Goal: Transaction & Acquisition: Book appointment/travel/reservation

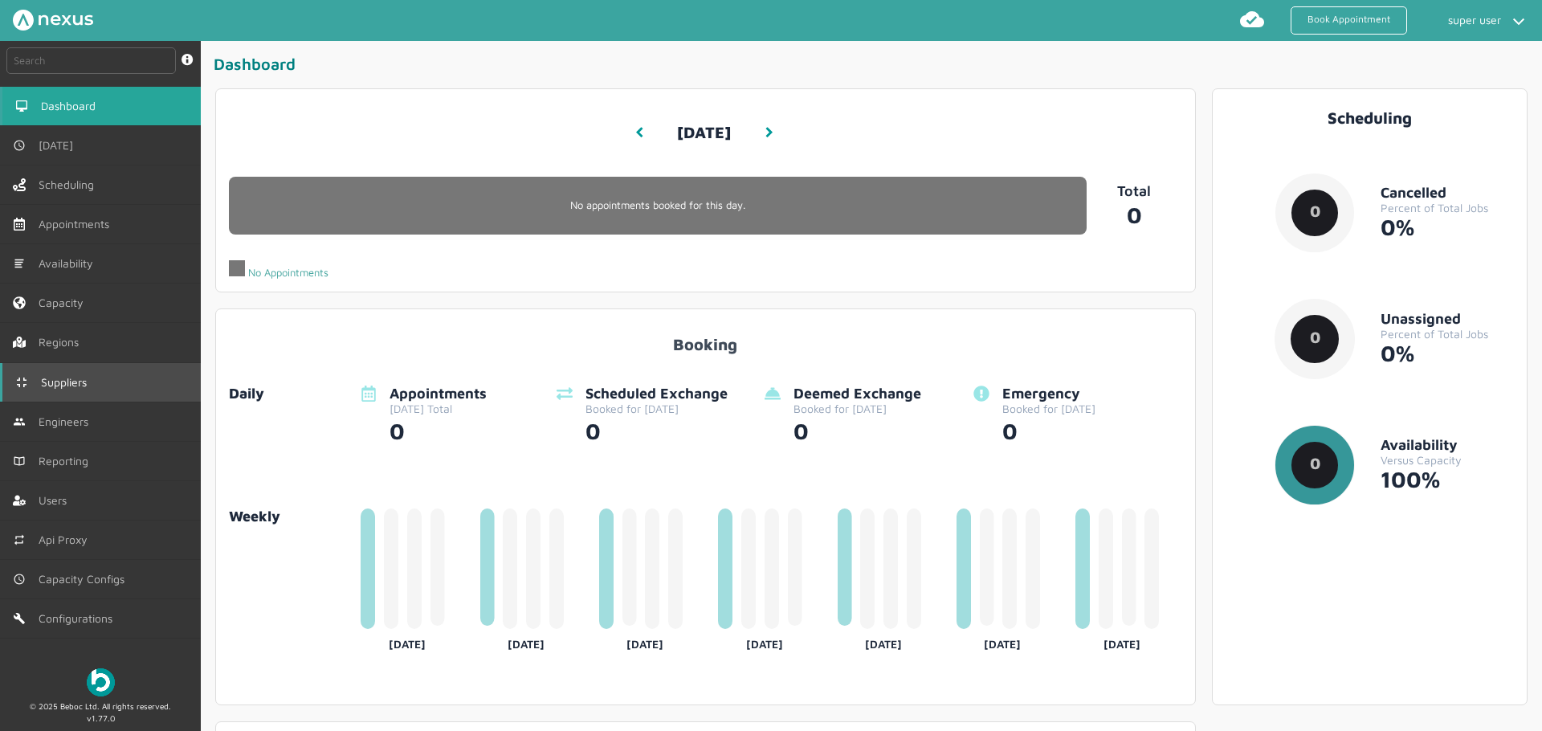
click at [115, 363] on link "Suppliers" at bounding box center [100, 382] width 201 height 39
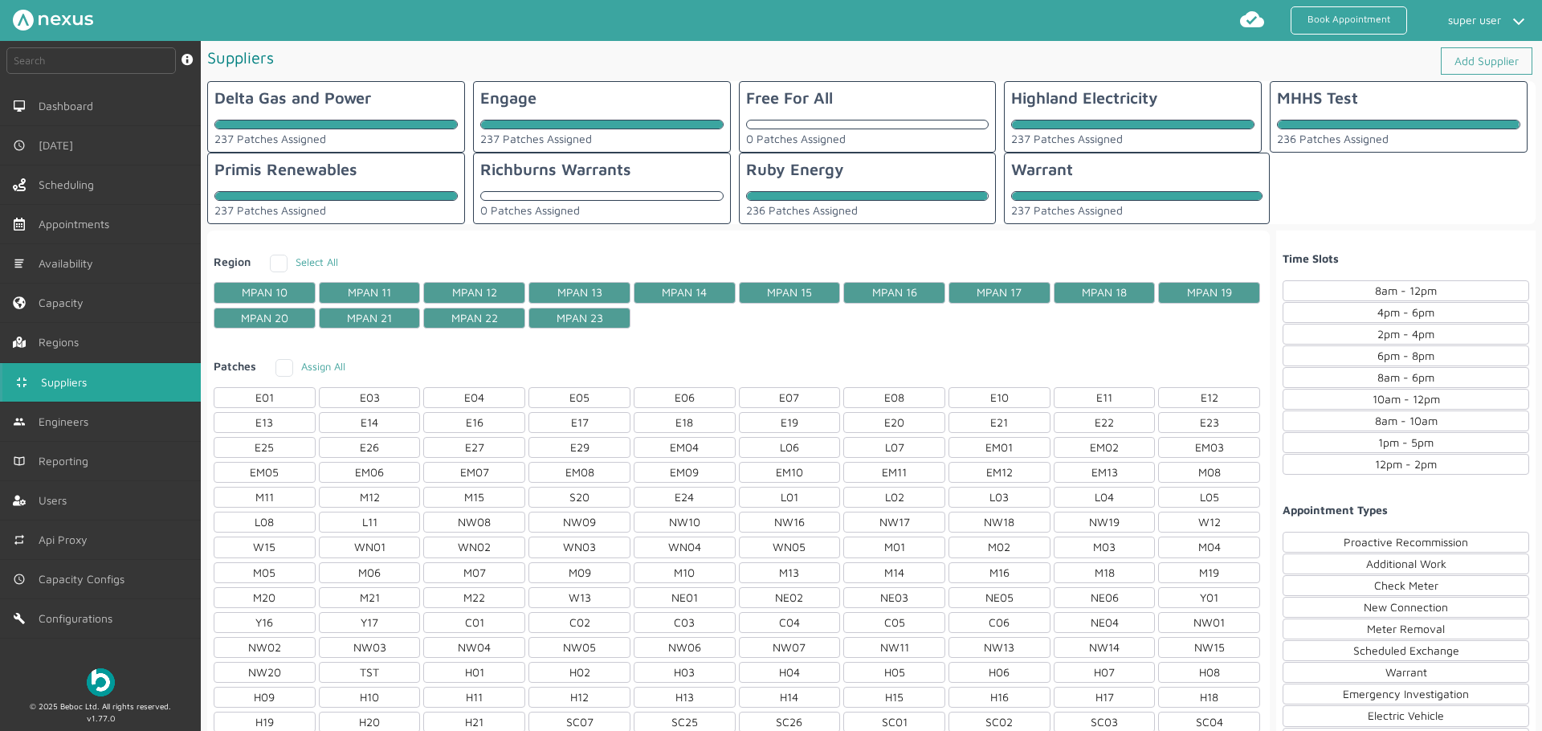
click at [670, 249] on div "Region Select All MPAN 10 MPAN 11 MPAN 12 MPAN 13 MPAN 14 MPAN 15 MPAN 16 MPAN …" at bounding box center [738, 286] width 1062 height 98
click at [621, 201] on div "0 Patches Assigned" at bounding box center [601, 204] width 243 height 26
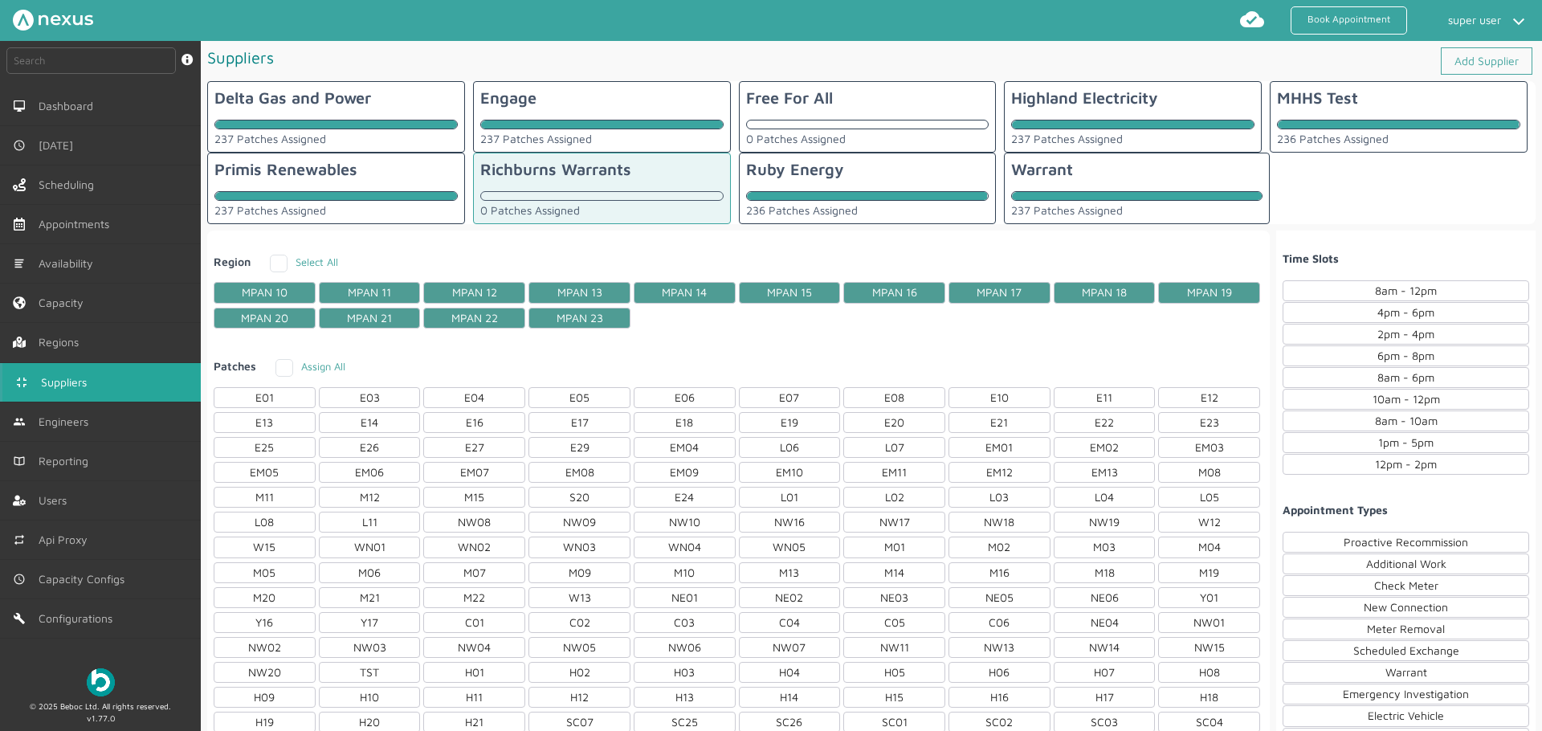
click at [1387, 299] on div "8am - 12pm" at bounding box center [1405, 290] width 246 height 21
click at [1386, 324] on div "2pm - 4pm" at bounding box center [1405, 334] width 246 height 21
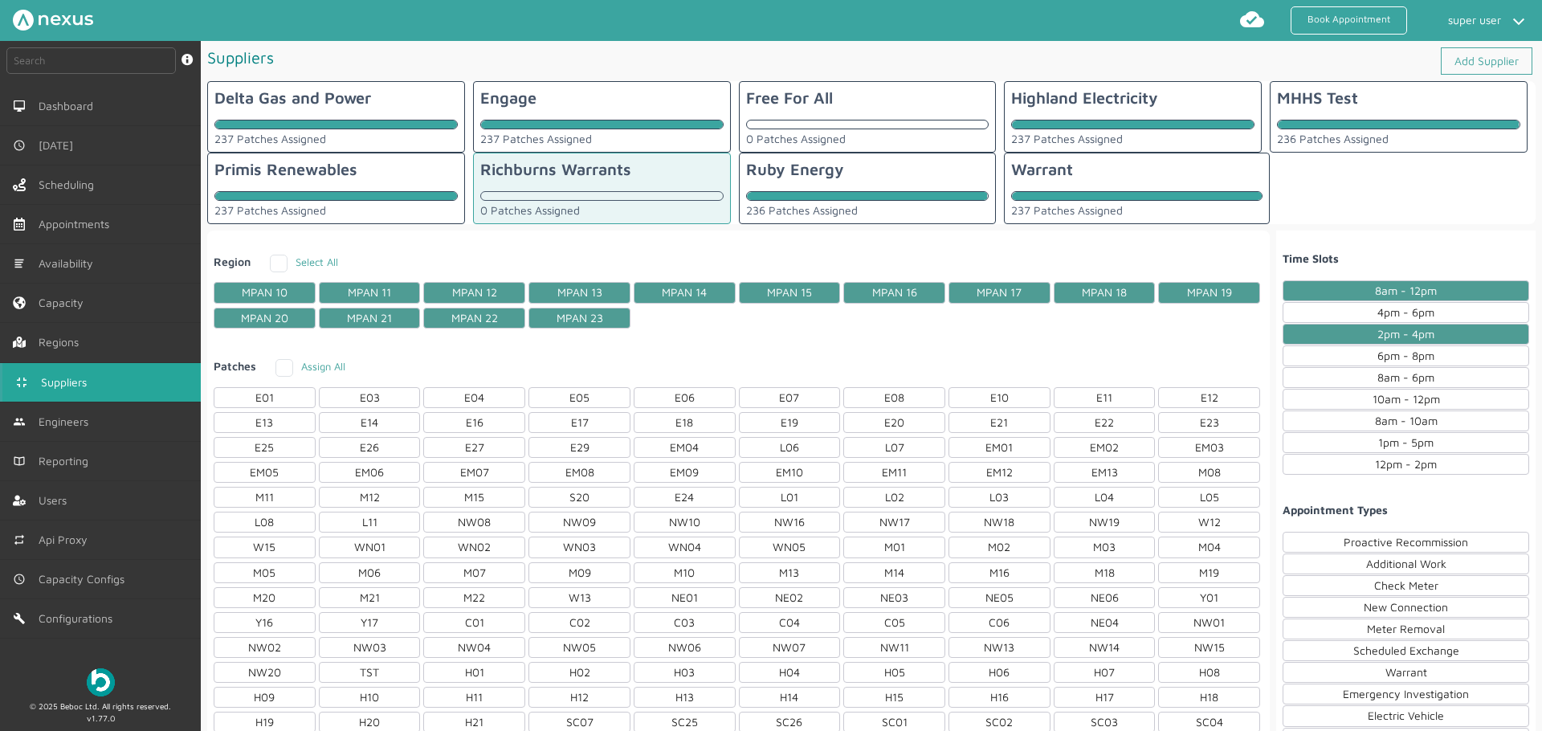
click at [1383, 342] on div "2pm - 4pm" at bounding box center [1405, 334] width 246 height 21
click at [1388, 310] on div "4pm - 6pm" at bounding box center [1405, 312] width 246 height 21
click at [1383, 332] on div "2pm - 4pm" at bounding box center [1405, 334] width 246 height 21
click at [1380, 359] on div "6pm - 8pm" at bounding box center [1405, 355] width 246 height 21
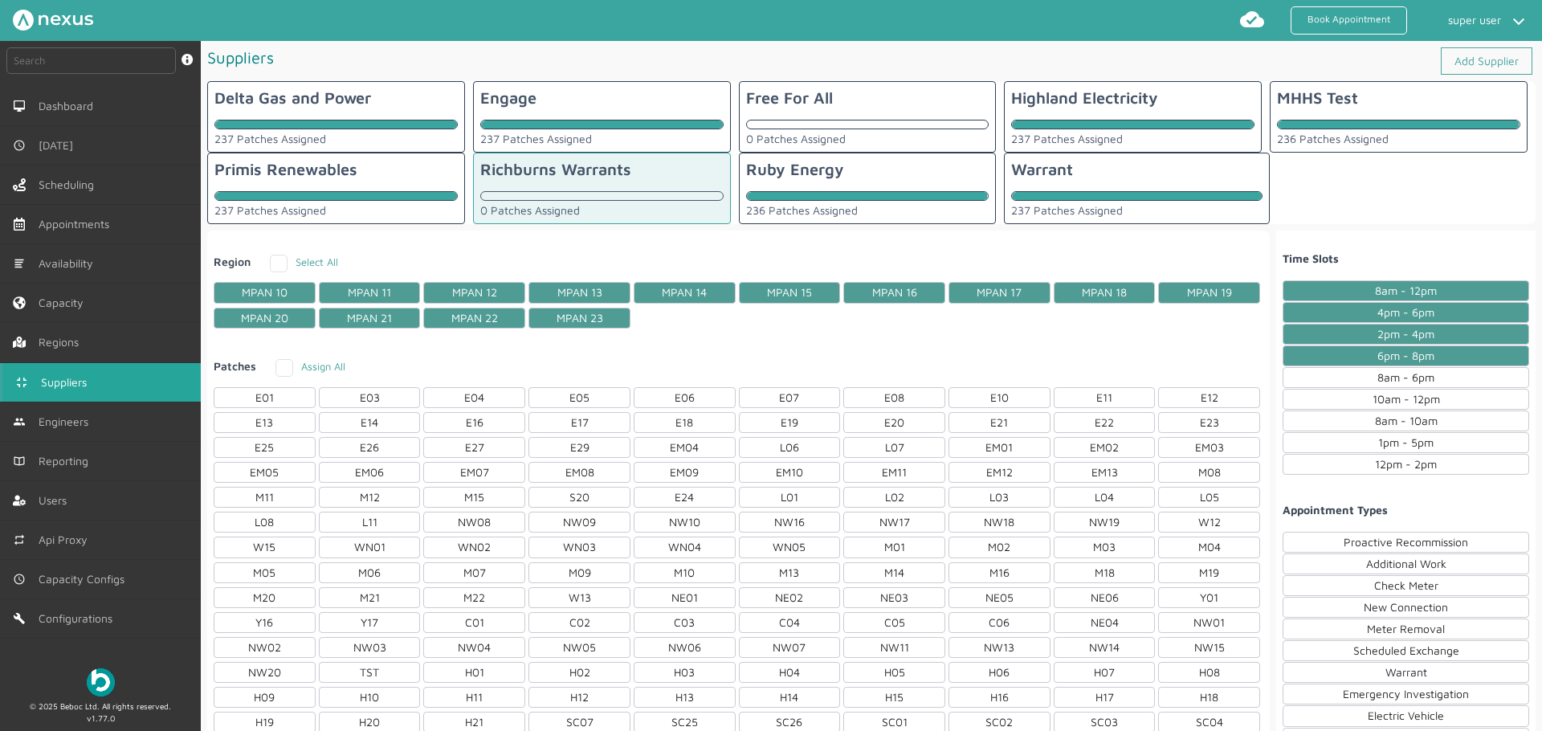
click at [1375, 376] on div "8am - 6pm" at bounding box center [1405, 377] width 246 height 21
click at [1376, 402] on div "10am - 12pm" at bounding box center [1405, 399] width 246 height 21
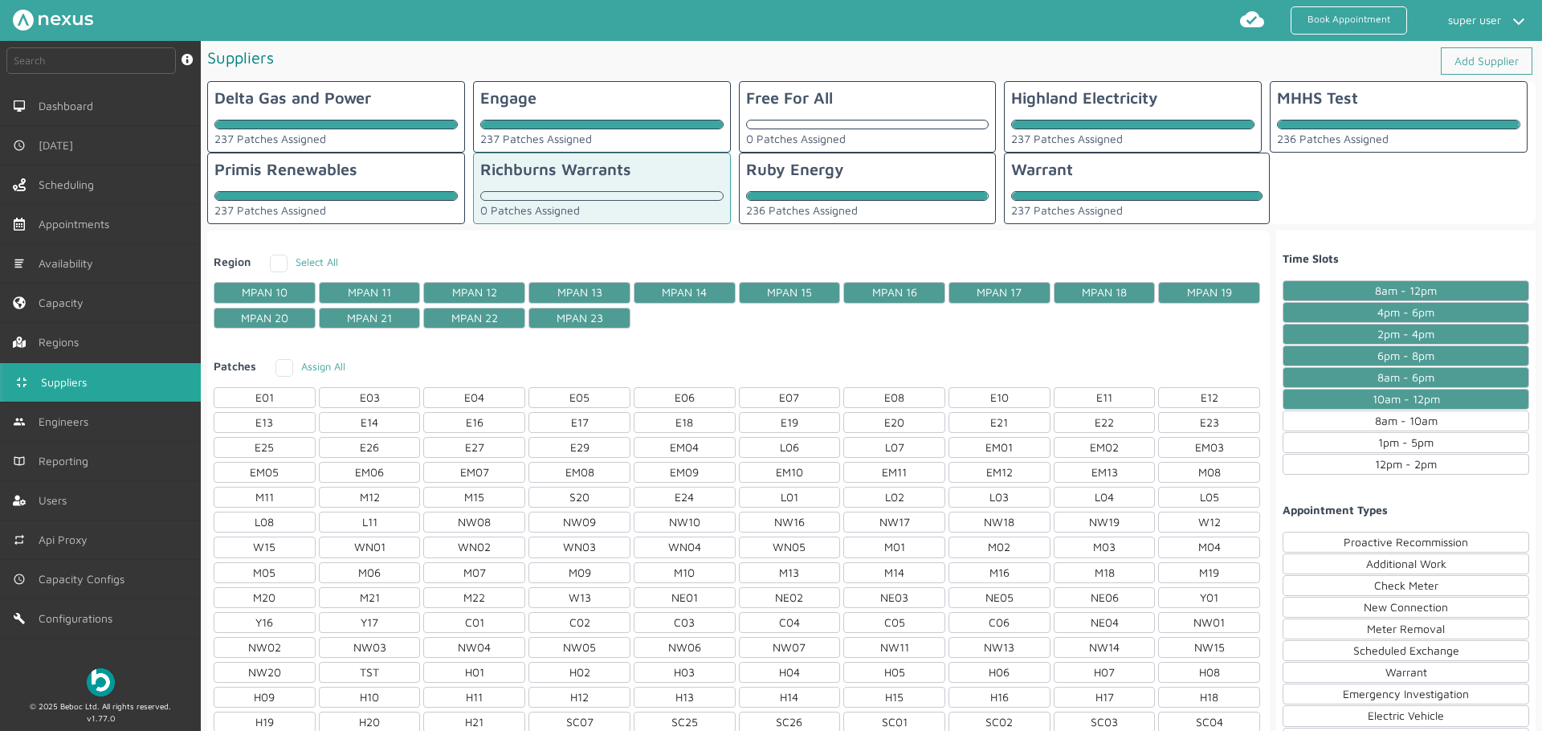
click at [1372, 424] on div "8am - 10am" at bounding box center [1405, 420] width 246 height 21
click at [1375, 442] on div "1pm - 5pm" at bounding box center [1405, 442] width 246 height 21
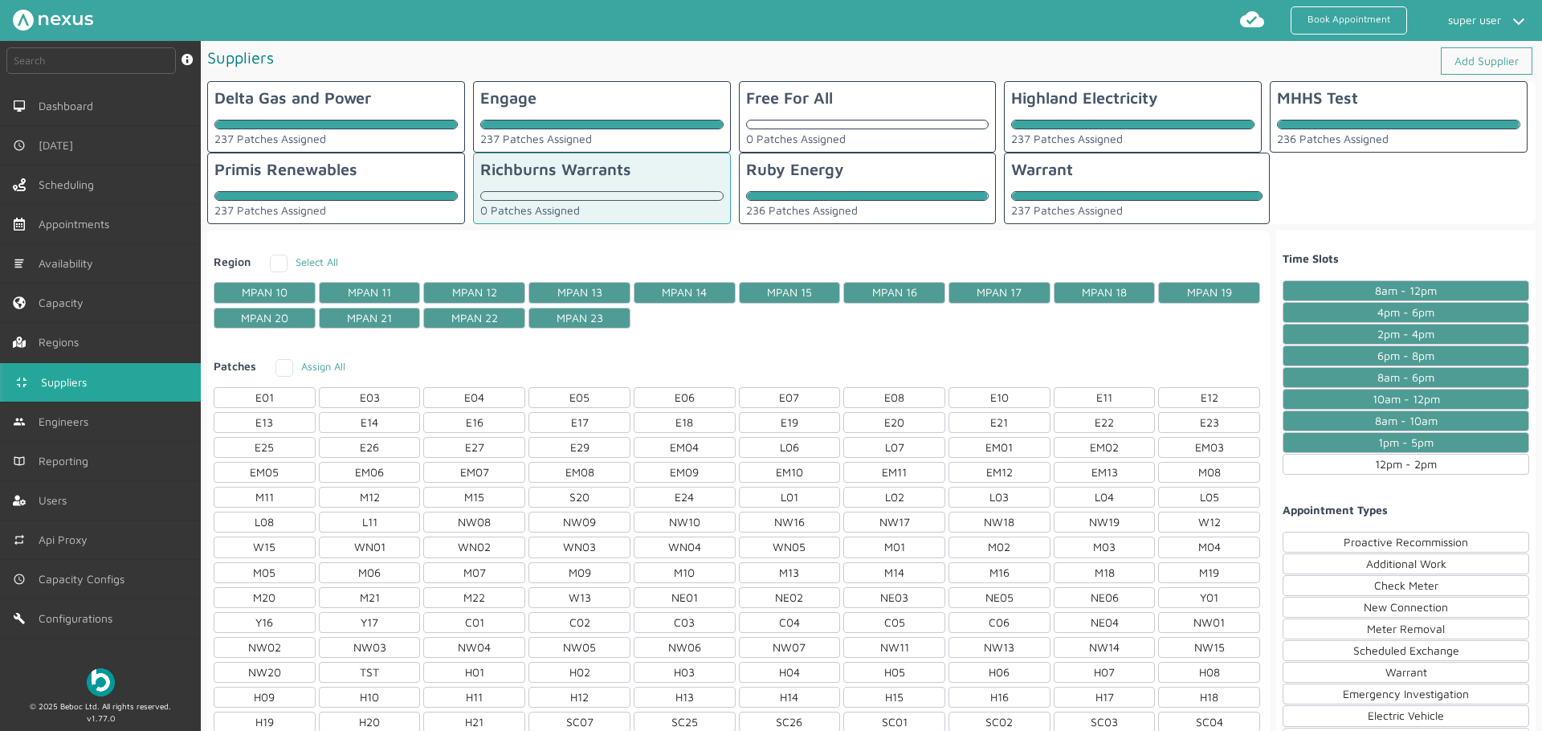
click at [1375, 462] on div "12pm - 2pm" at bounding box center [1405, 464] width 246 height 21
click at [1446, 511] on h4 "Appointment Types" at bounding box center [1405, 509] width 246 height 13
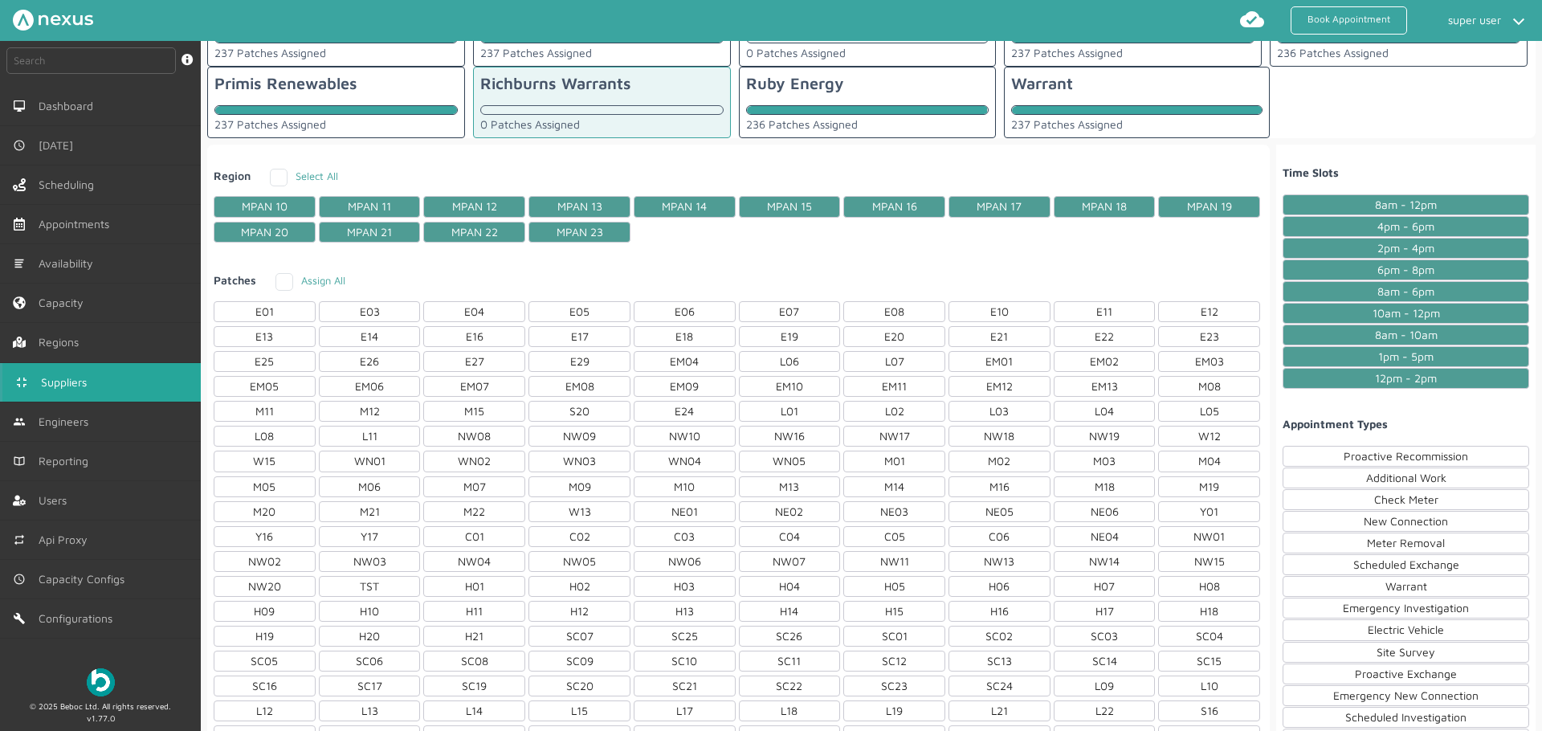
scroll to position [117, 0]
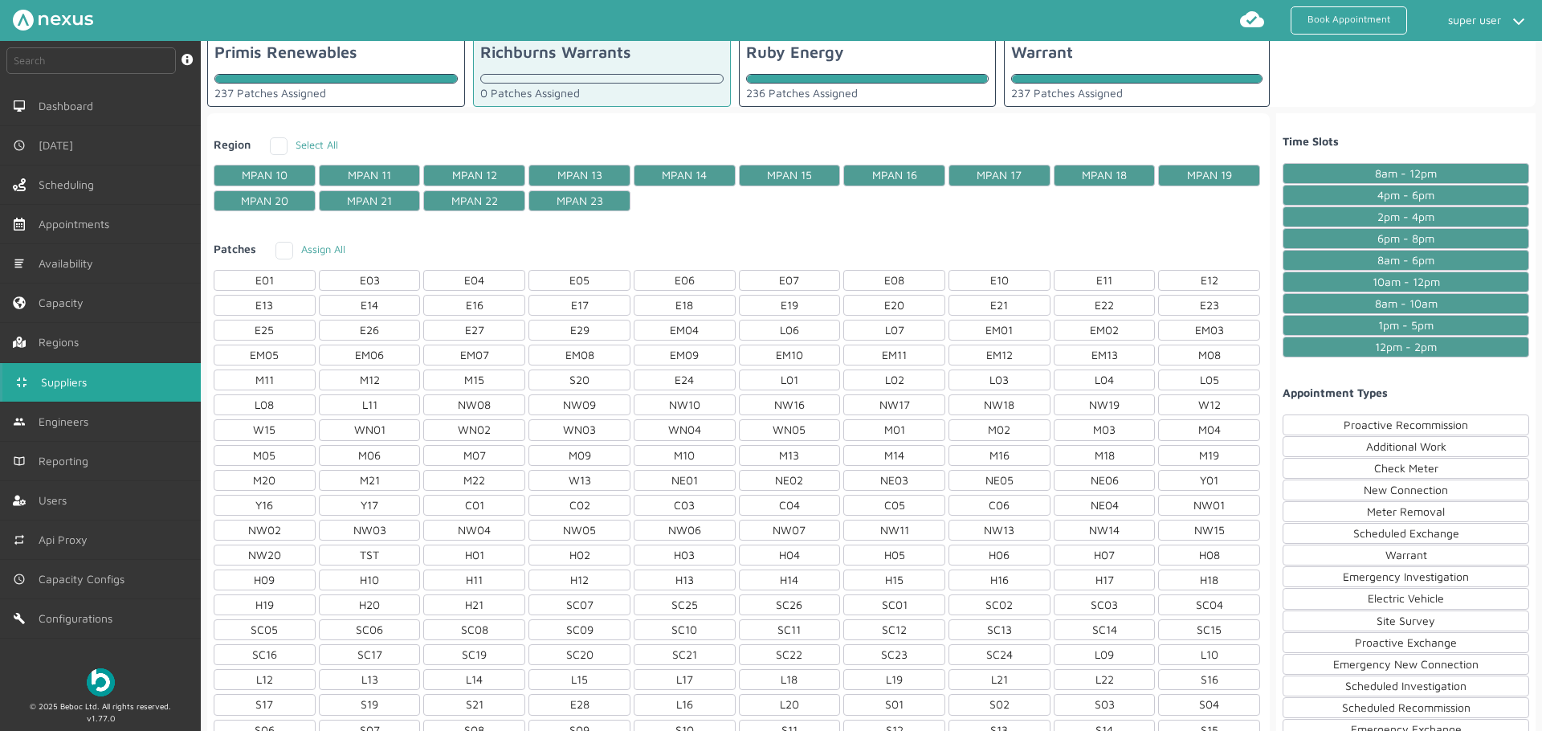
click at [1416, 552] on div "Warrant" at bounding box center [1405, 554] width 246 height 21
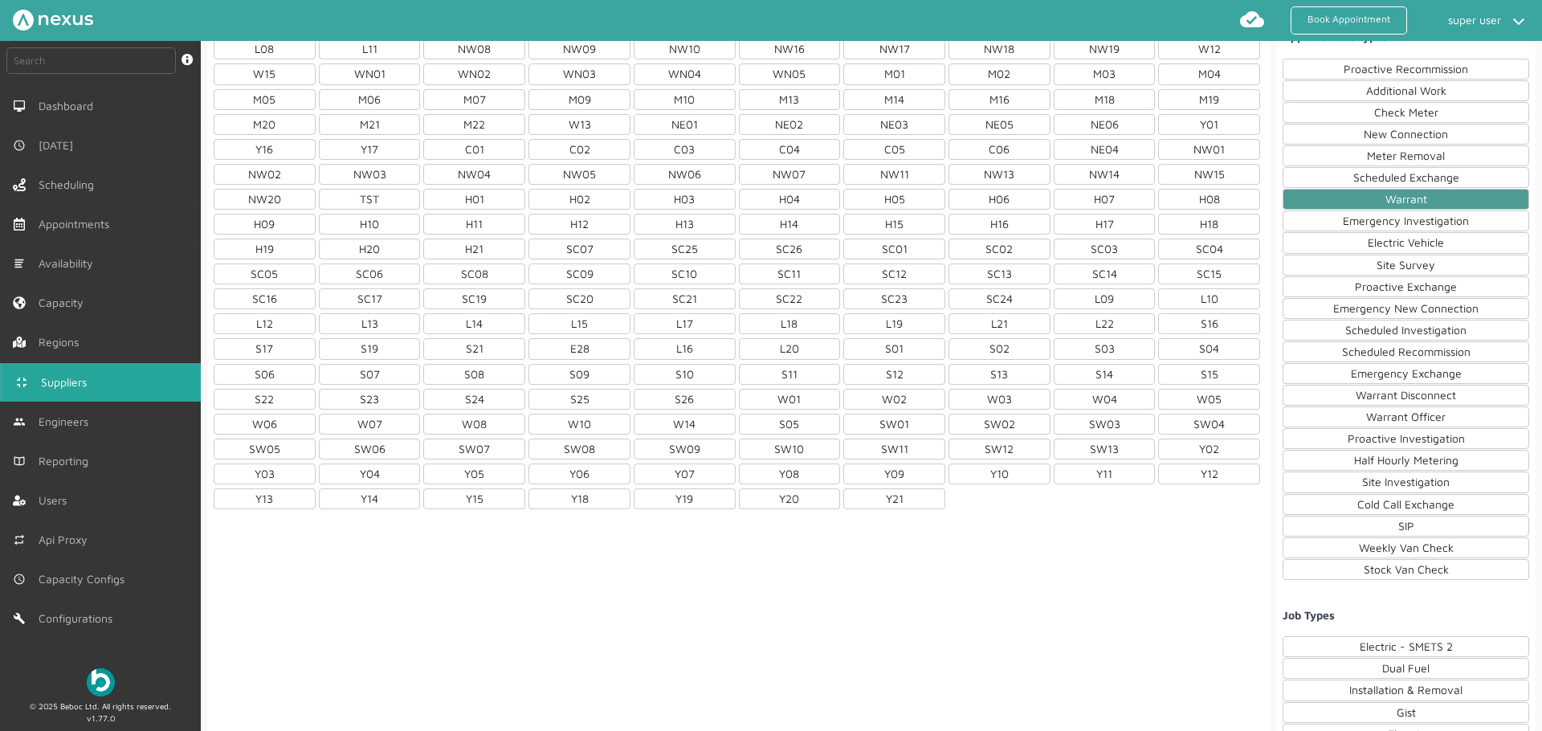
scroll to position [613, 0]
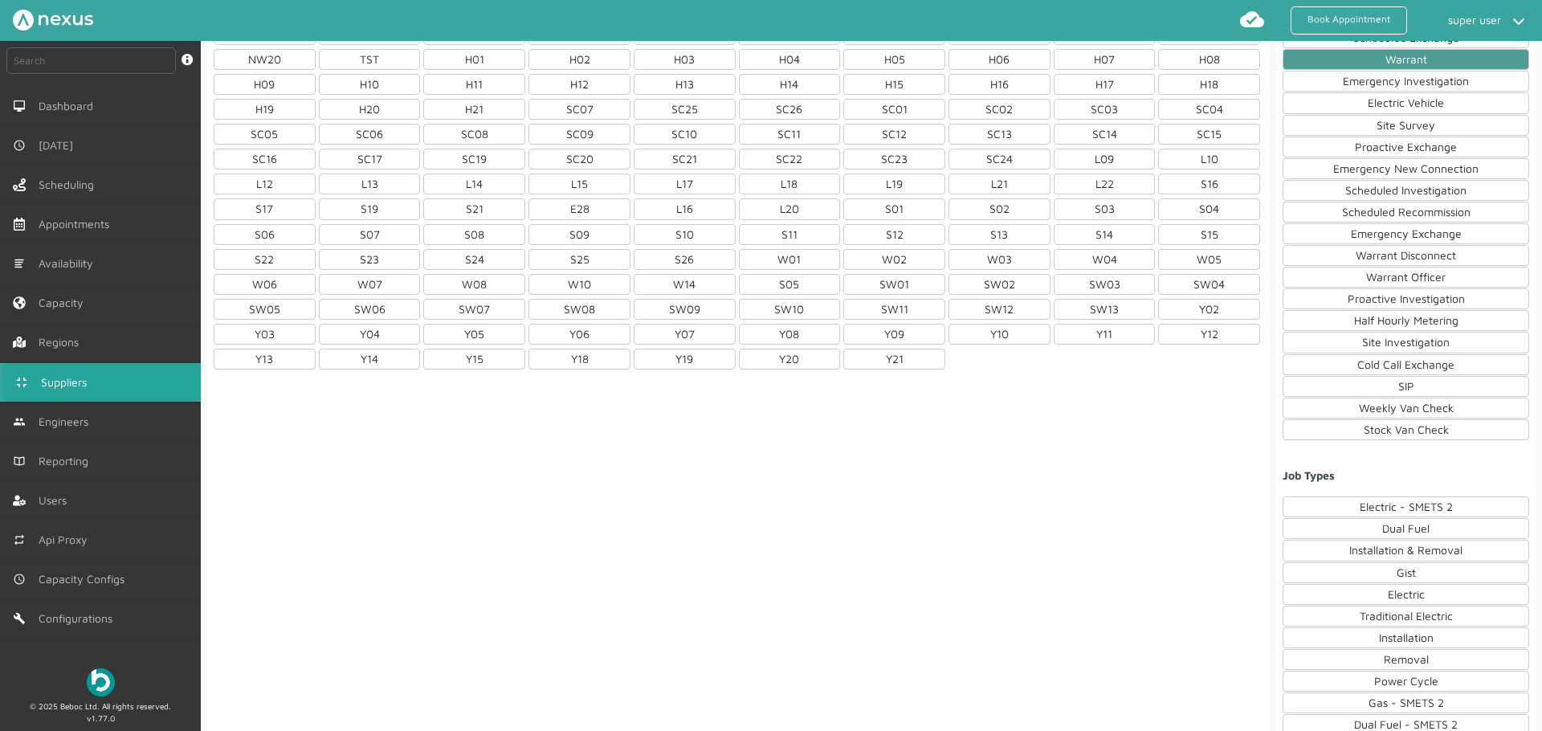
click at [1404, 274] on div "Warrant Officer" at bounding box center [1405, 277] width 246 height 21
click at [1408, 255] on div "Warrant Disconnect" at bounding box center [1405, 255] width 246 height 21
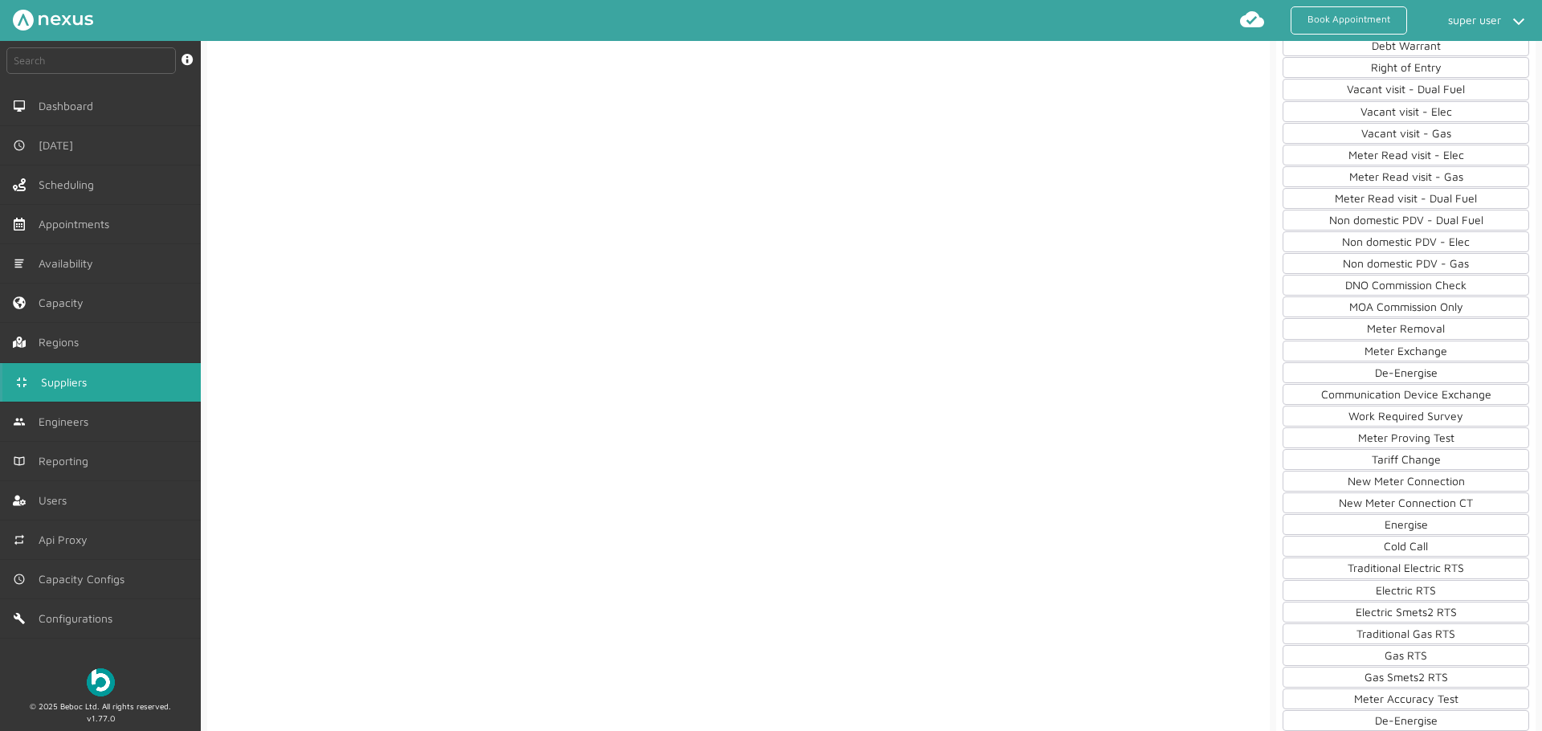
scroll to position [1113, 0]
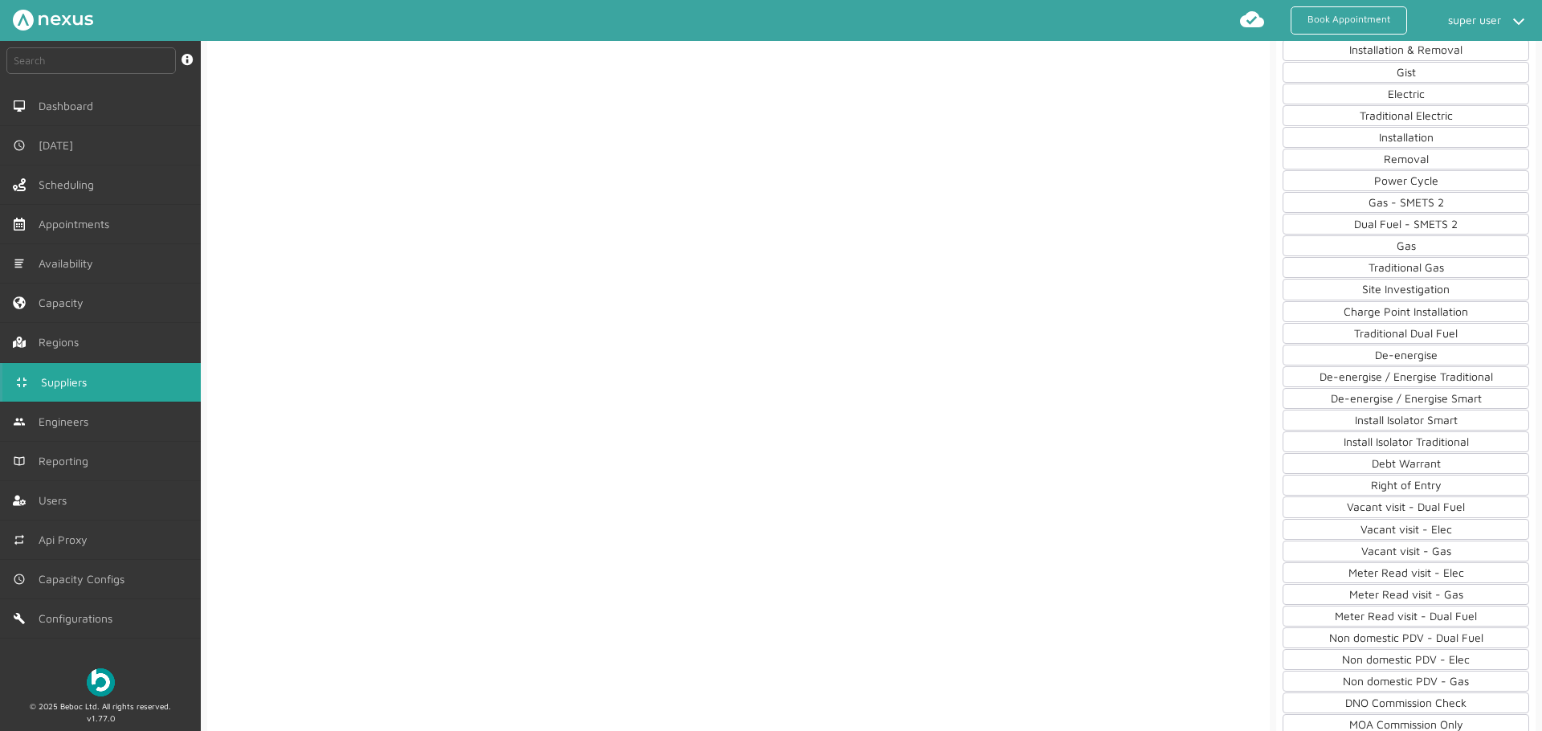
click at [1412, 456] on div "Debt Warrant" at bounding box center [1405, 463] width 246 height 21
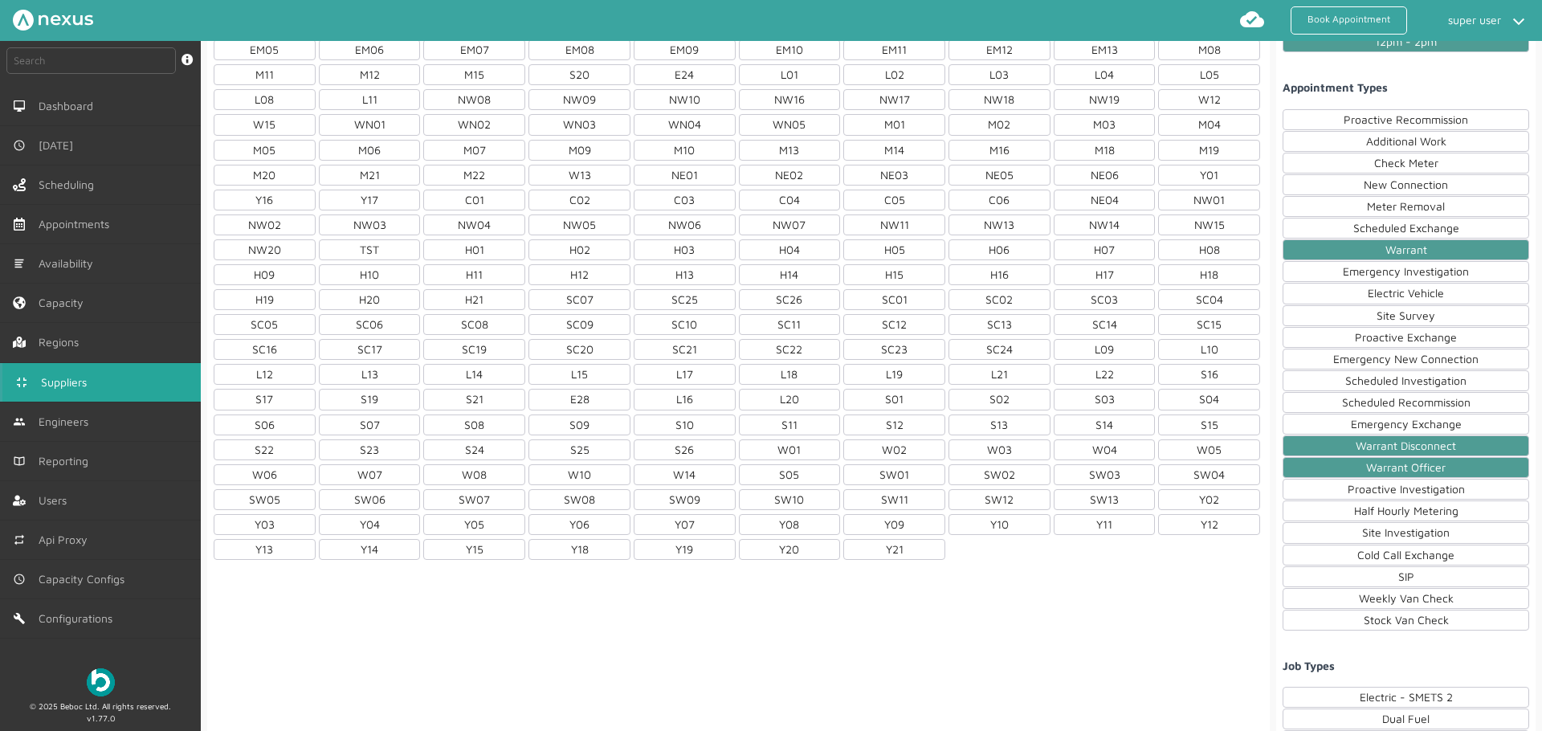
scroll to position [0, 0]
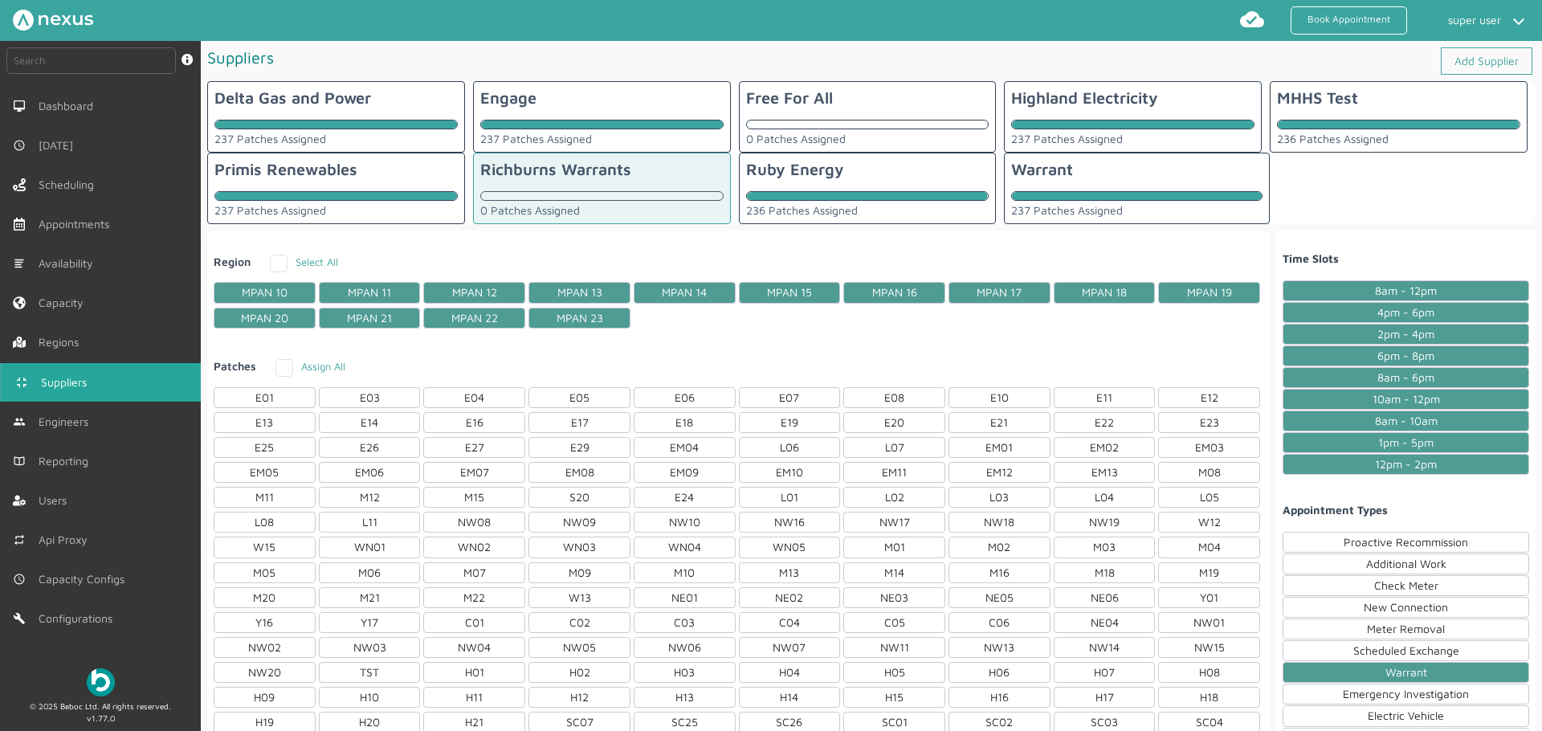
click at [1112, 182] on div "Warrant 237 Patches Assigned" at bounding box center [1137, 188] width 266 height 71
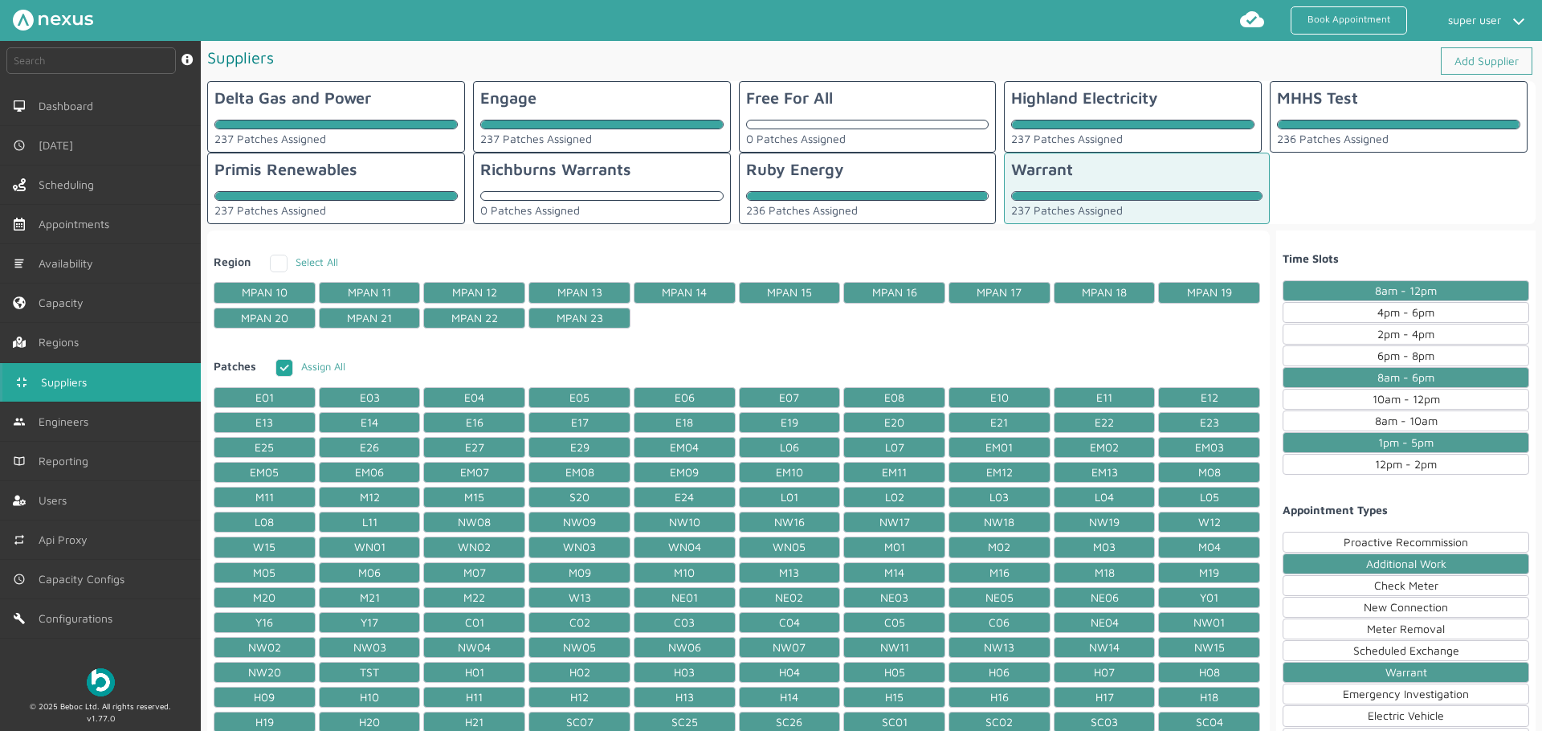
click at [584, 188] on div "Richburns Warrants 0 Patches Assigned" at bounding box center [602, 188] width 258 height 71
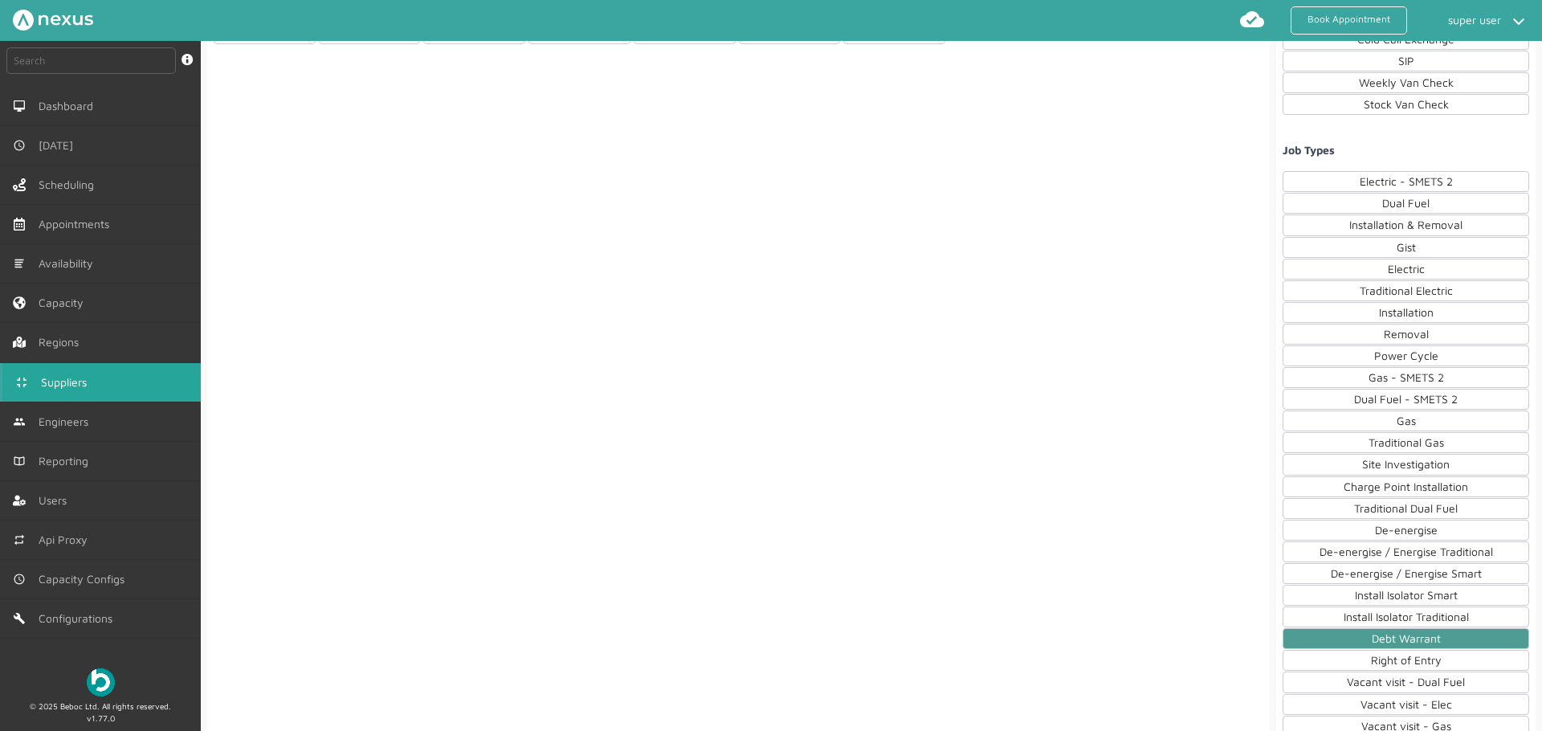
scroll to position [1013, 0]
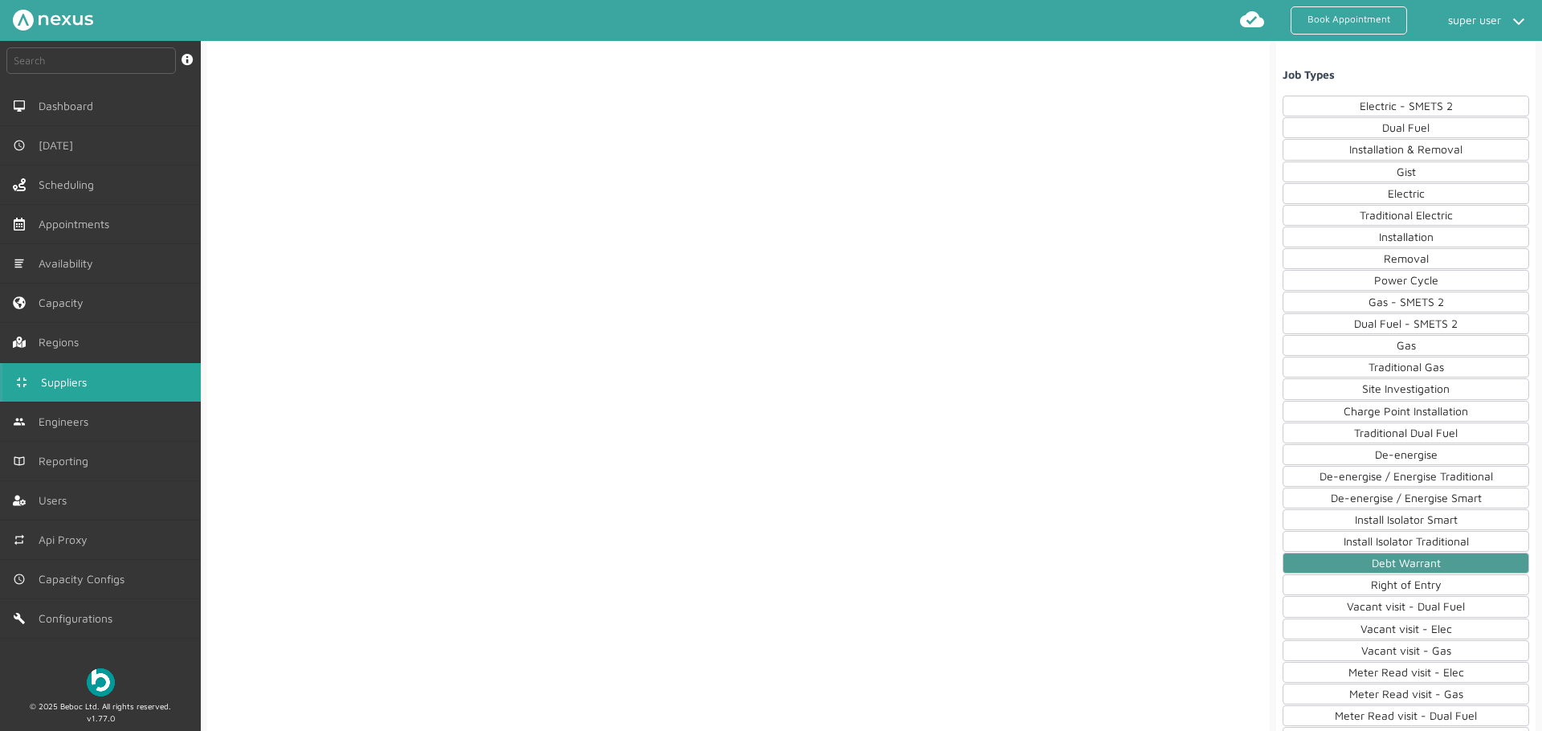
drag, startPoint x: 1425, startPoint y: 108, endPoint x: 1420, endPoint y: 120, distance: 13.0
click at [1425, 108] on div "Electric - SMETS 2" at bounding box center [1405, 106] width 246 height 21
click at [1417, 124] on div "Dual Fuel" at bounding box center [1405, 127] width 246 height 21
click at [1406, 144] on div "Installation & Removal" at bounding box center [1405, 149] width 246 height 21
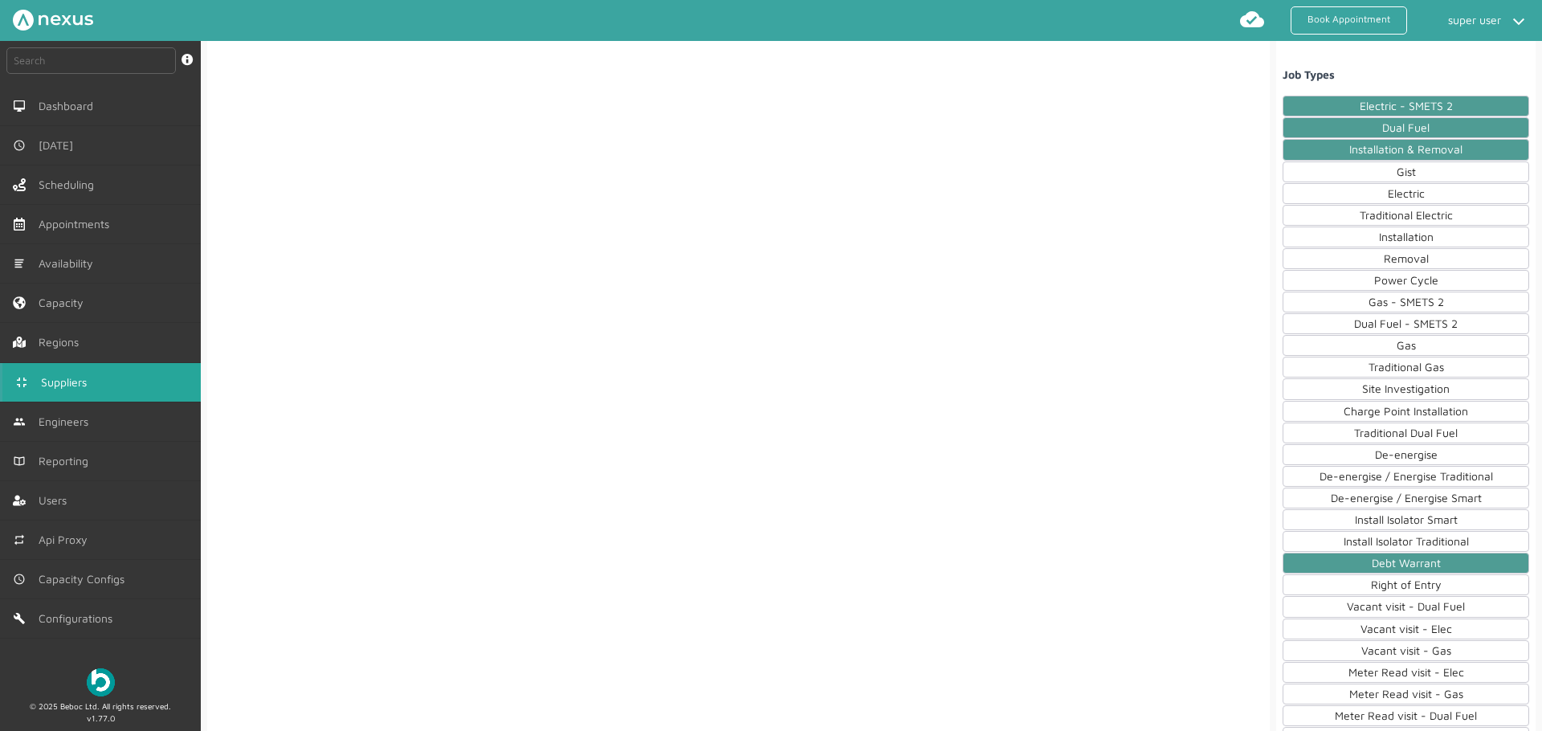
click at [1395, 165] on div "Gist" at bounding box center [1405, 171] width 246 height 21
click at [1388, 192] on div "Electric" at bounding box center [1405, 193] width 246 height 21
click at [1386, 218] on div "Traditional Electric" at bounding box center [1405, 215] width 246 height 21
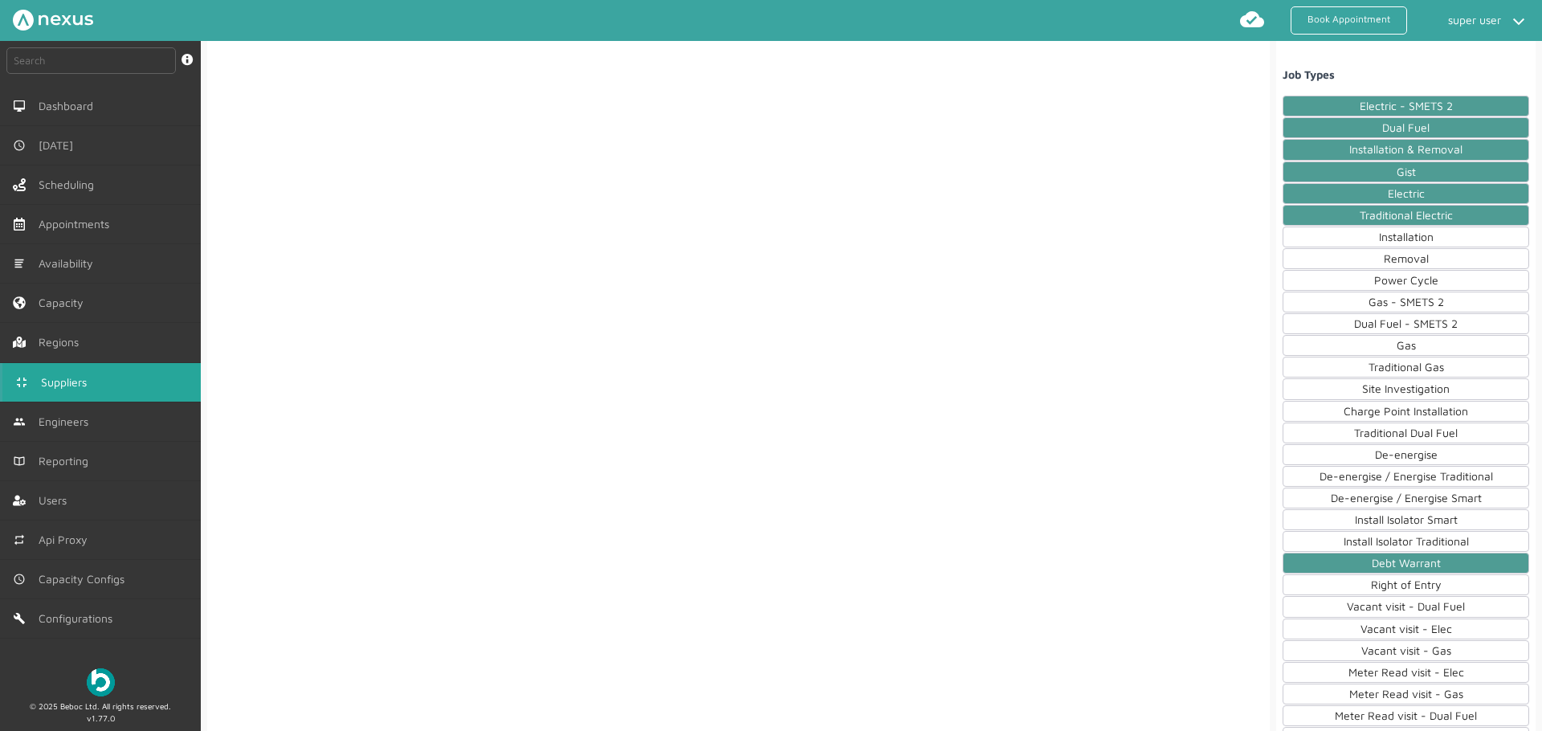
click at [1383, 234] on div "Installation" at bounding box center [1405, 236] width 246 height 21
click at [1384, 251] on div "Removal" at bounding box center [1405, 258] width 246 height 21
click at [1387, 291] on div "Gas - SMETS 2" at bounding box center [1405, 301] width 246 height 21
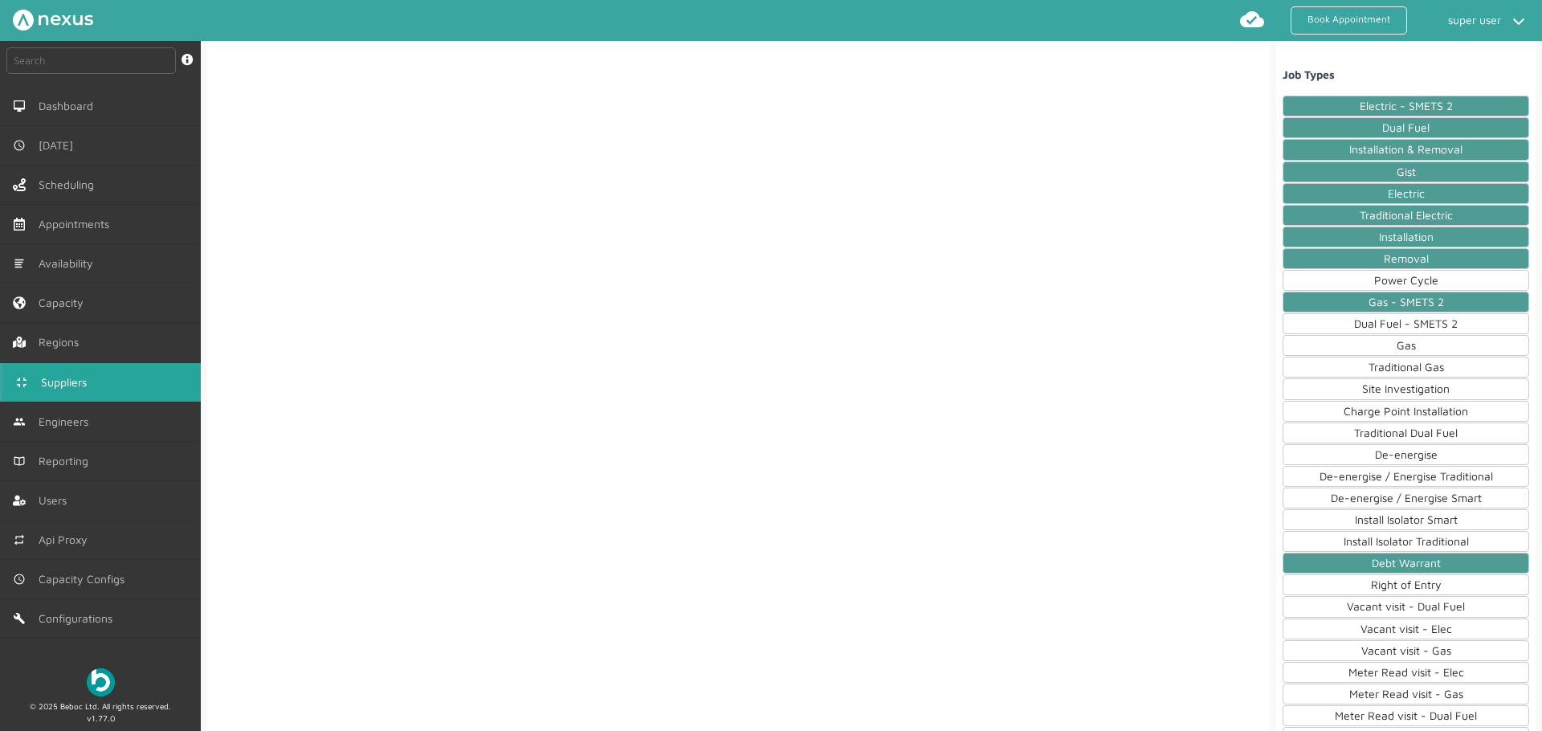
click at [1391, 283] on div "Power Cycle" at bounding box center [1405, 280] width 246 height 21
click at [1390, 331] on div "Dual Fuel - SMETS 2" at bounding box center [1405, 323] width 246 height 21
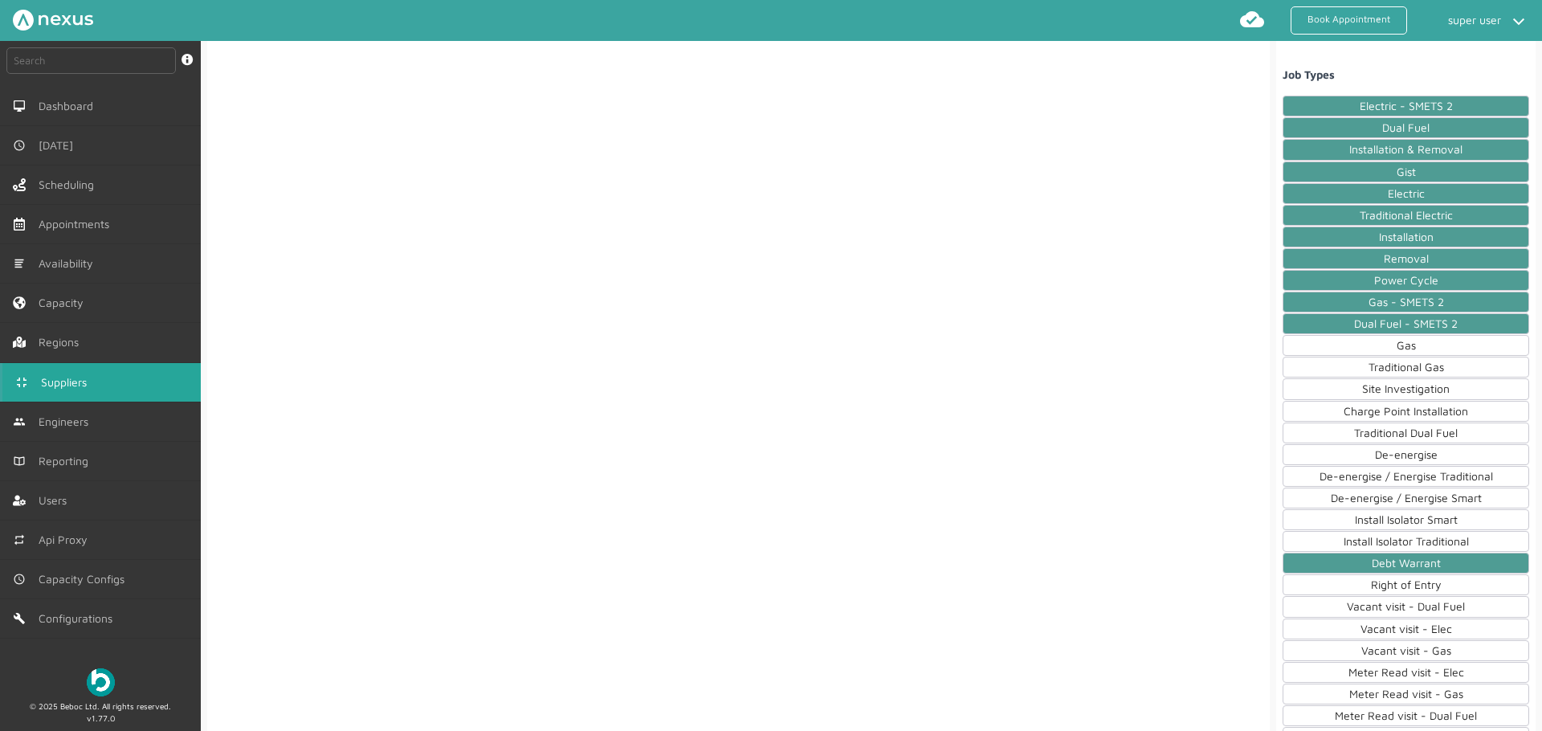
click at [1395, 353] on div "Gas" at bounding box center [1405, 345] width 246 height 21
click at [1392, 369] on div "Traditional Gas" at bounding box center [1405, 366] width 246 height 21
click at [1391, 389] on div "Site Investigation" at bounding box center [1405, 388] width 246 height 21
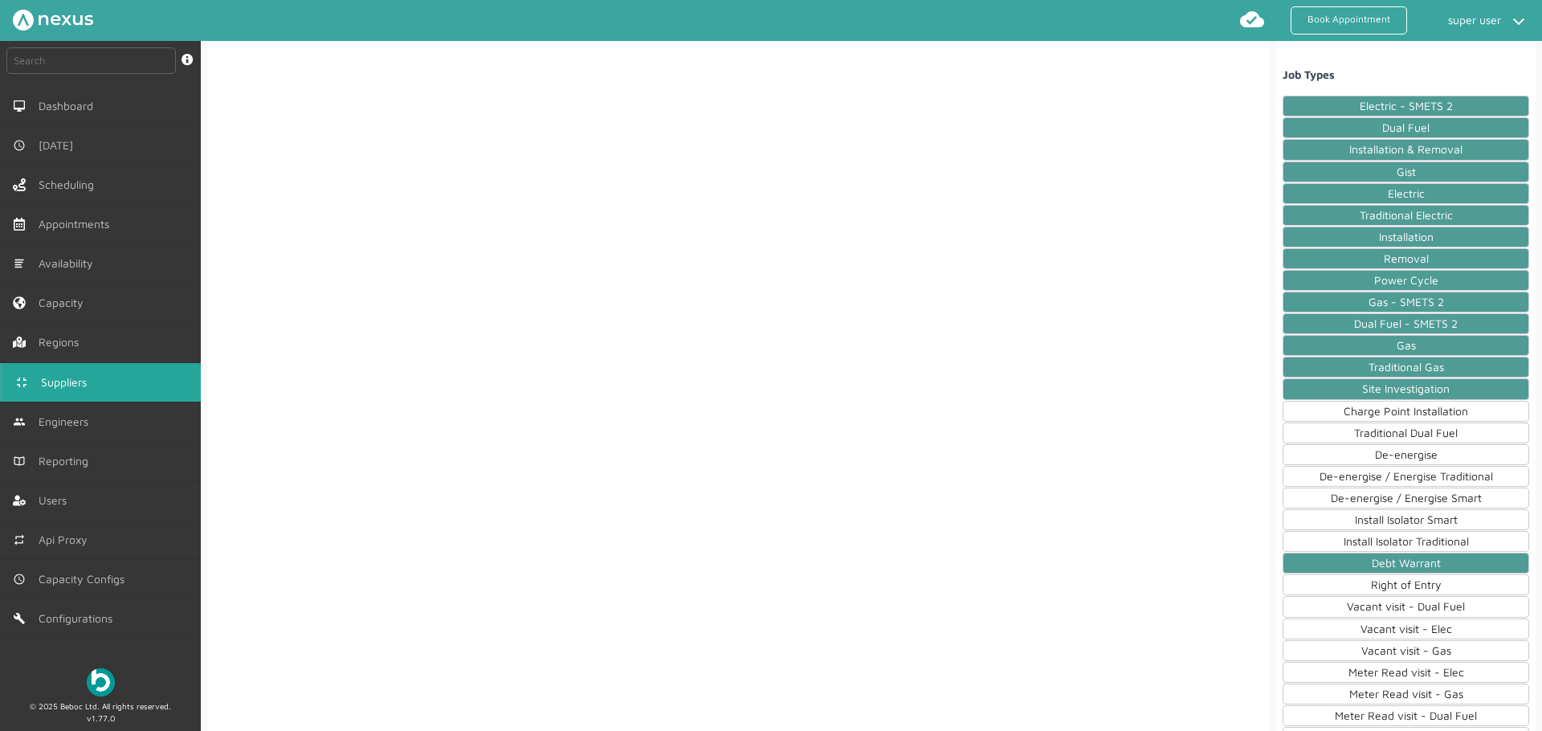
click at [1391, 398] on div "Site Investigation" at bounding box center [1405, 388] width 246 height 21
click at [1393, 413] on div "Charge Point Installation" at bounding box center [1405, 411] width 246 height 21
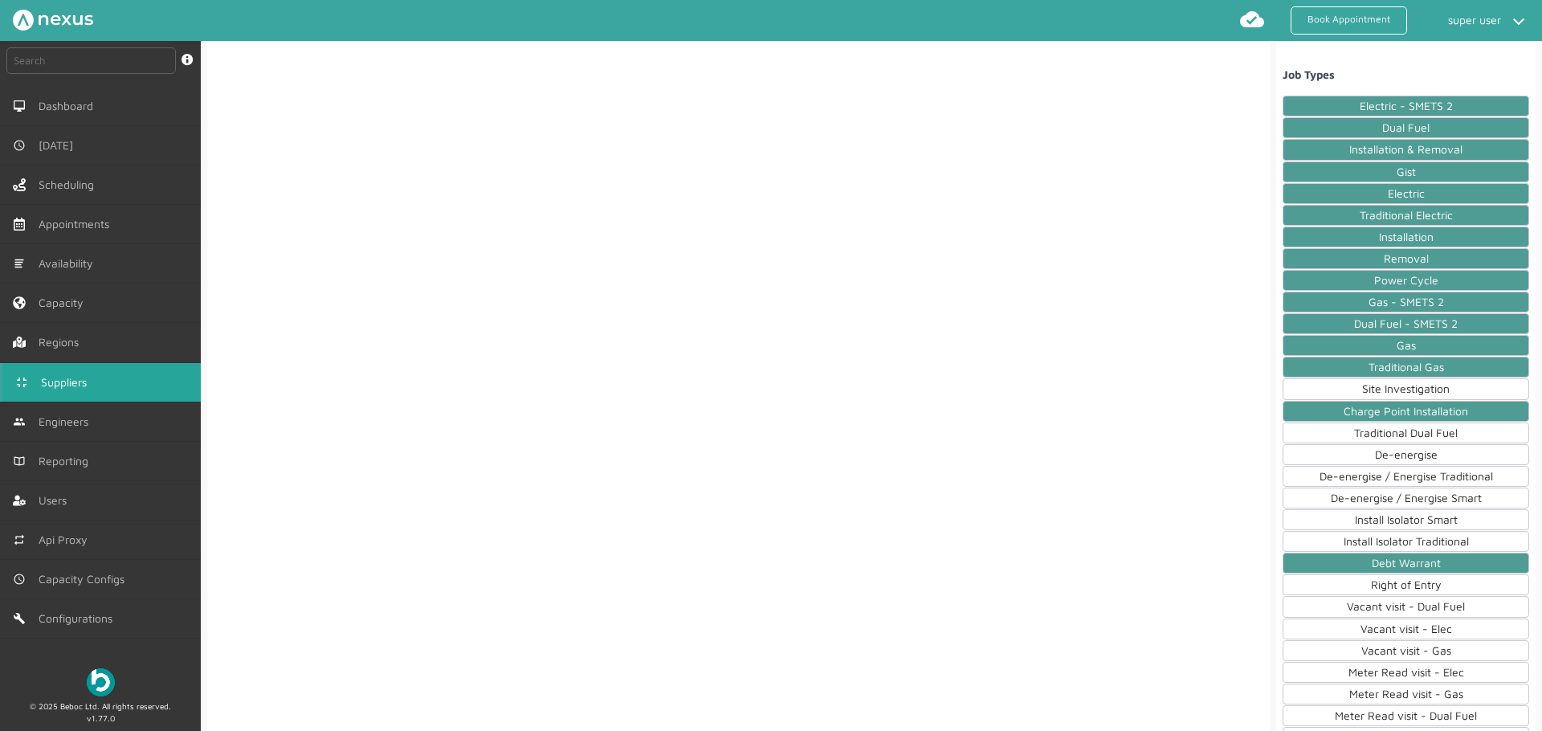
click at [1391, 387] on div "Site Investigation" at bounding box center [1405, 388] width 246 height 21
click at [1383, 433] on div "Traditional Dual Fuel" at bounding box center [1405, 432] width 246 height 21
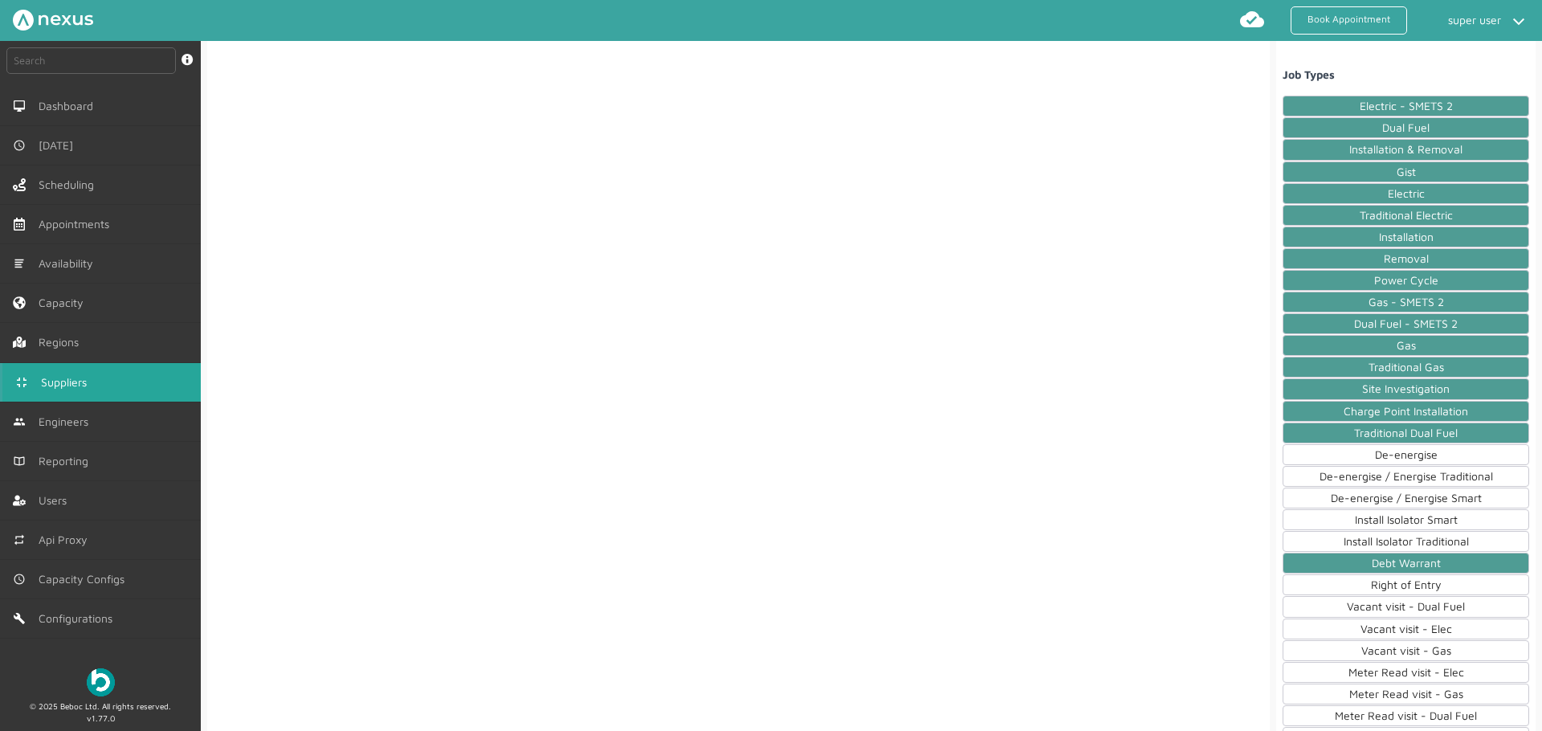
click at [1387, 458] on div "De-energise" at bounding box center [1405, 454] width 246 height 21
click at [1385, 475] on div "De-energise / Energise Traditional" at bounding box center [1405, 476] width 246 height 21
click at [1385, 498] on div "De-energise / Energise Smart" at bounding box center [1405, 497] width 246 height 21
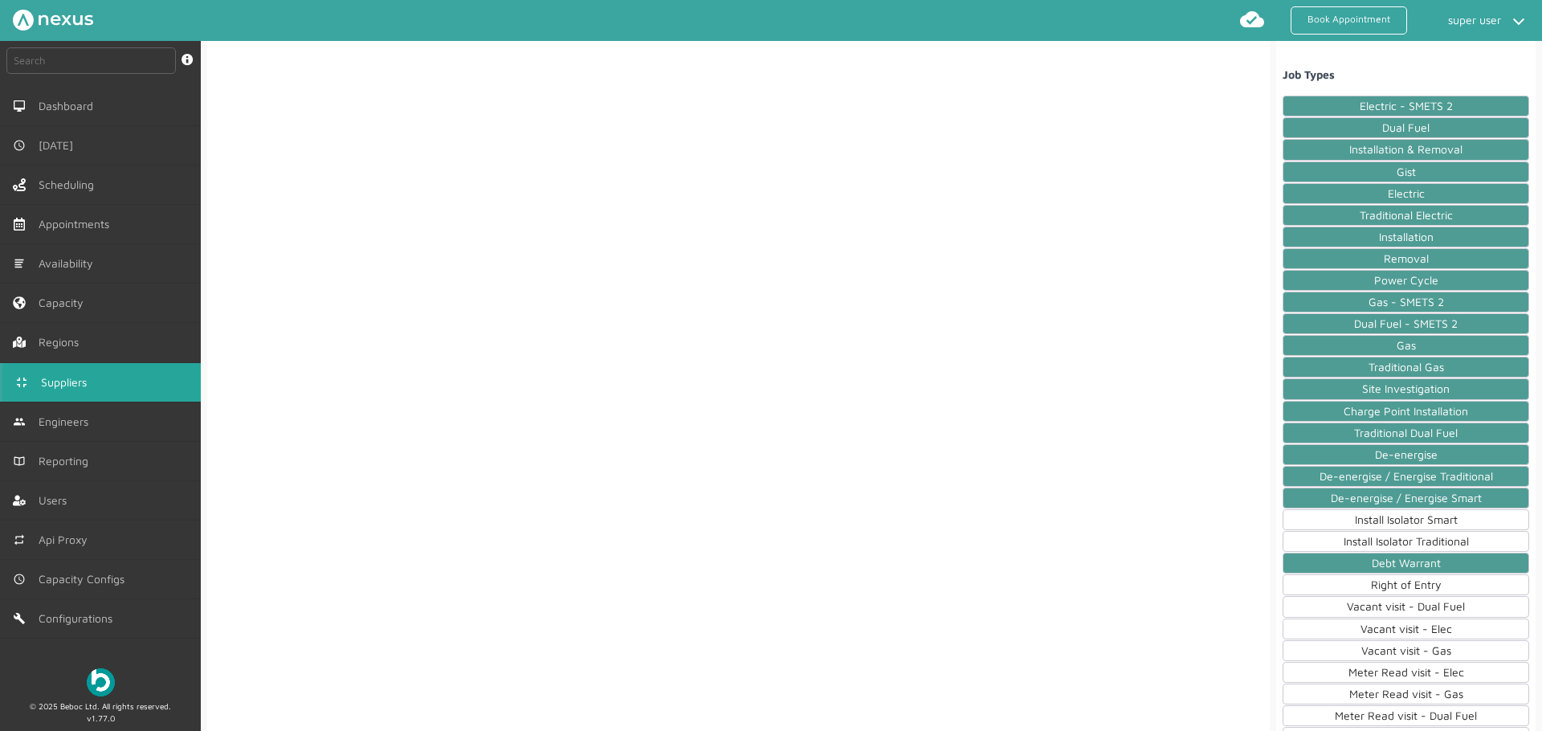
click at [1386, 518] on div "Install Isolator Smart" at bounding box center [1405, 519] width 246 height 21
click at [1385, 538] on div "Install Isolator Traditional" at bounding box center [1405, 541] width 246 height 21
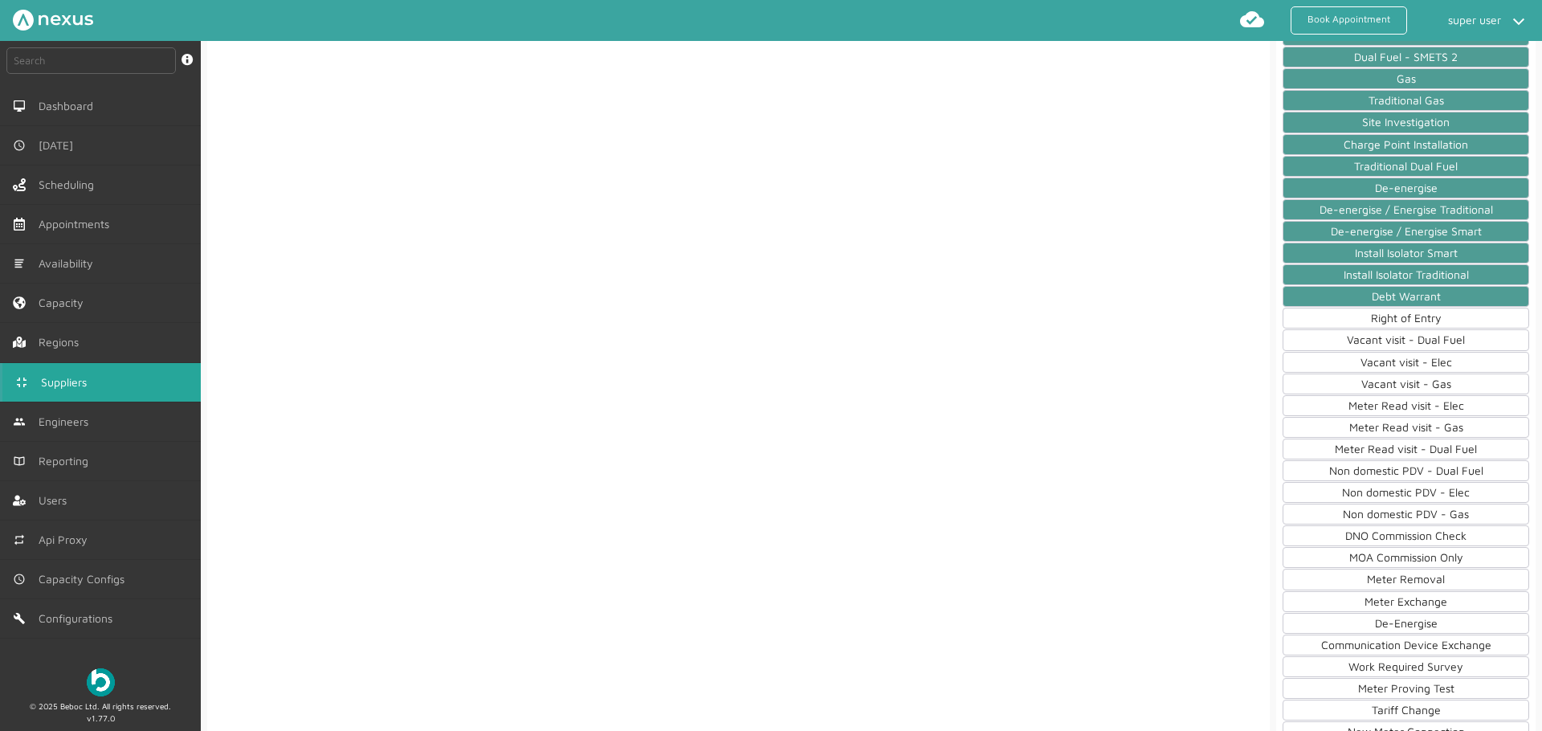
scroll to position [1308, 0]
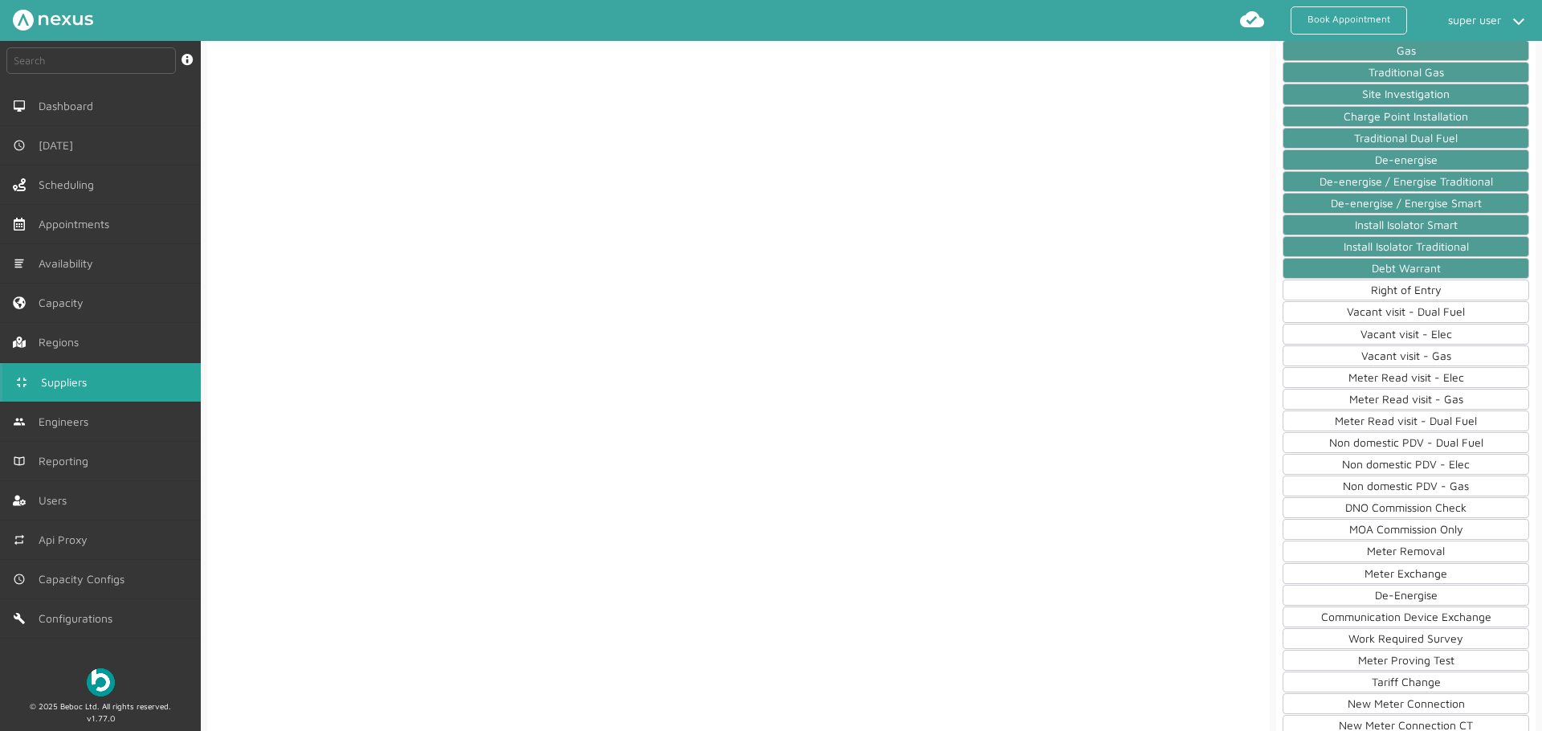
click at [1393, 292] on div "Right of Entry" at bounding box center [1405, 289] width 246 height 21
click at [1387, 308] on div "Vacant visit - Dual Fuel" at bounding box center [1405, 311] width 246 height 21
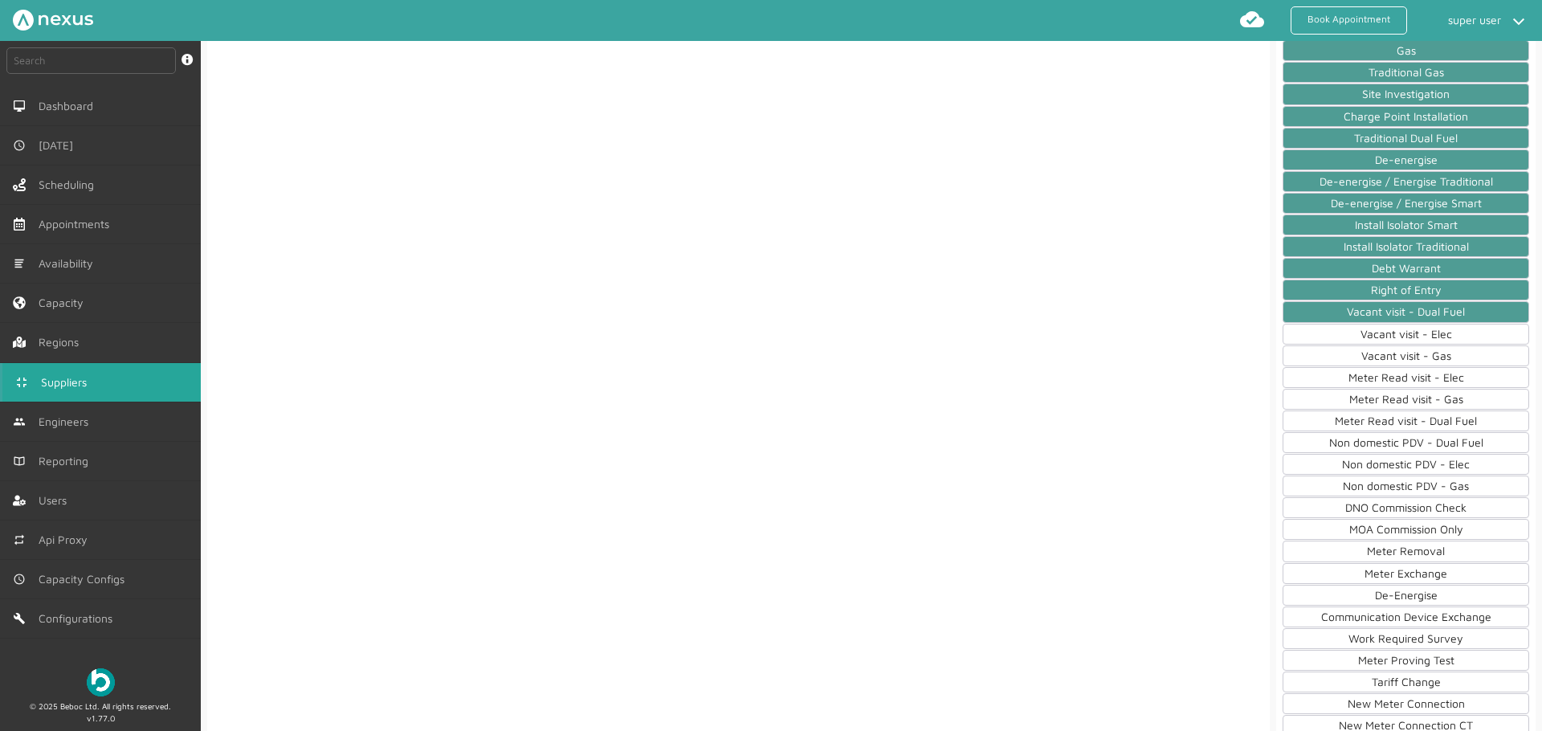
click at [1390, 326] on div "Vacant visit - Elec" at bounding box center [1405, 334] width 246 height 21
click at [1384, 351] on div "Vacant visit - Gas" at bounding box center [1405, 355] width 246 height 21
click at [1380, 375] on div "Meter Read visit - Elec" at bounding box center [1405, 377] width 246 height 21
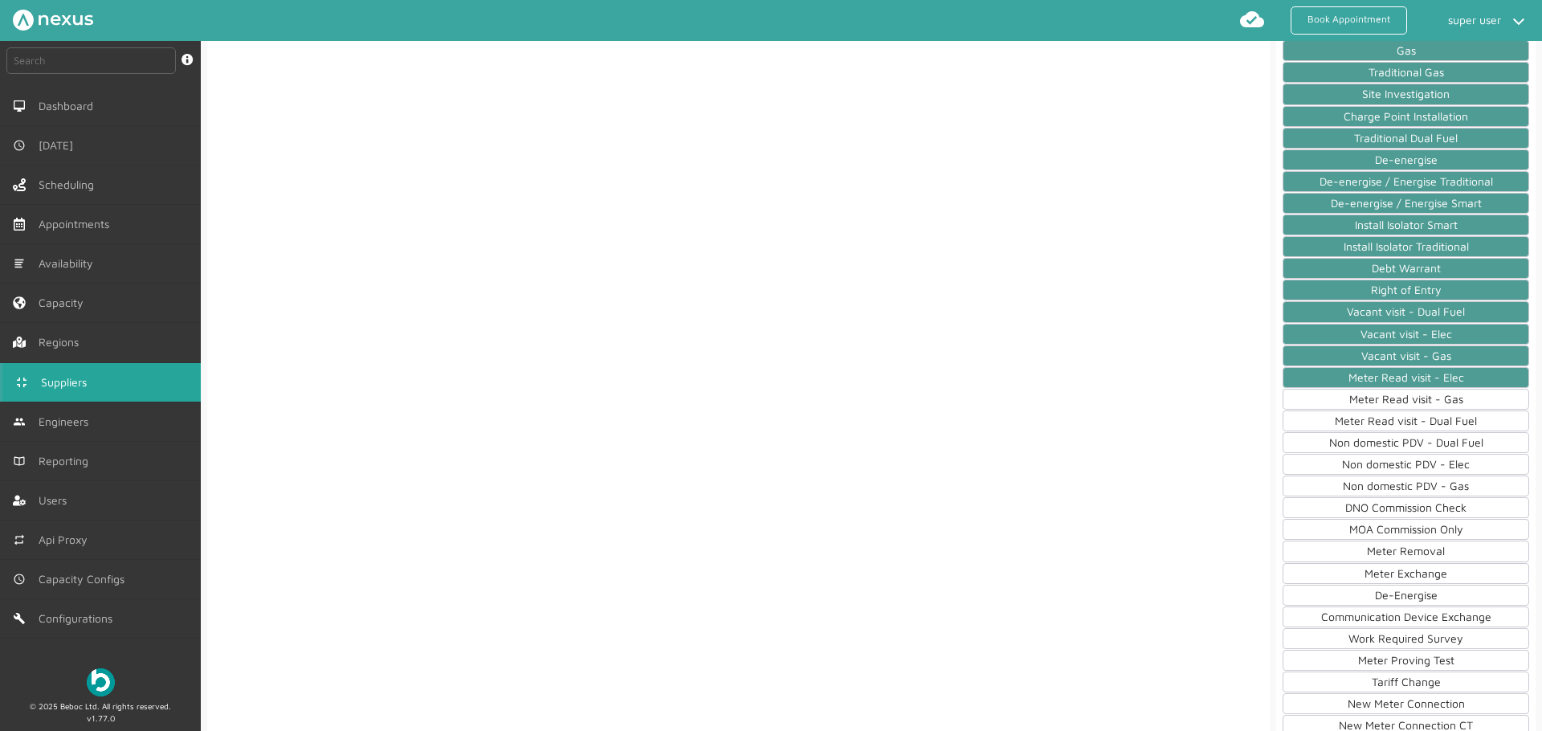
click at [1380, 404] on div "Meter Read visit - Gas" at bounding box center [1405, 399] width 246 height 21
click at [1380, 425] on div "Meter Read visit - Dual Fuel﻿" at bounding box center [1405, 420] width 246 height 21
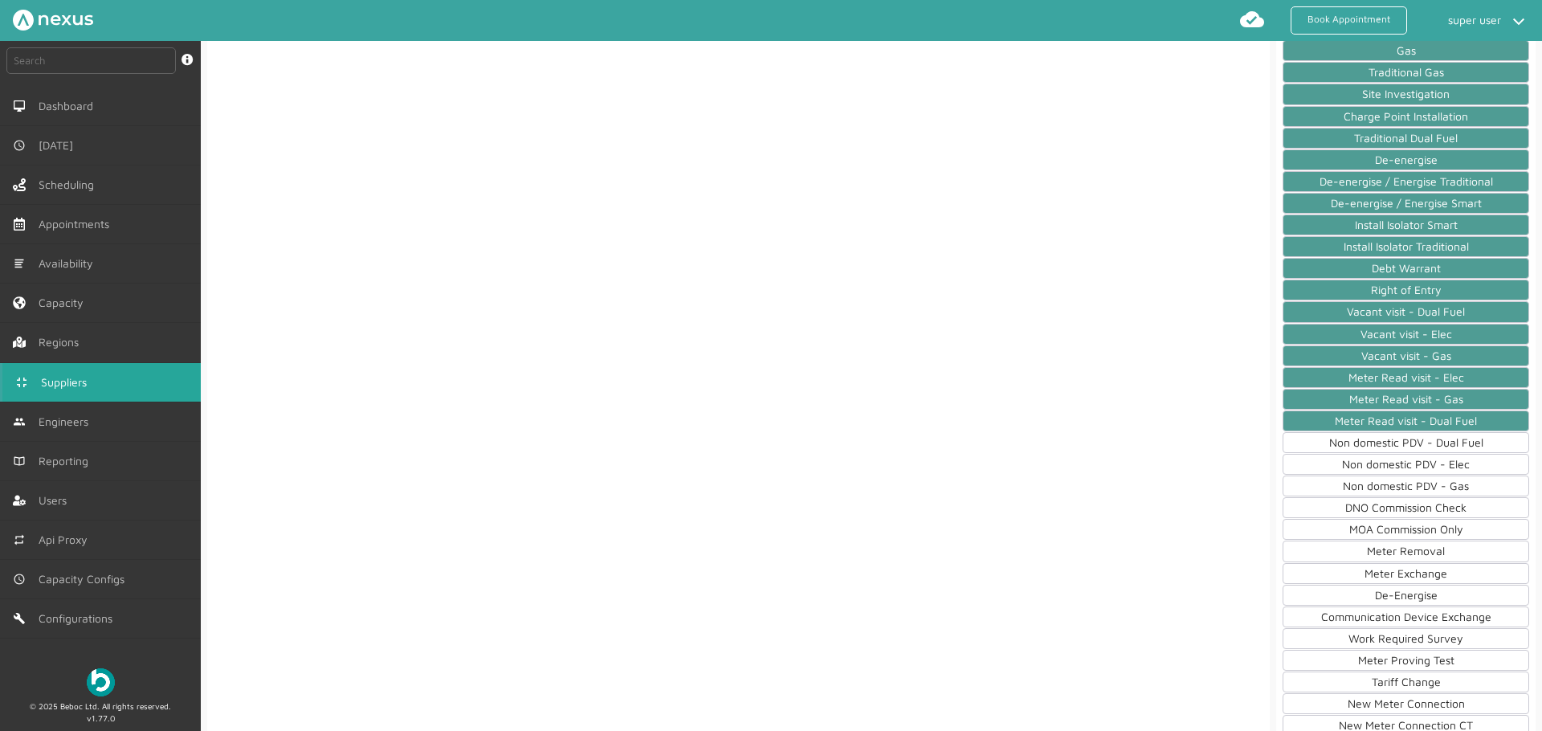
click at [1379, 442] on div "Non domestic PDV - Dual Fuel" at bounding box center [1405, 442] width 246 height 21
click at [1380, 466] on div "Non domestic PDV - Elec" at bounding box center [1405, 464] width 246 height 21
click at [1378, 486] on div "Non domestic PDV - Gas" at bounding box center [1405, 485] width 246 height 21
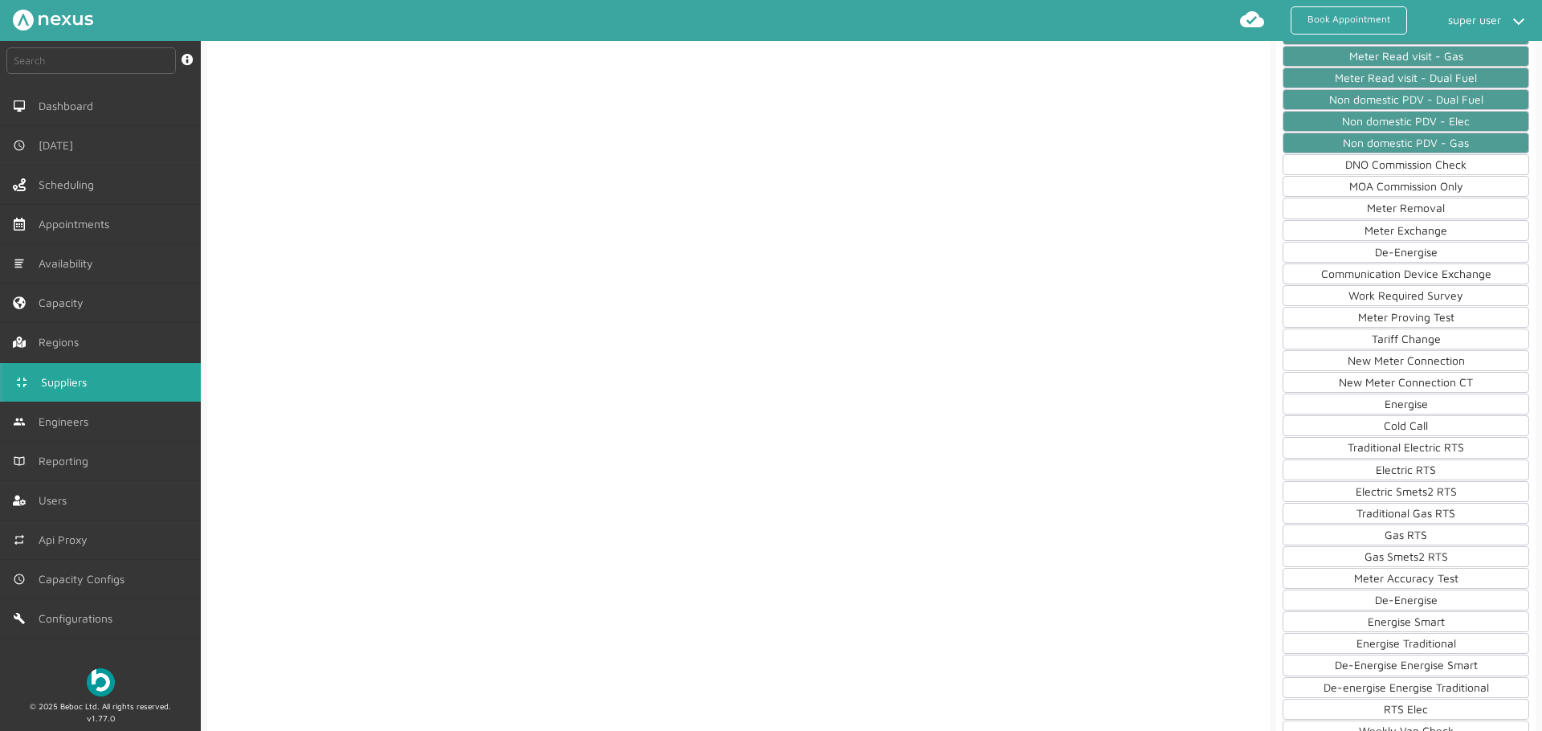
scroll to position [1654, 0]
click at [1406, 149] on div "Non domestic PDV - Gas" at bounding box center [1405, 139] width 246 height 21
click at [1403, 157] on div "DNO Commission Check" at bounding box center [1405, 161] width 246 height 21
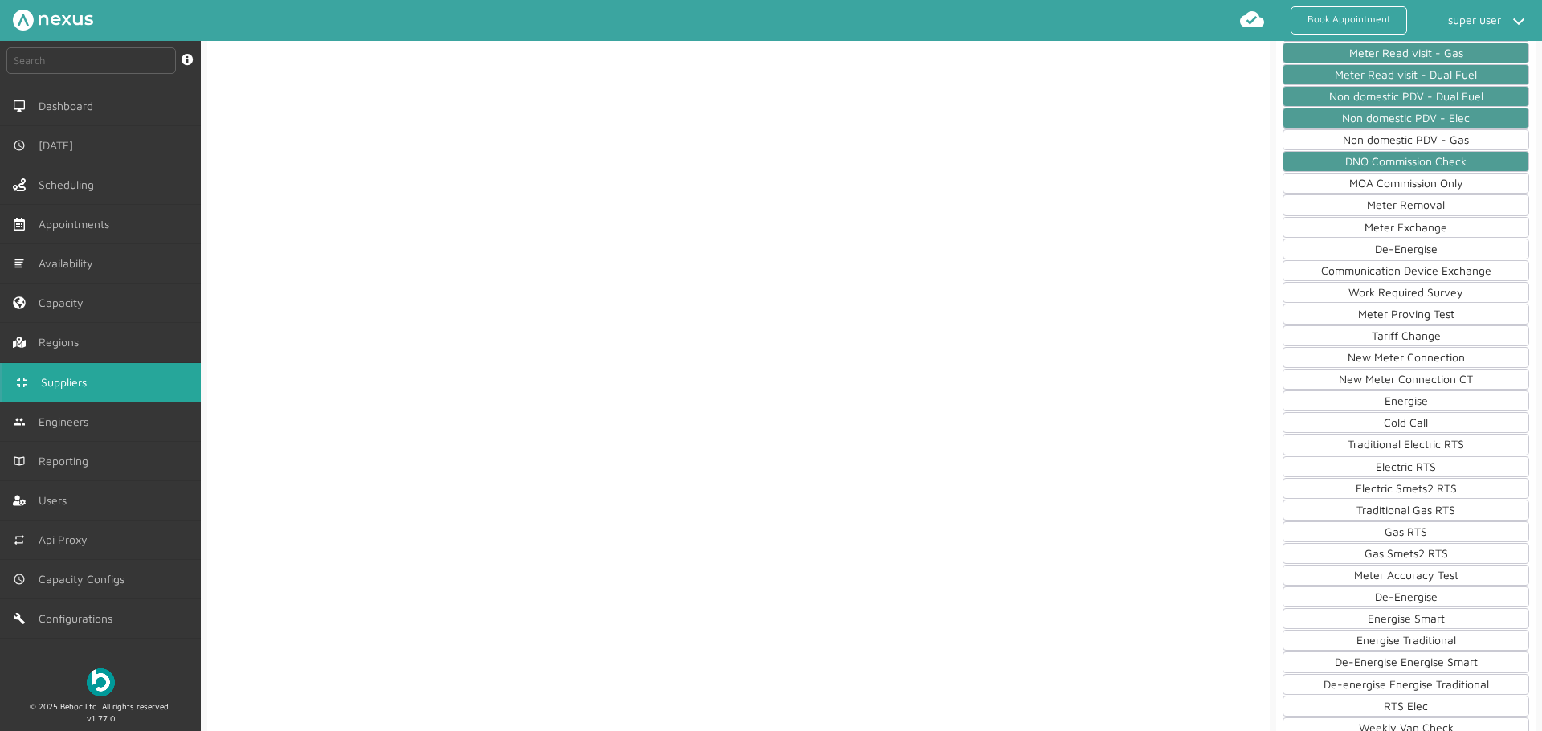
click at [1403, 138] on div "Non domestic PDV - Gas" at bounding box center [1405, 139] width 246 height 21
click at [1399, 184] on div "MOA Commission Only" at bounding box center [1405, 183] width 246 height 21
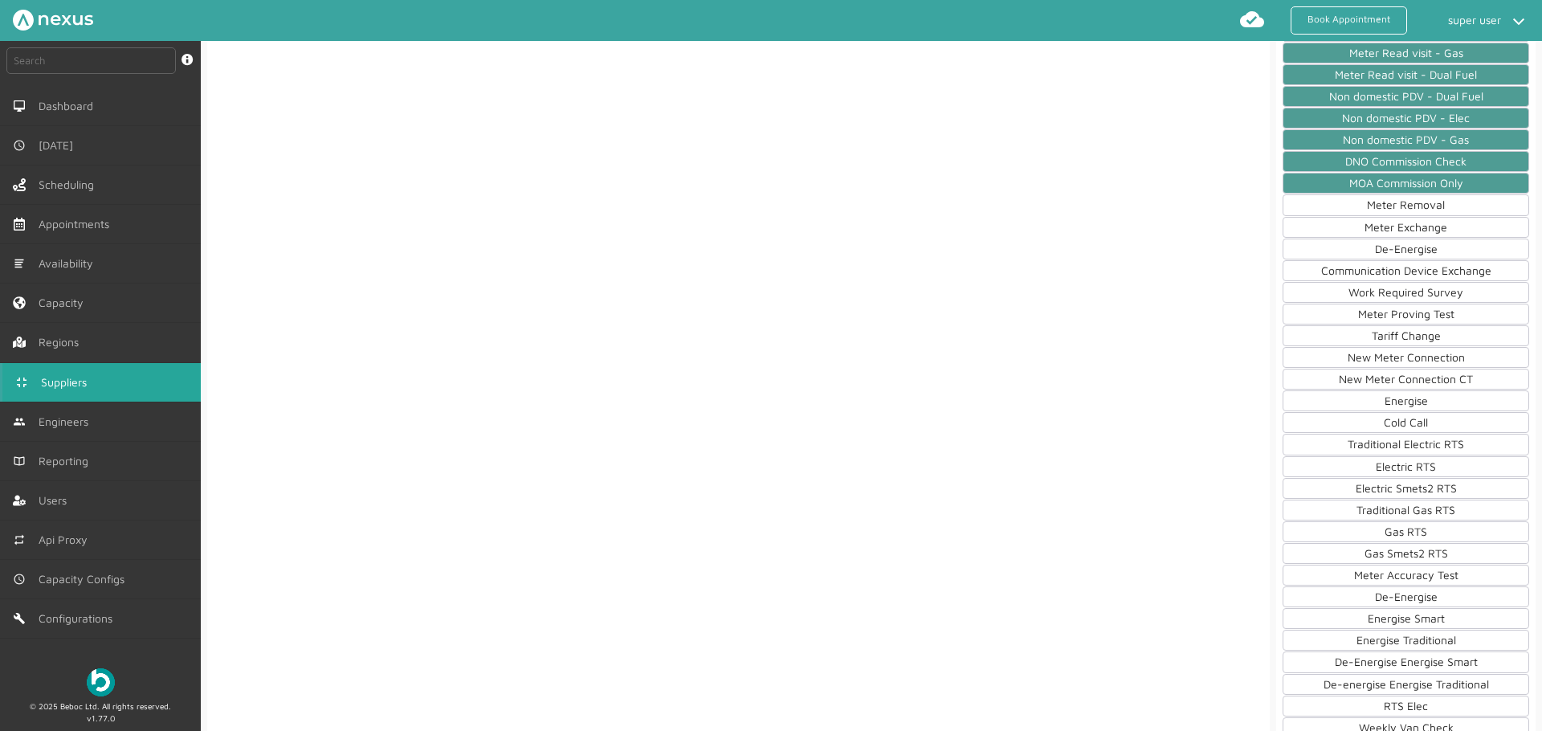
click at [1399, 201] on div "Meter Removal" at bounding box center [1405, 204] width 246 height 21
click at [1389, 224] on div "Meter Exchange" at bounding box center [1405, 227] width 246 height 21
click at [1381, 249] on div "De-Energise" at bounding box center [1405, 248] width 246 height 21
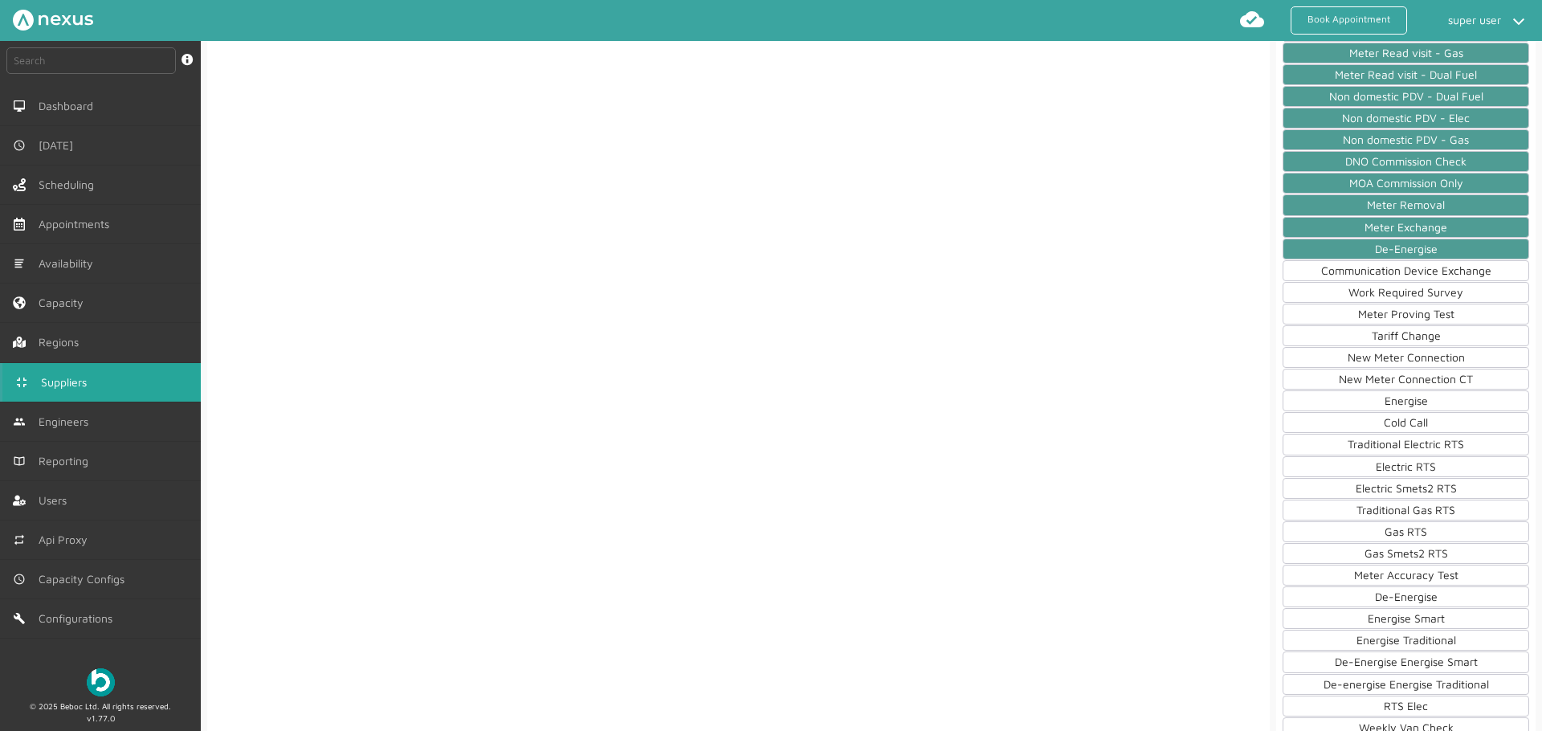
click at [1374, 271] on div "Communication Device Exchange" at bounding box center [1405, 270] width 246 height 21
click at [1373, 298] on div "Work Required Survey" at bounding box center [1405, 292] width 246 height 21
click at [1375, 313] on div "Meter Proving Test" at bounding box center [1405, 313] width 246 height 21
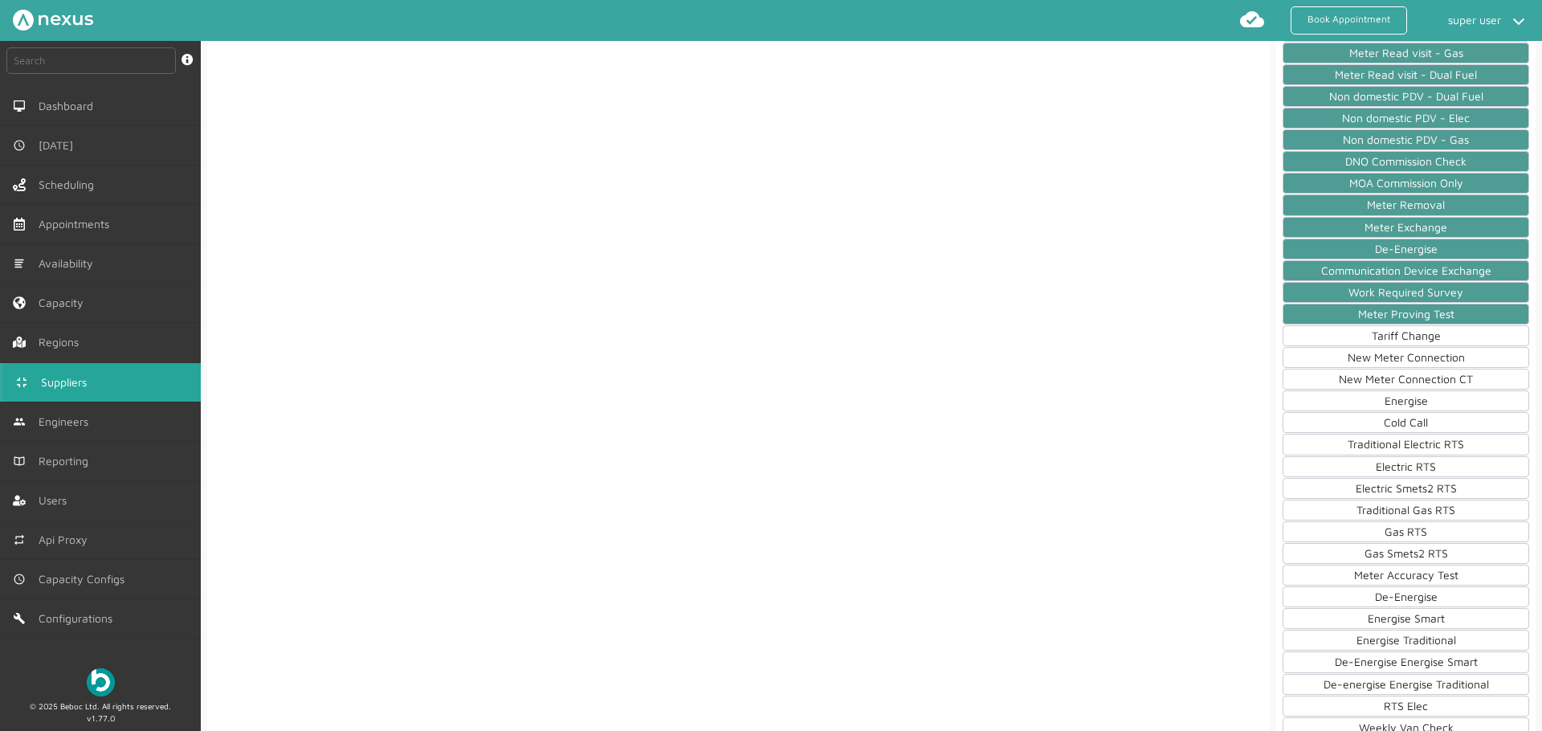
click at [1382, 337] on div "Tariff Change" at bounding box center [1405, 335] width 246 height 21
click at [1375, 362] on div "New Meter Connection" at bounding box center [1405, 357] width 246 height 21
click at [1379, 383] on div "New Meter Connection CT" at bounding box center [1405, 379] width 246 height 21
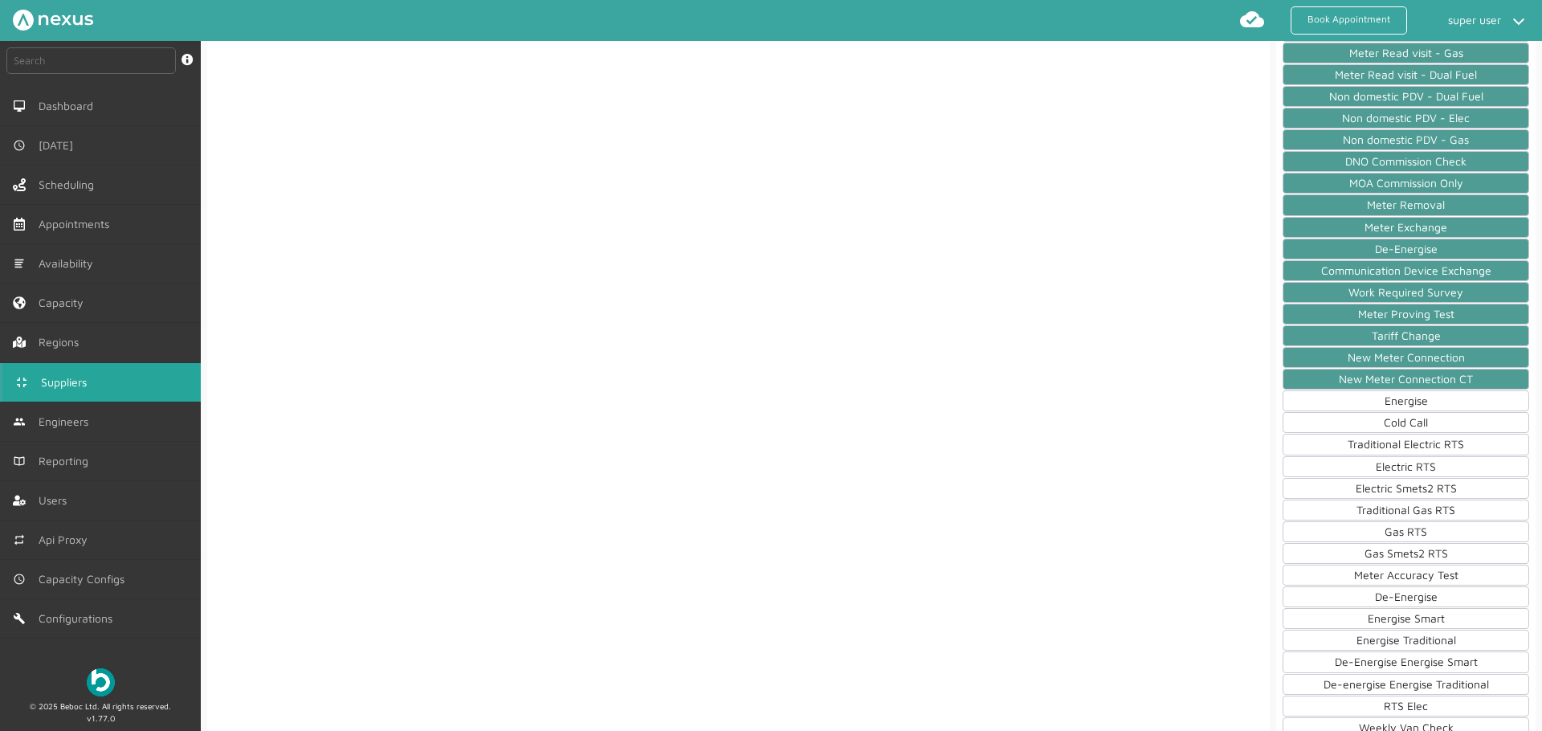
click at [1400, 403] on div "Energise" at bounding box center [1405, 400] width 246 height 21
click at [1399, 420] on div "Cold Call" at bounding box center [1405, 422] width 246 height 21
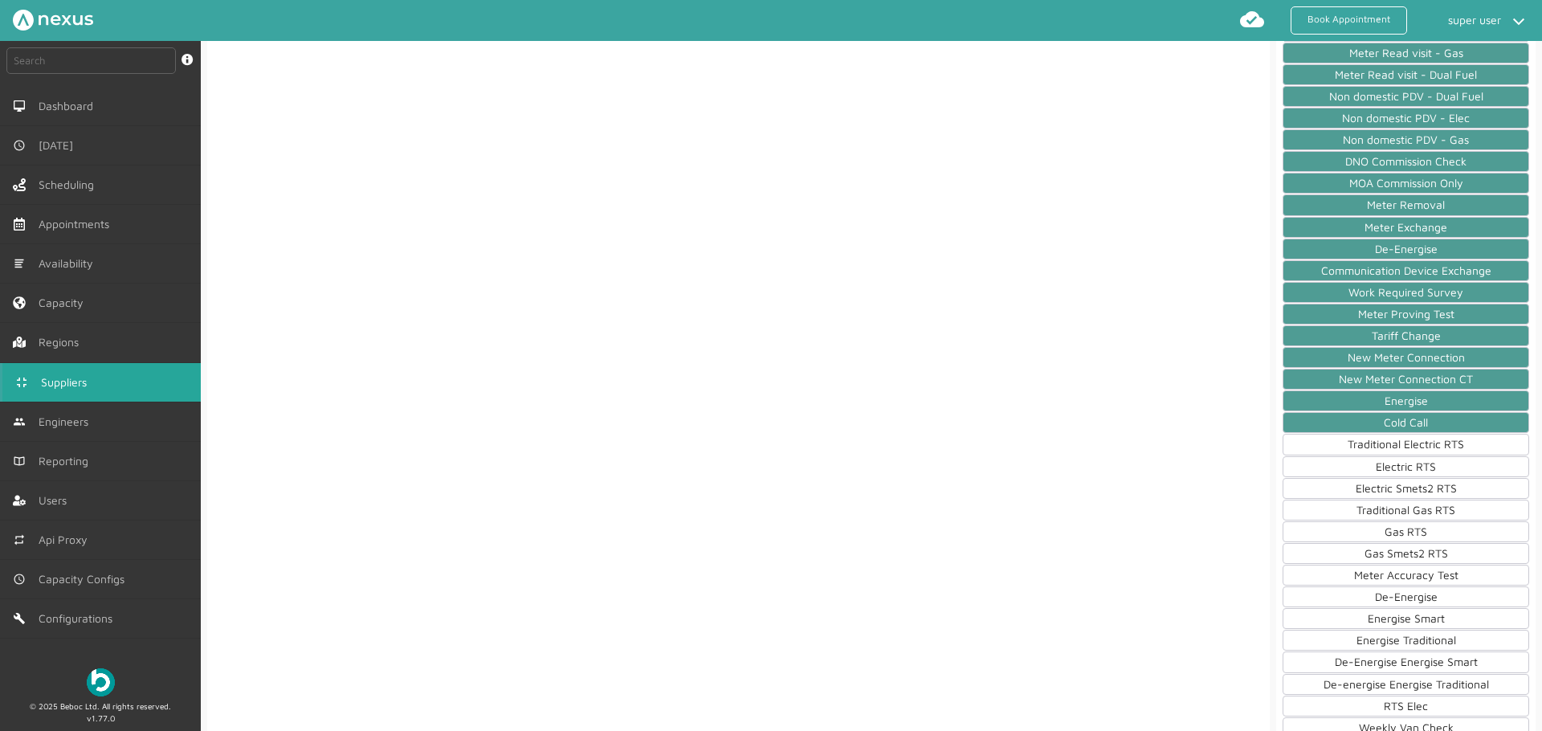
click at [1404, 448] on div "Traditional Electric RTS" at bounding box center [1405, 444] width 246 height 21
click at [1397, 470] on div "Electric RTS" at bounding box center [1405, 466] width 246 height 21
click at [1405, 493] on div "Electric Smets2 RTS" at bounding box center [1405, 488] width 246 height 21
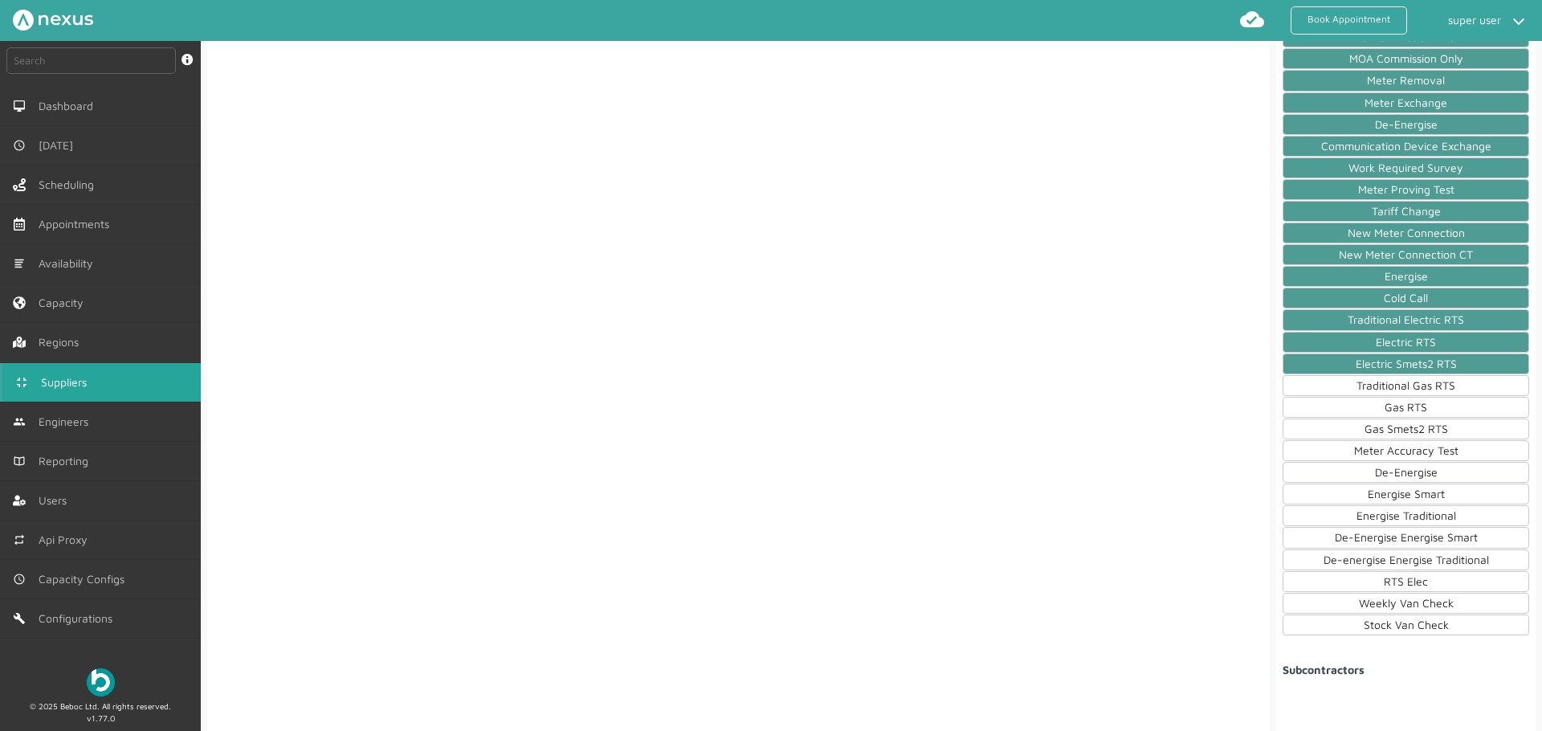
scroll to position [1882, 0]
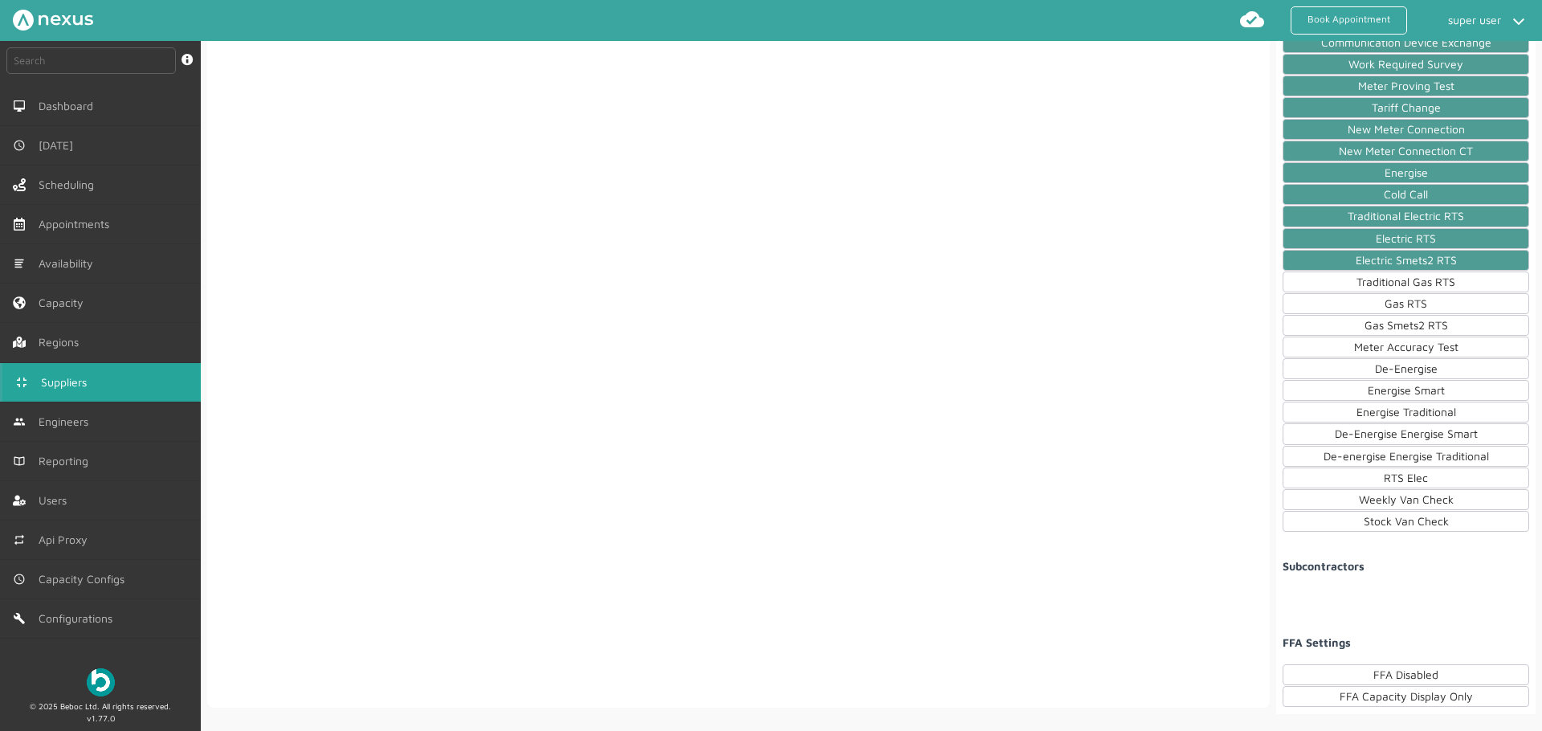
click at [1412, 271] on div "Traditional Gas RTS" at bounding box center [1405, 281] width 246 height 21
click at [1403, 294] on div "Gas RTS" at bounding box center [1405, 303] width 246 height 21
click at [1384, 320] on div "Gas Smets2 RTS" at bounding box center [1405, 325] width 246 height 21
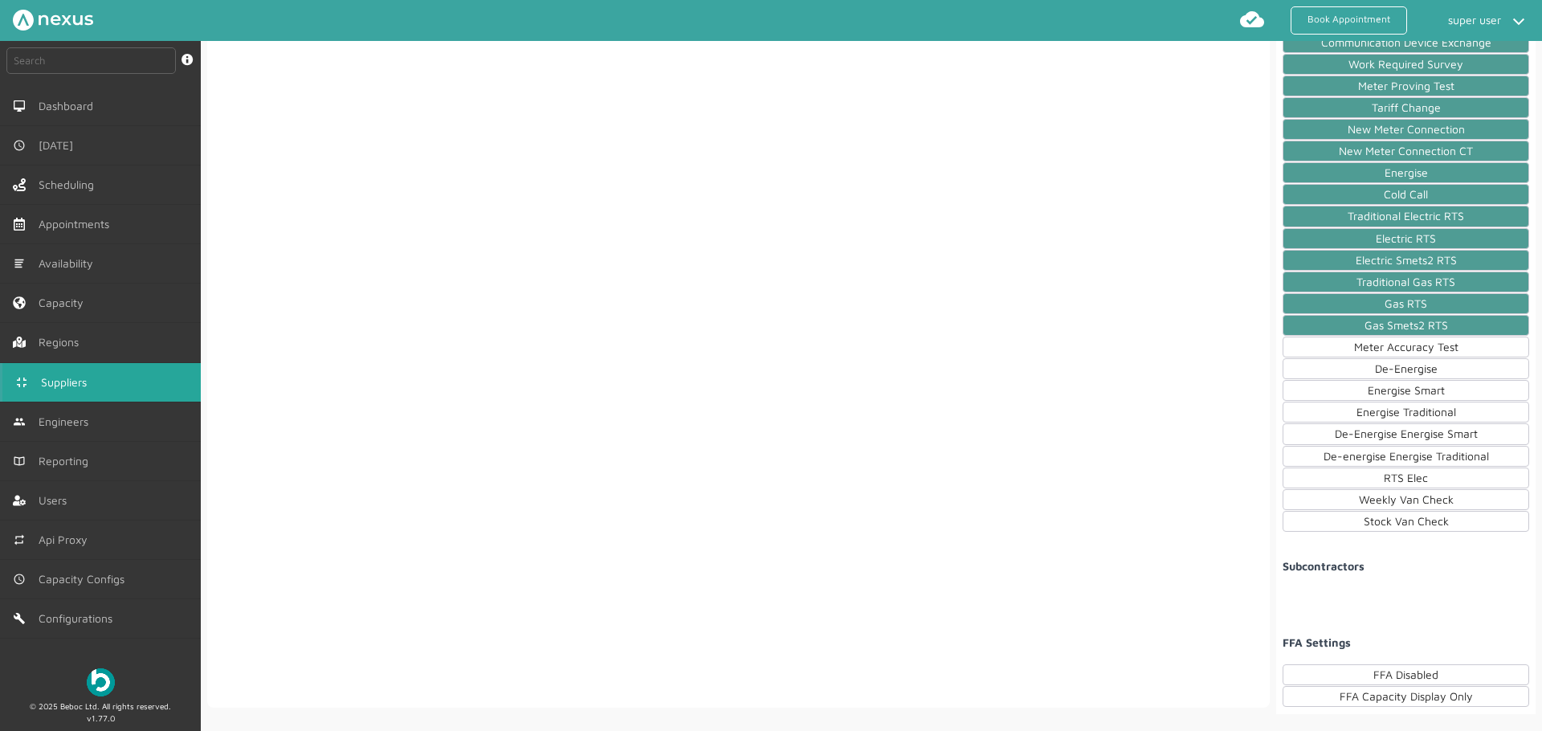
click at [1378, 343] on div "Meter Accuracy Test" at bounding box center [1405, 346] width 246 height 21
click at [1380, 365] on div "De-Energise" at bounding box center [1405, 368] width 246 height 21
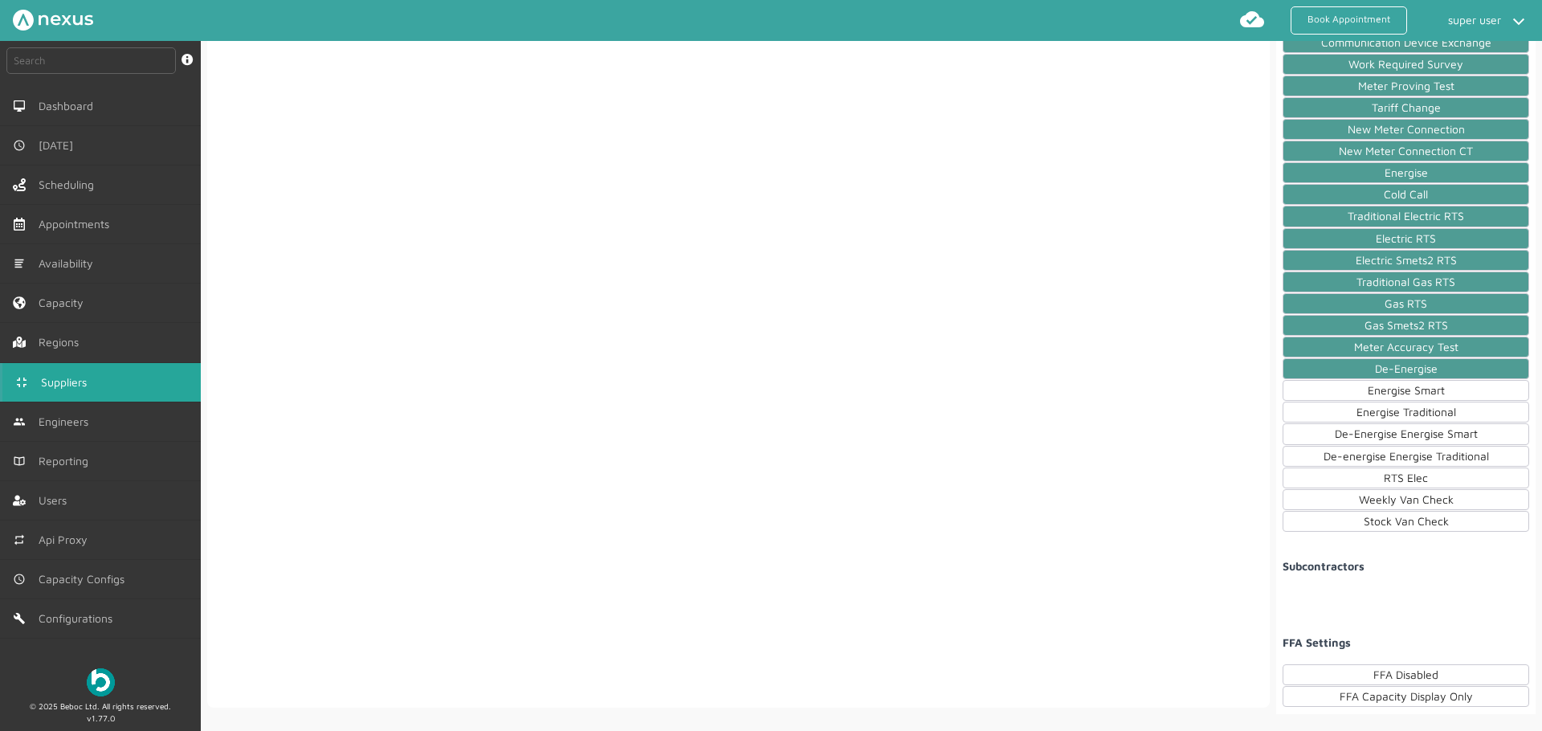
click at [1387, 391] on div "Energise Smart" at bounding box center [1405, 390] width 246 height 21
click at [1387, 409] on div "Energise Traditional" at bounding box center [1405, 411] width 246 height 21
click at [1378, 428] on div "De-Energise Energise Smart" at bounding box center [1405, 433] width 246 height 21
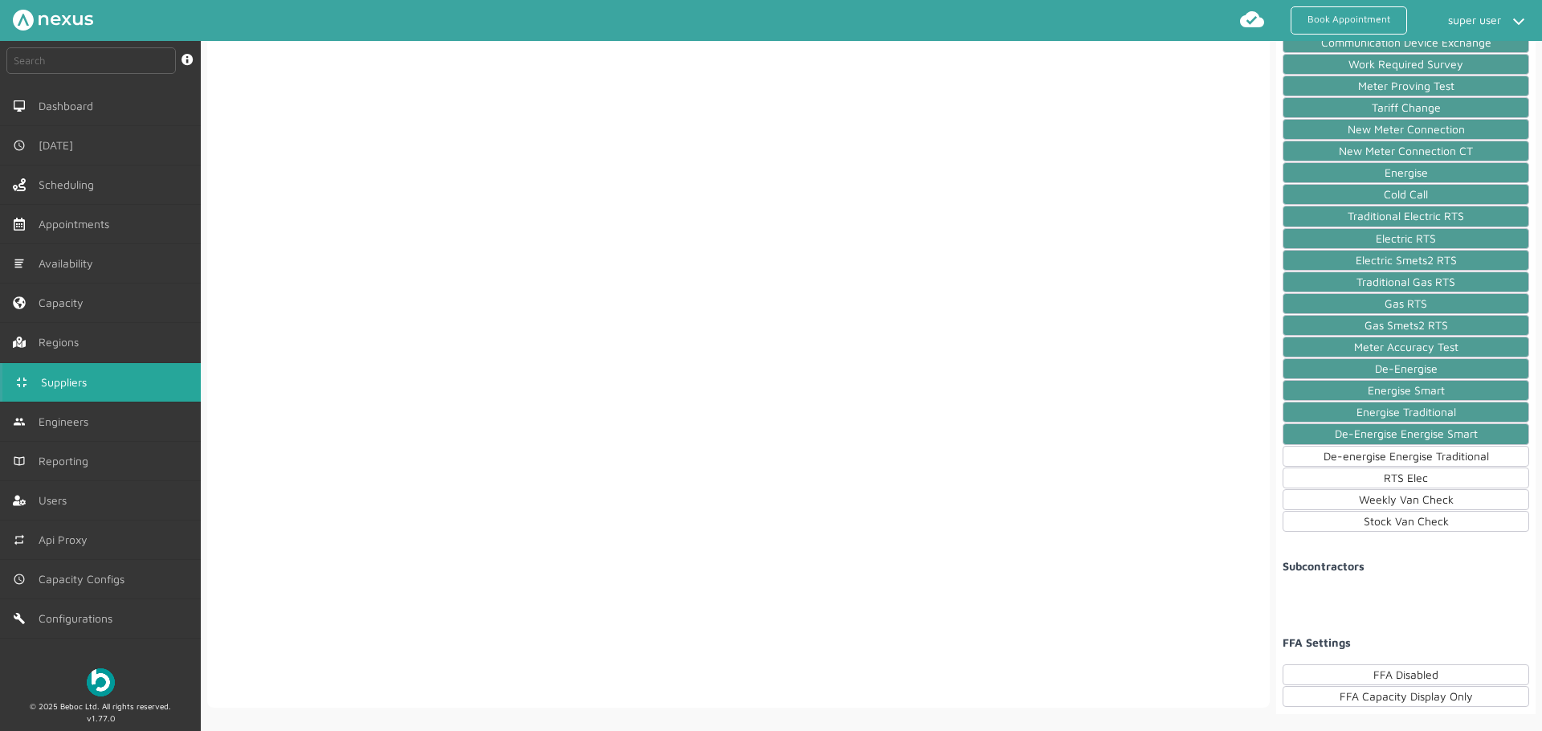
click at [1401, 454] on div "De-energise Energise Traditional" at bounding box center [1405, 456] width 246 height 21
click at [1395, 480] on div "RTS Elec" at bounding box center [1405, 477] width 246 height 21
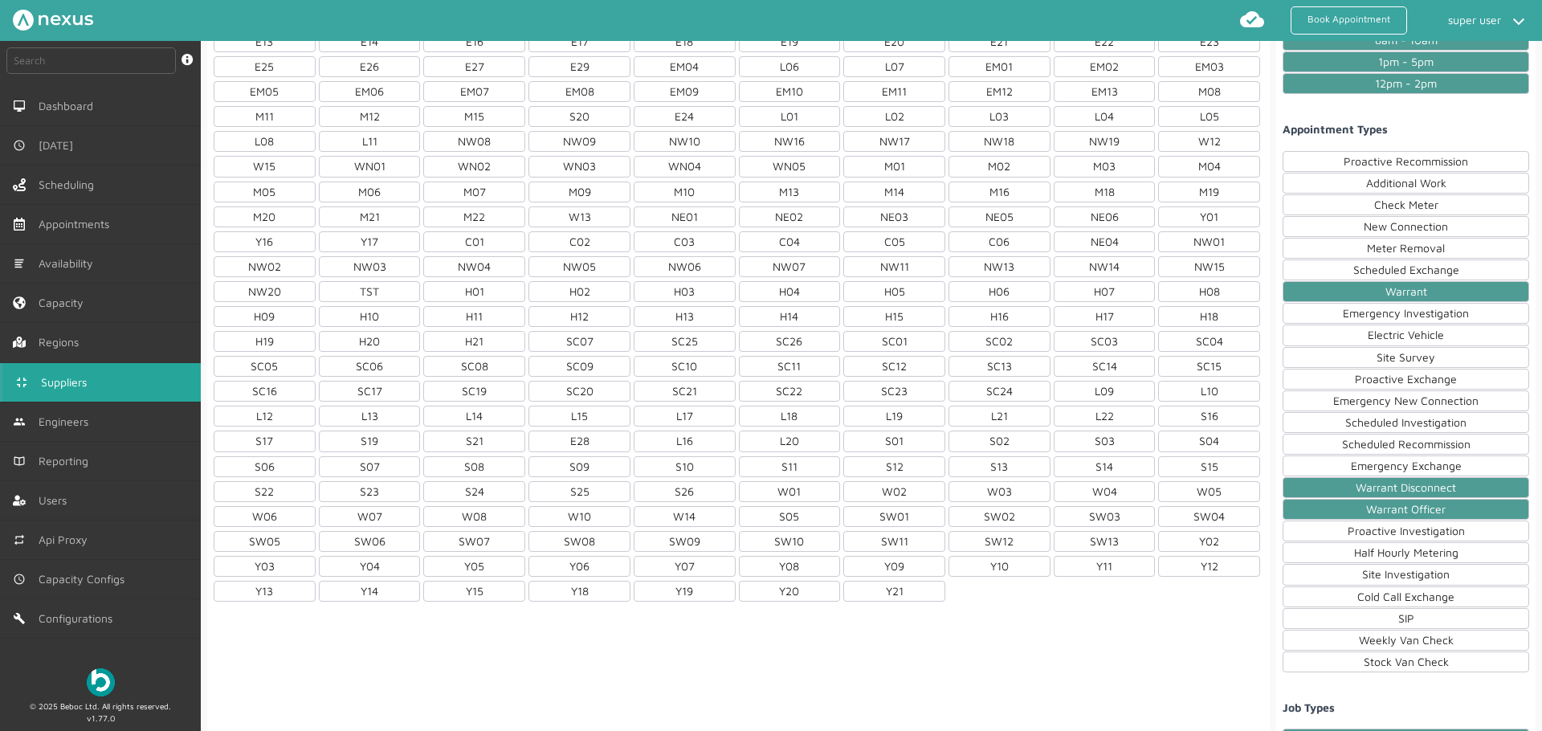
scroll to position [0, 0]
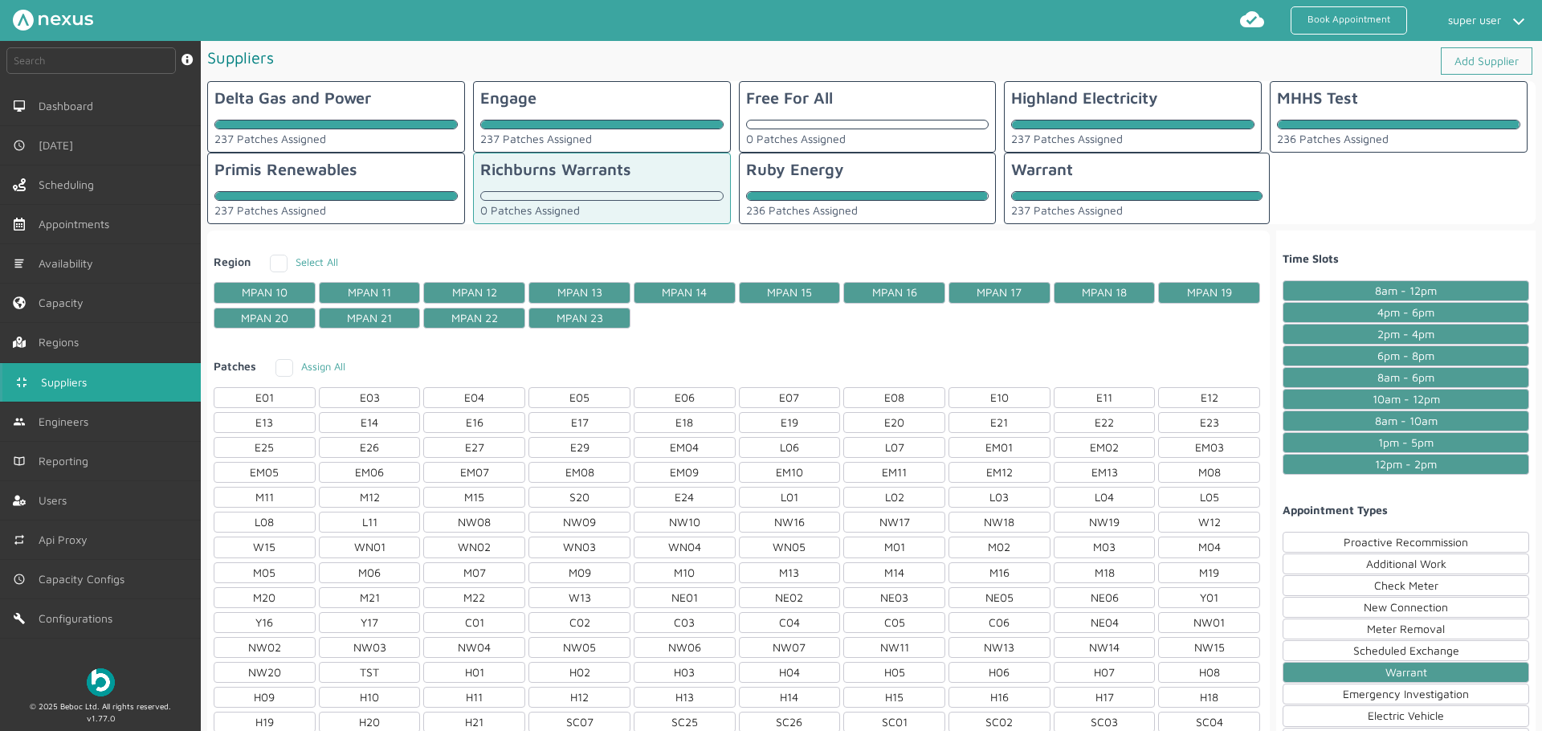
click at [283, 368] on label "Assign All" at bounding box center [310, 366] width 70 height 13
click at [283, 368] on input "Assign All" at bounding box center [280, 364] width 10 height 10
checkbox input "true"
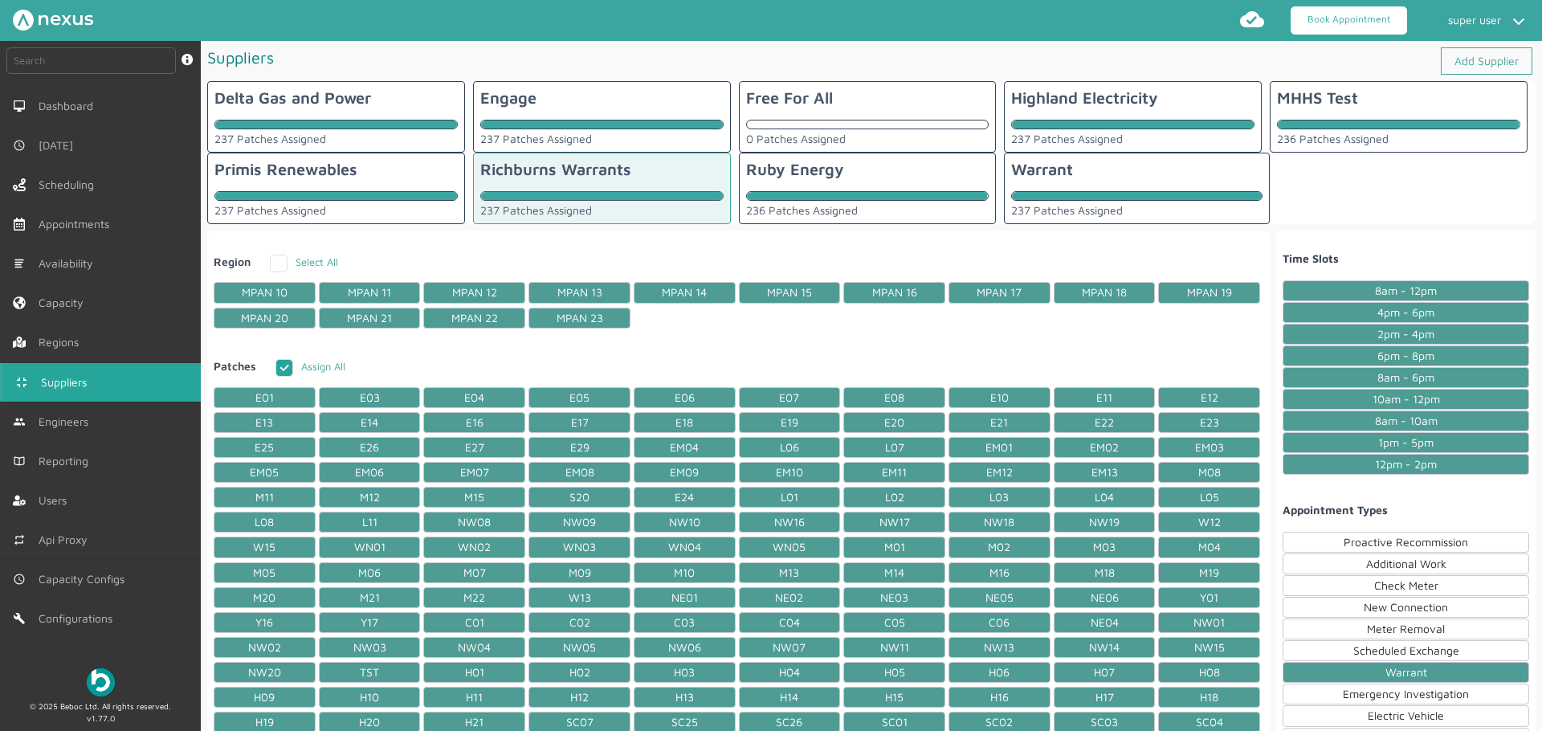
click at [1363, 22] on link "Book Appointment" at bounding box center [1348, 20] width 116 height 28
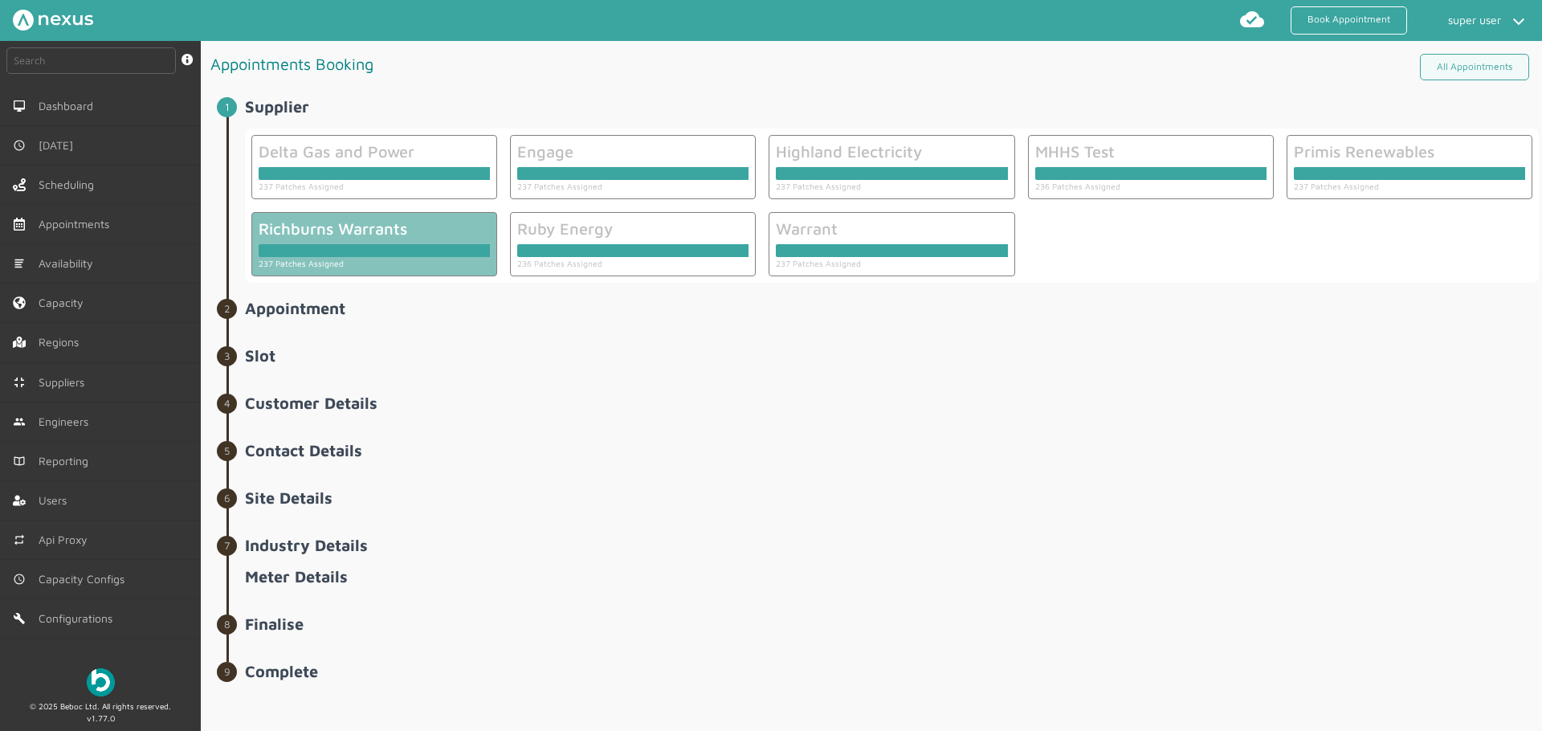
click at [467, 221] on div "Richburns Warrants" at bounding box center [374, 228] width 231 height 18
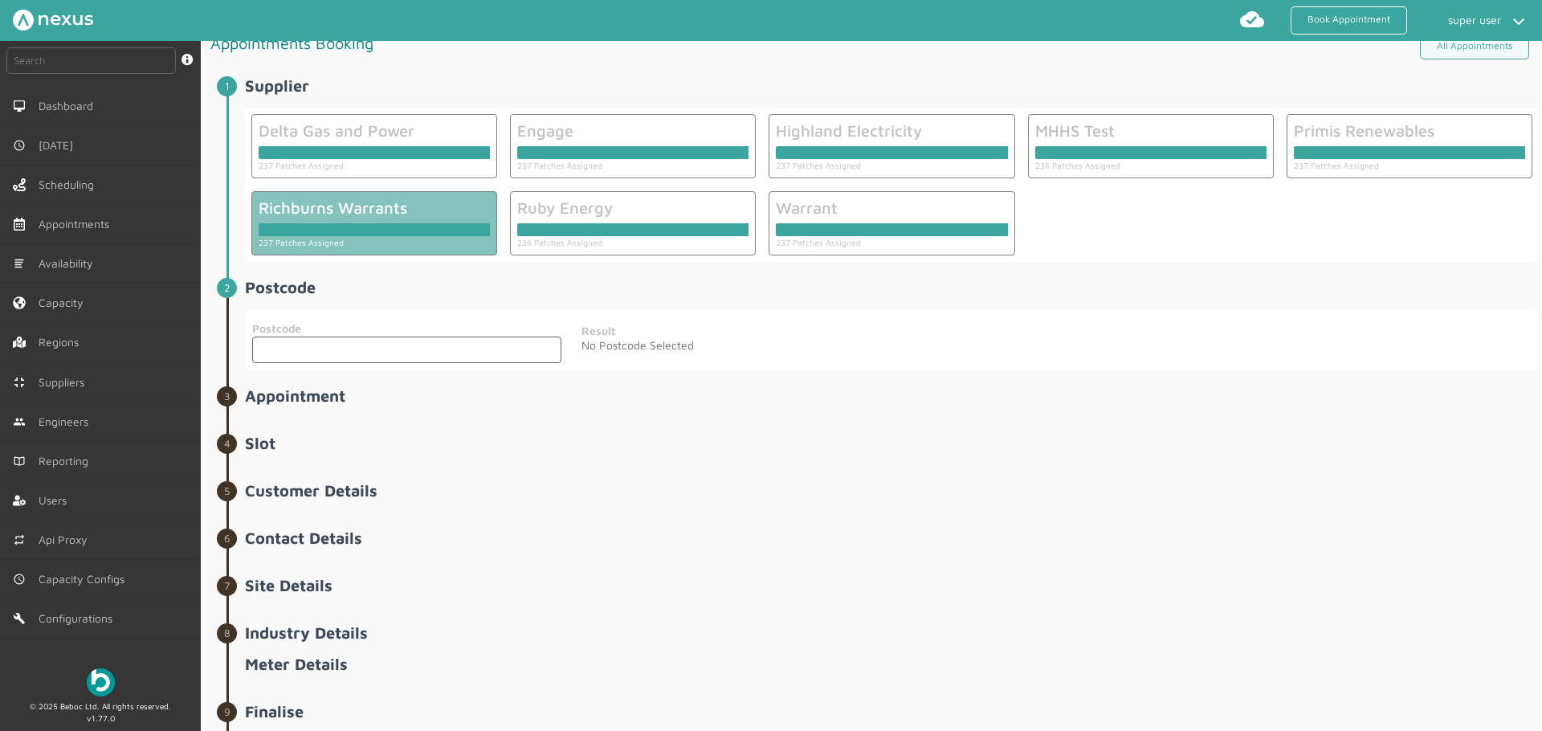
scroll to position [24, 0]
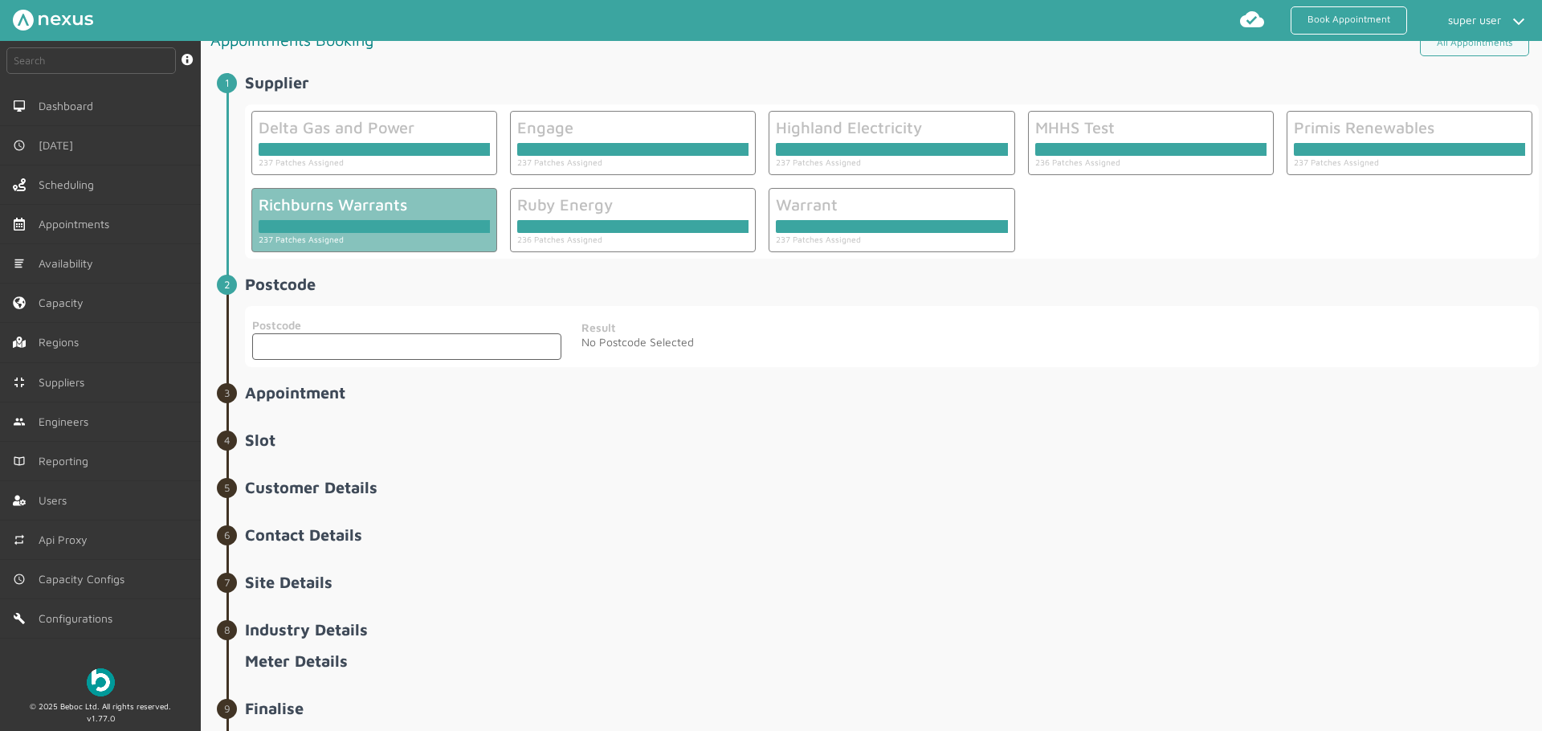
click at [513, 338] on input "text" at bounding box center [406, 346] width 309 height 26
type input "FK10 5SP"
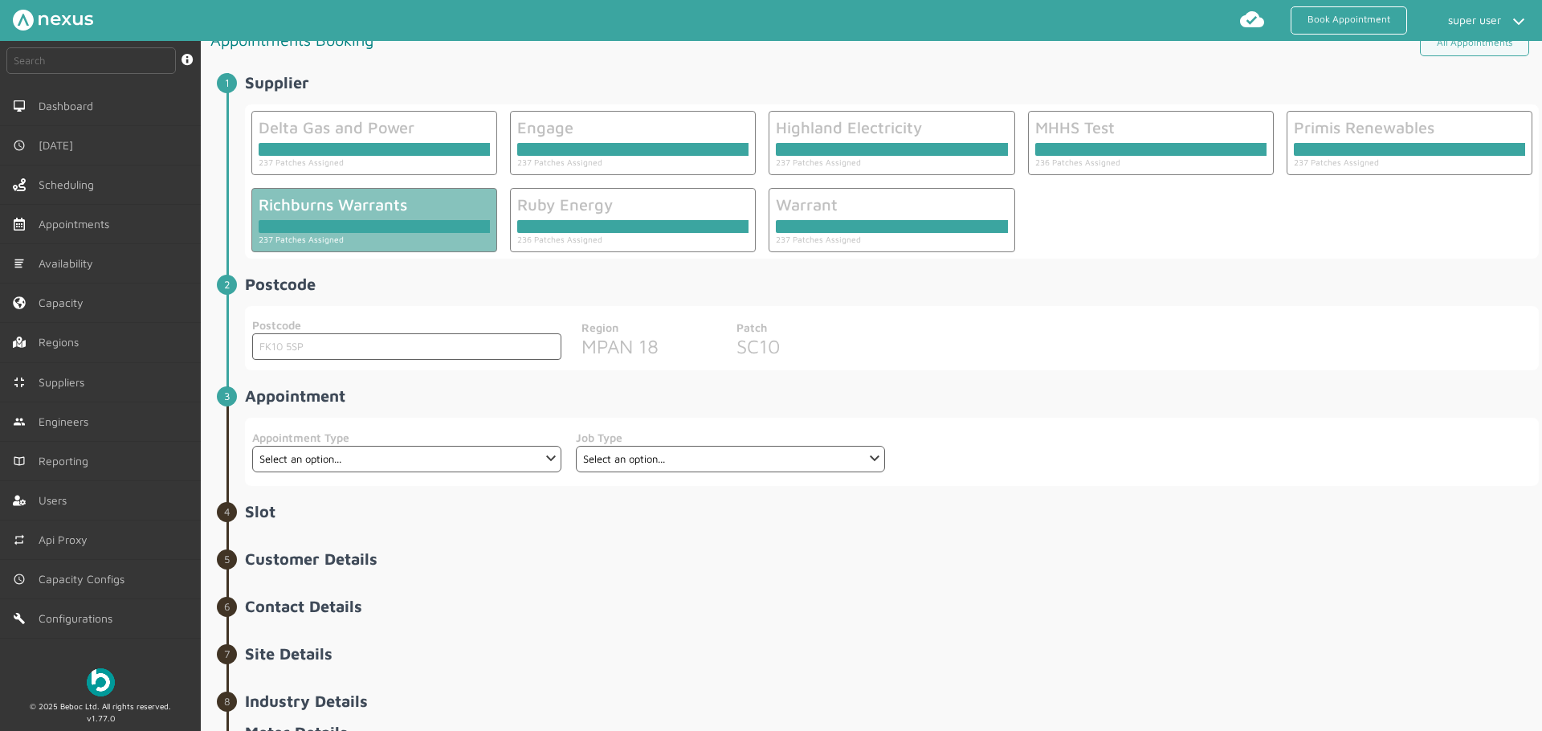
click at [308, 472] on fieldset "Appointment Type Select an option... Warrant Warrant Disconnect Warrant Officer" at bounding box center [406, 451] width 311 height 55
click at [322, 466] on select "Select an option... Warrant Warrant Disconnect Warrant Officer" at bounding box center [406, 459] width 309 height 26
select select "1: 5e6b4c2e4fc5f2587355e768"
click at [252, 446] on select "Select an option... Warrant Warrant Disconnect Warrant Officer" at bounding box center [406, 459] width 309 height 26
click at [662, 459] on select "Select an option..." at bounding box center [730, 459] width 309 height 26
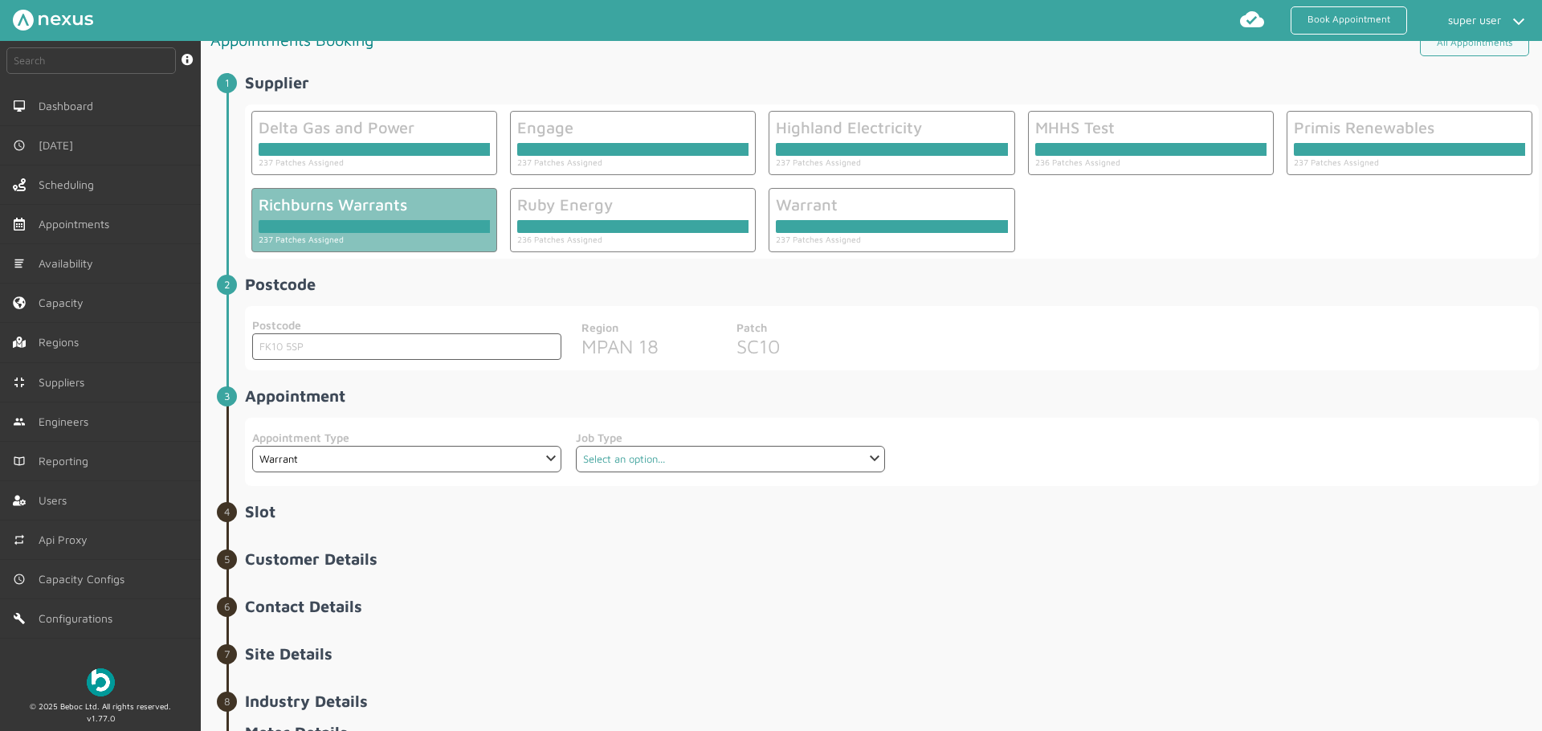
select select "1: 6362e4f1ae1302dd2abd6f22"
click at [576, 446] on select "Select an option... De-energise Dual Fuel Dual Fuel - SMETS 2 Electric Electric…" at bounding box center [730, 459] width 309 height 26
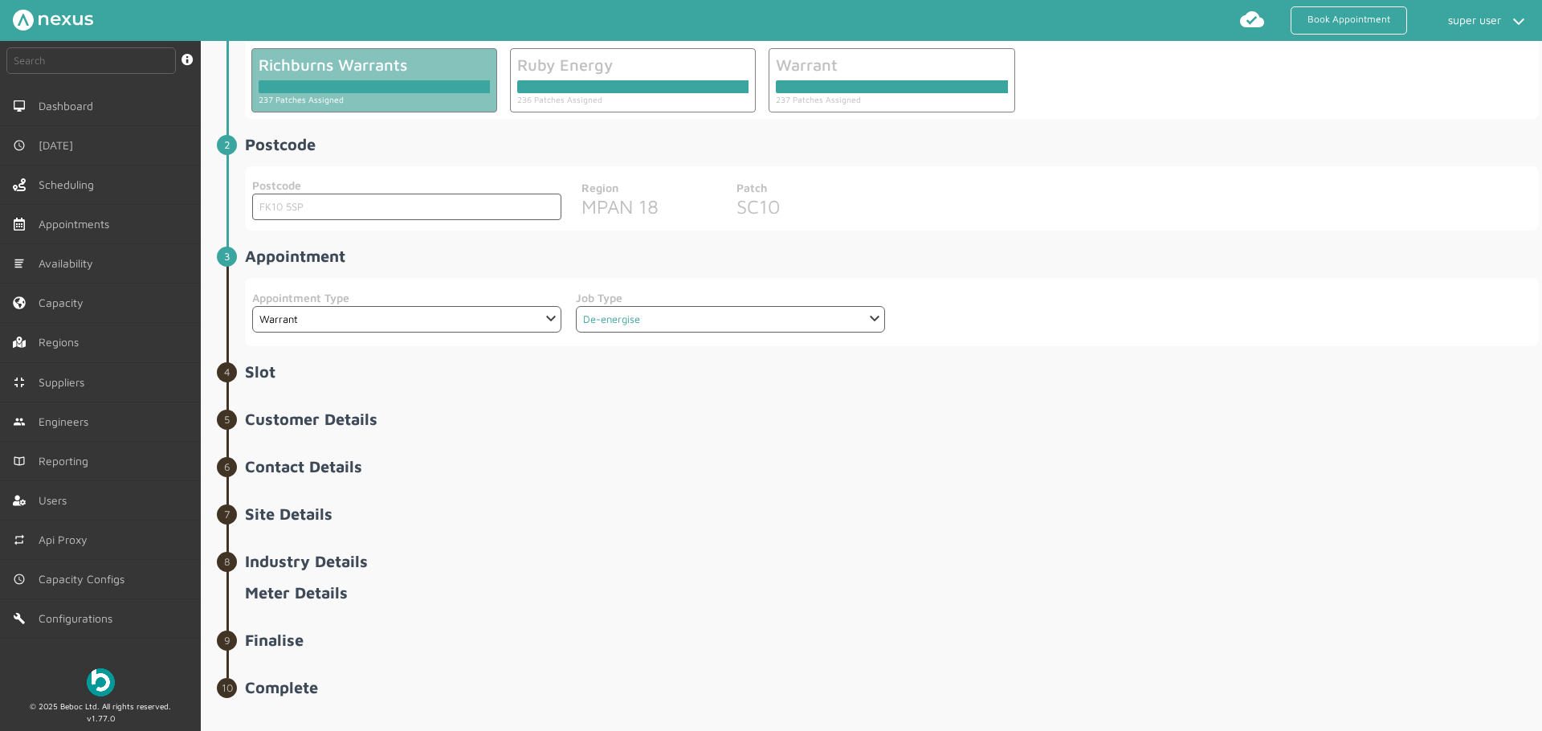
scroll to position [184, 0]
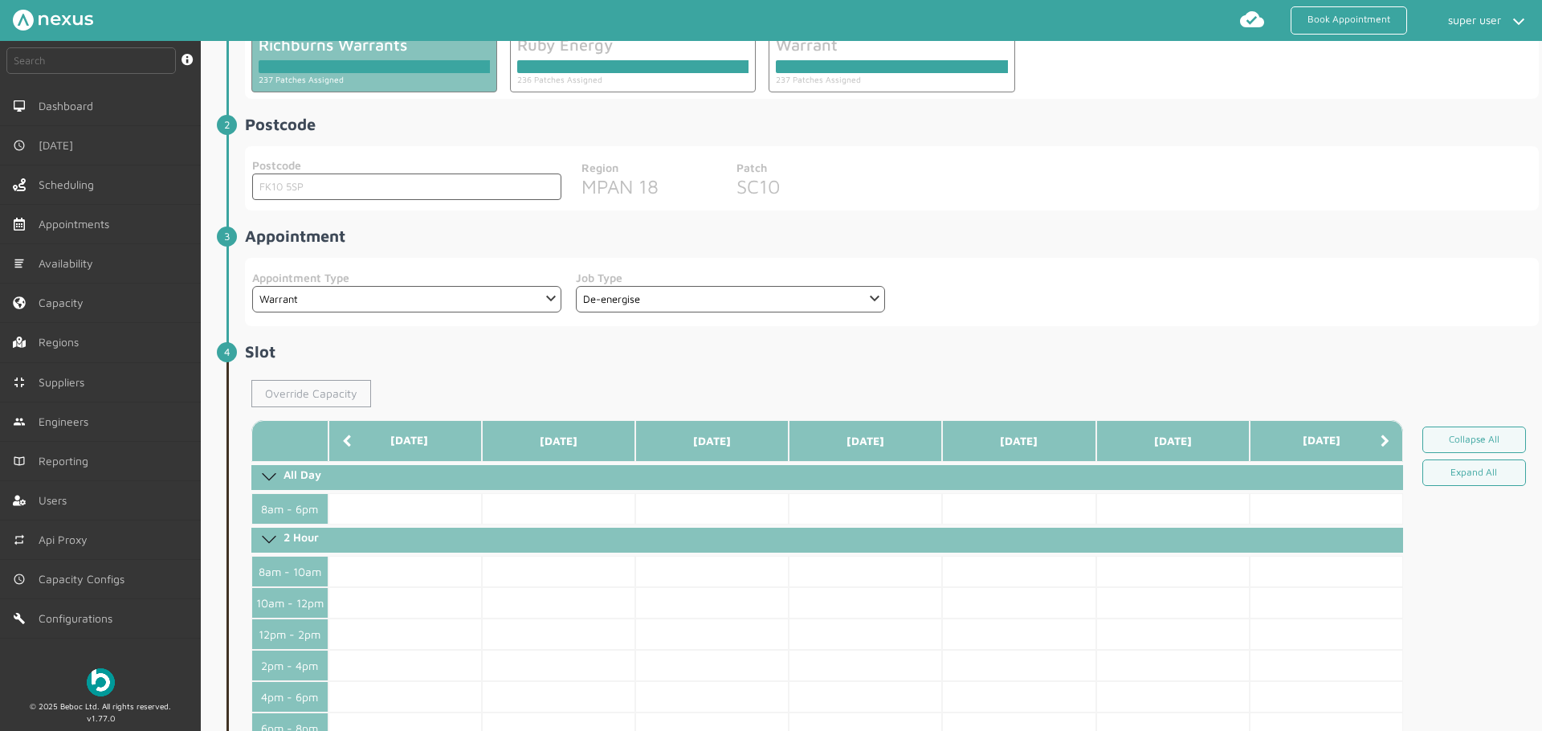
click at [272, 381] on link "Override Capacity" at bounding box center [311, 393] width 120 height 27
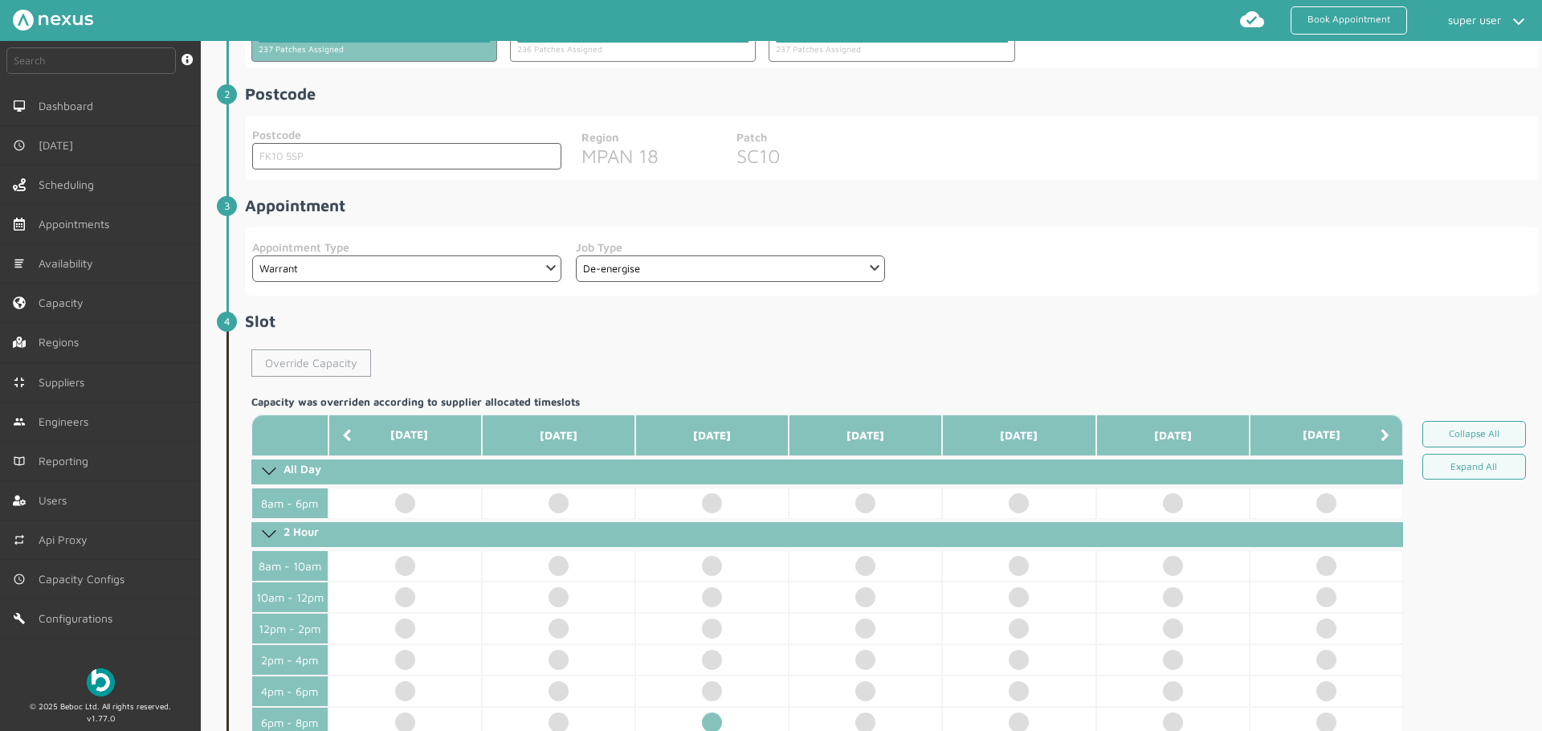
scroll to position [463, 0]
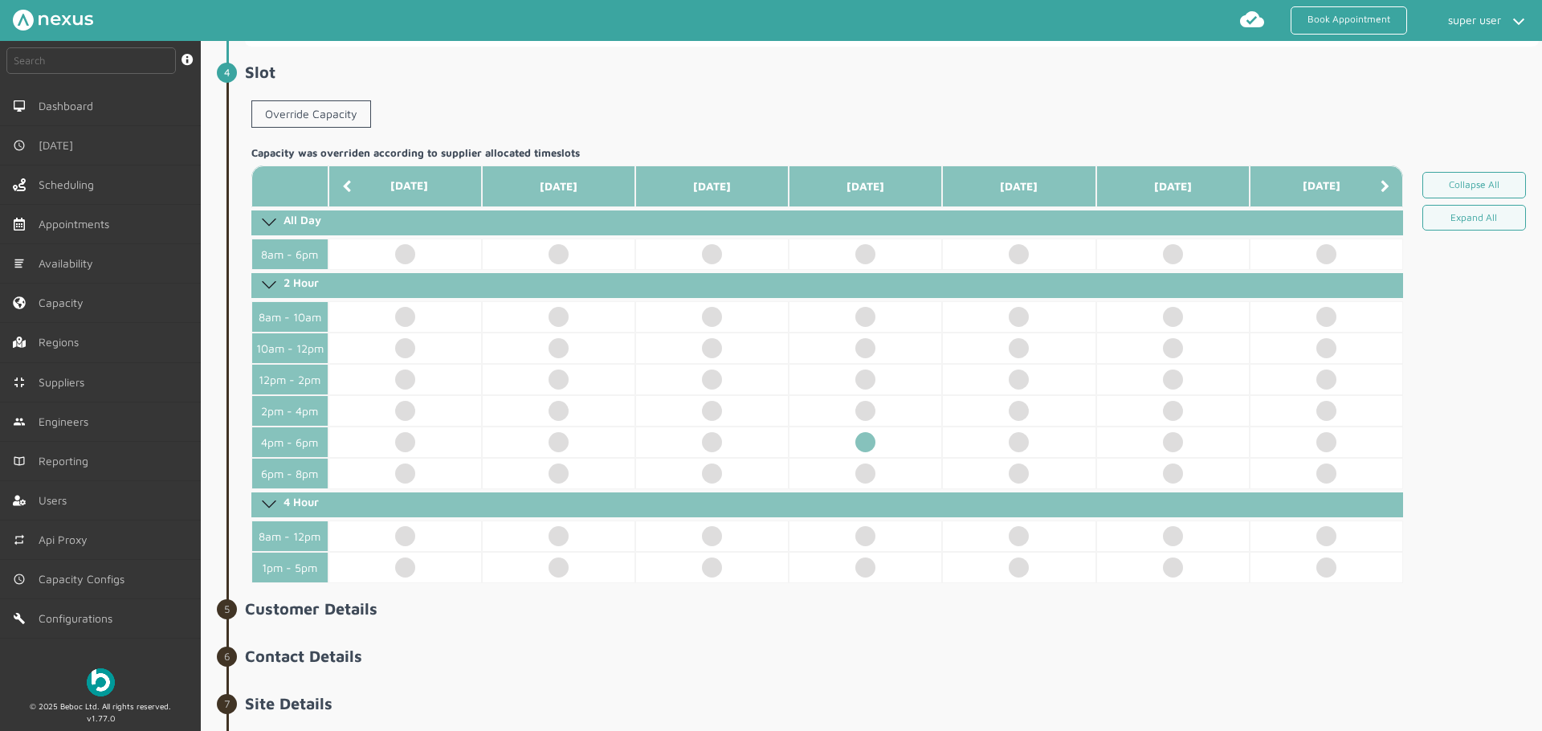
click at [811, 430] on td at bounding box center [864, 441] width 153 height 31
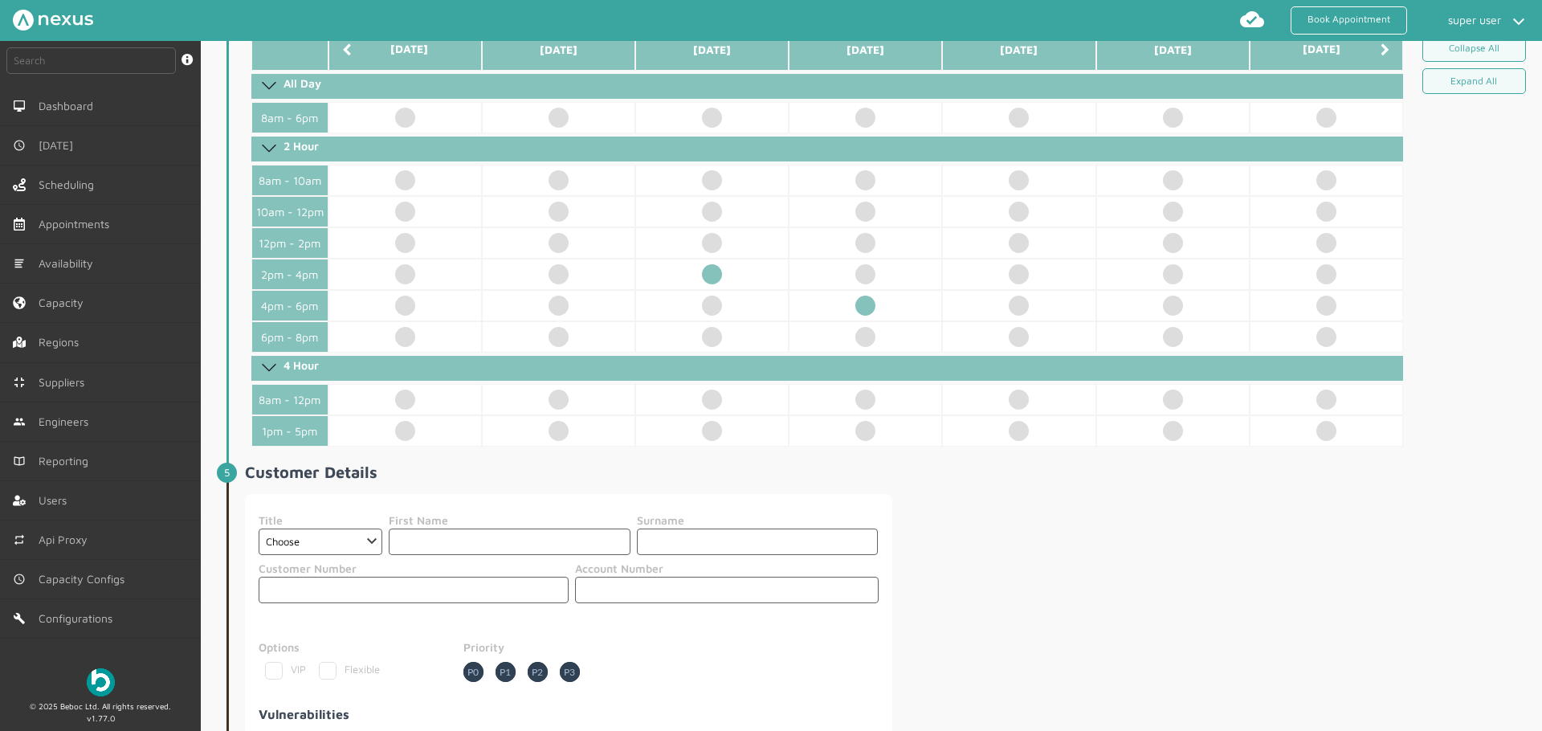
scroll to position [609, 0]
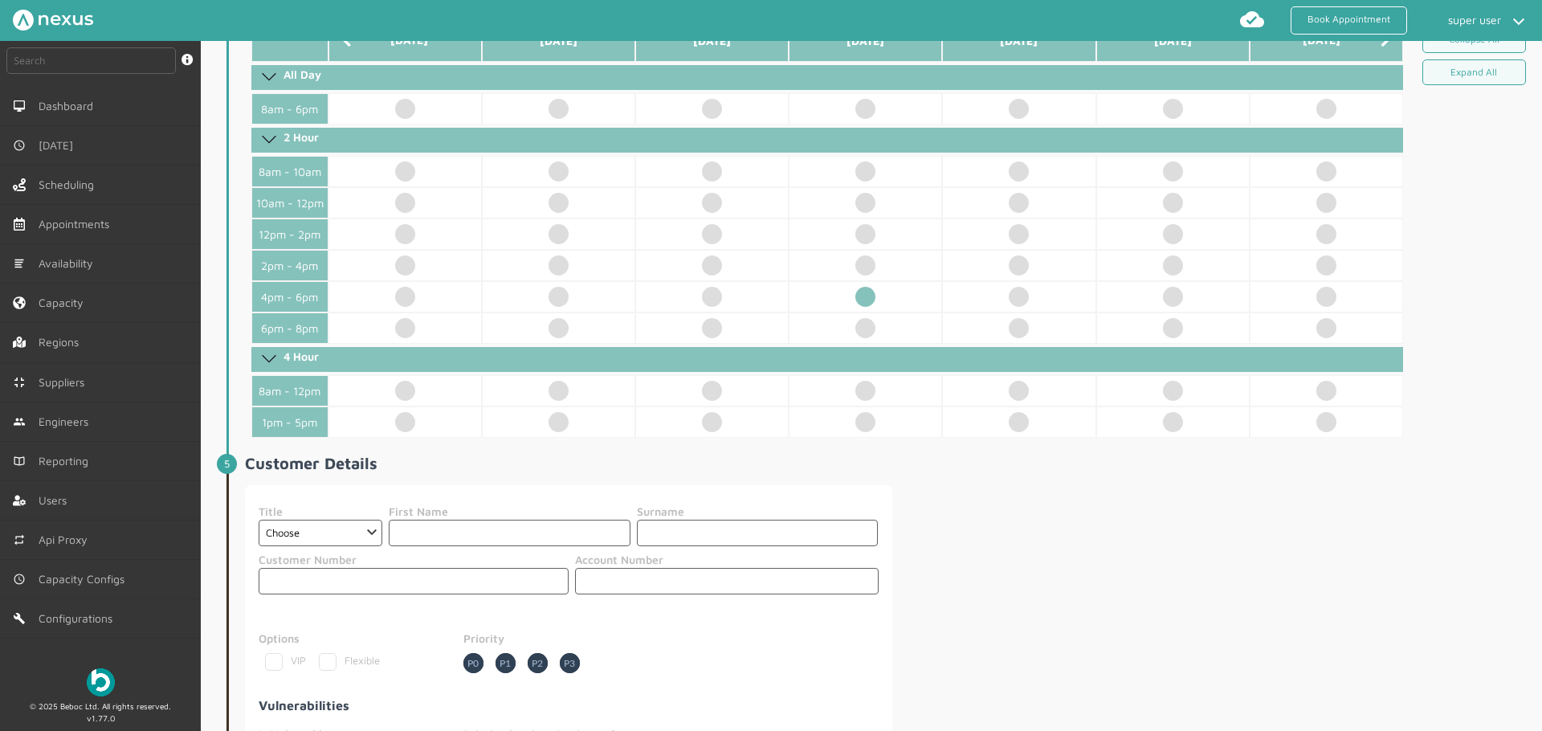
click at [1469, 194] on div "Collapse All Expand All" at bounding box center [1473, 229] width 129 height 418
click at [348, 536] on select "Choose Dr Mr Mrs Miss Ms Mx Sir Lady" at bounding box center [321, 532] width 124 height 26
select select "3: Mrs"
click at [259, 519] on select "Choose Dr Mr Mrs Miss Ms Mx Sir Lady" at bounding box center [321, 532] width 124 height 26
click at [442, 542] on input "text" at bounding box center [510, 532] width 242 height 26
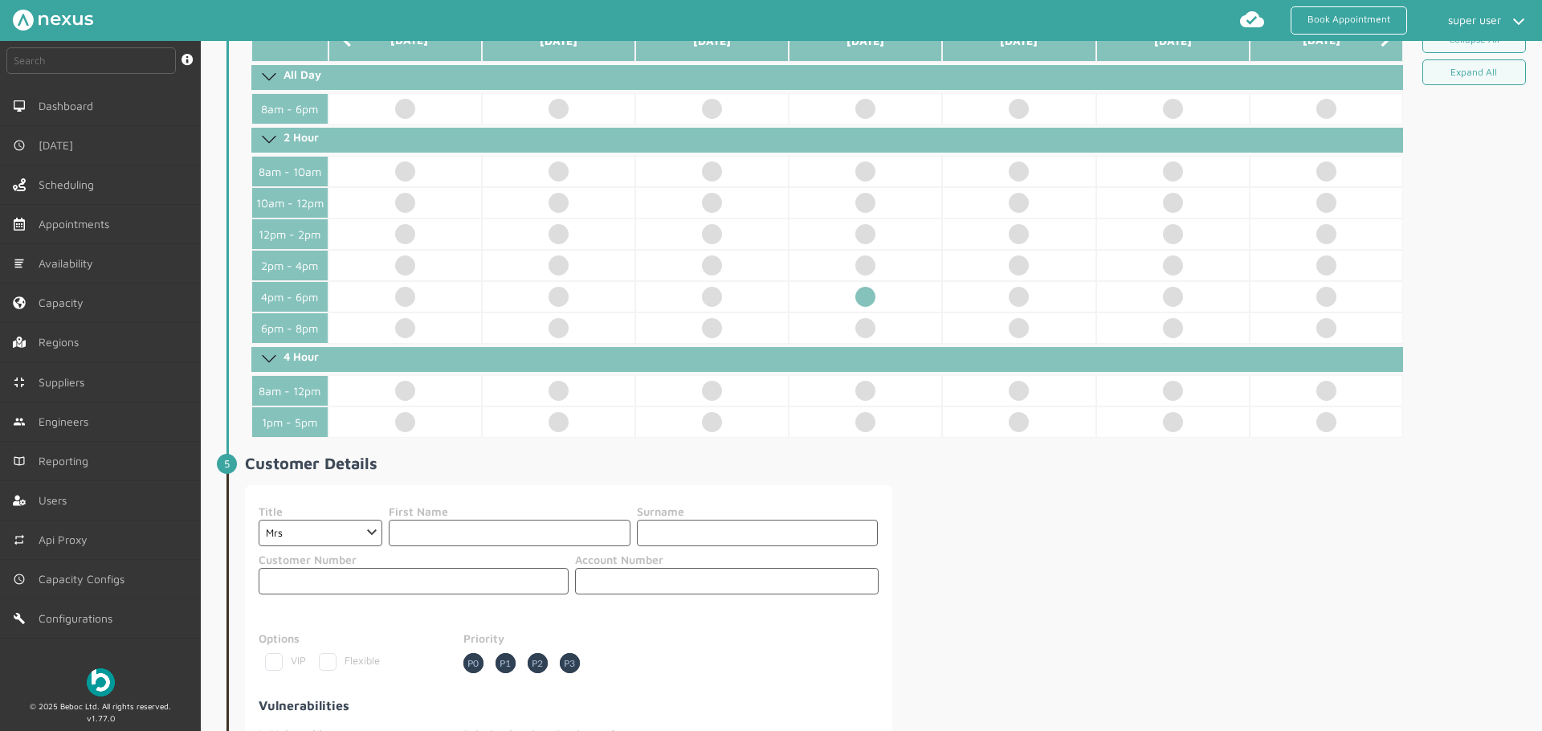
click at [452, 538] on input "text" at bounding box center [510, 532] width 242 height 26
type input "sdf"
click at [682, 542] on input "s" at bounding box center [758, 532] width 242 height 26
type input "sdf"
click at [627, 570] on input "text" at bounding box center [726, 581] width 303 height 26
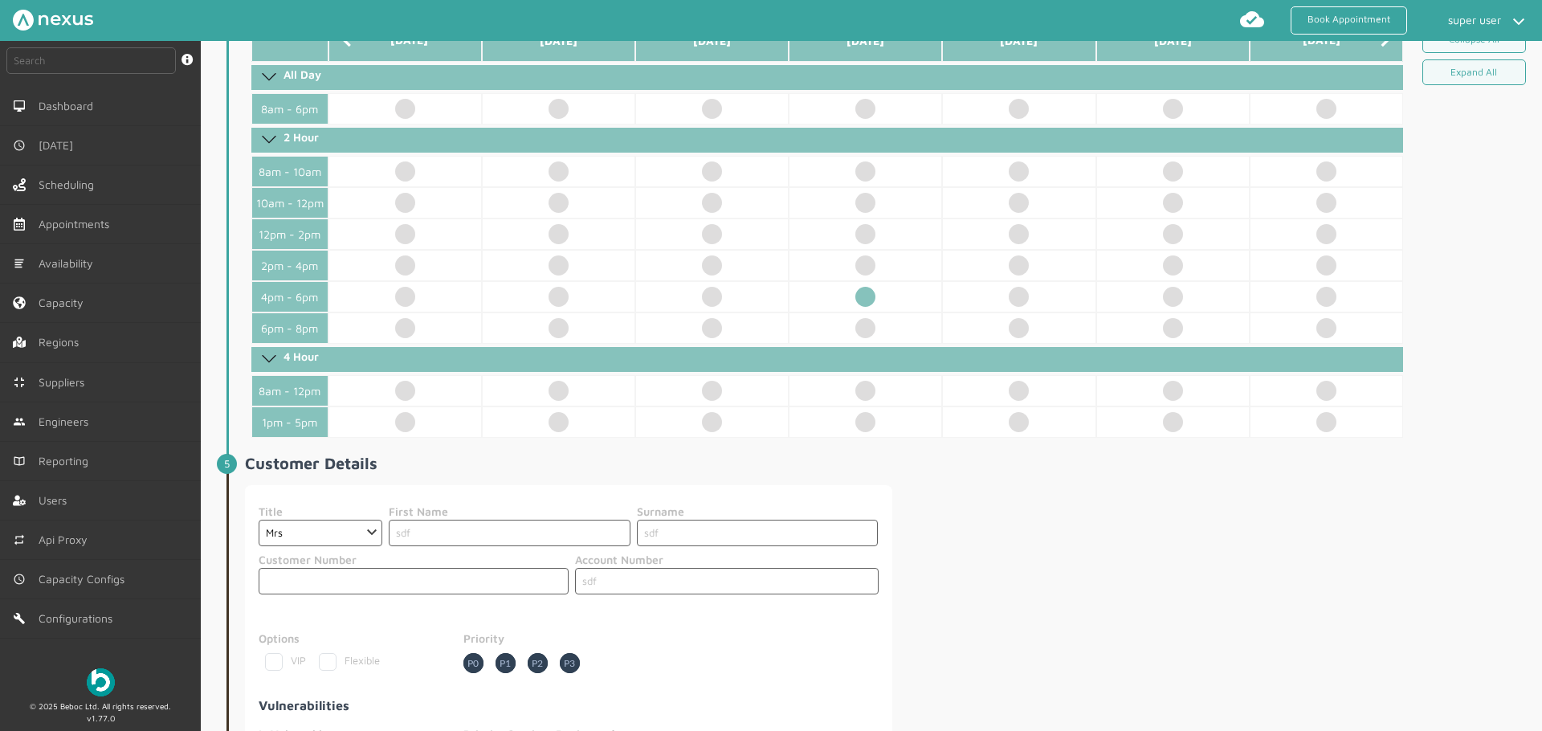
type input "sdf"
click at [409, 578] on input "text" at bounding box center [414, 581] width 310 height 26
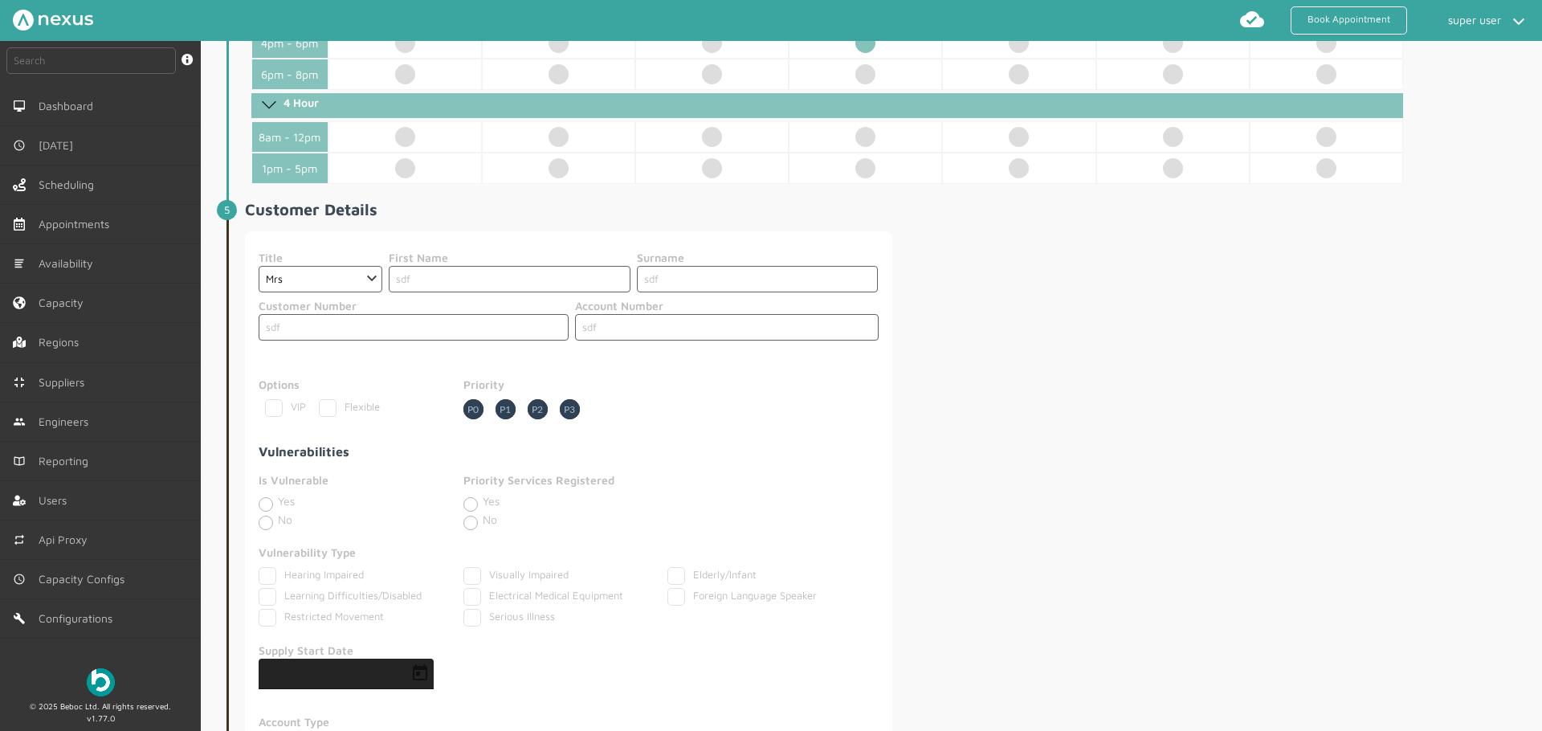
type input "sdf"
click at [869, 406] on div "Options VIP Flexible Priority P0 P1 P2 P3" at bounding box center [569, 397] width 620 height 43
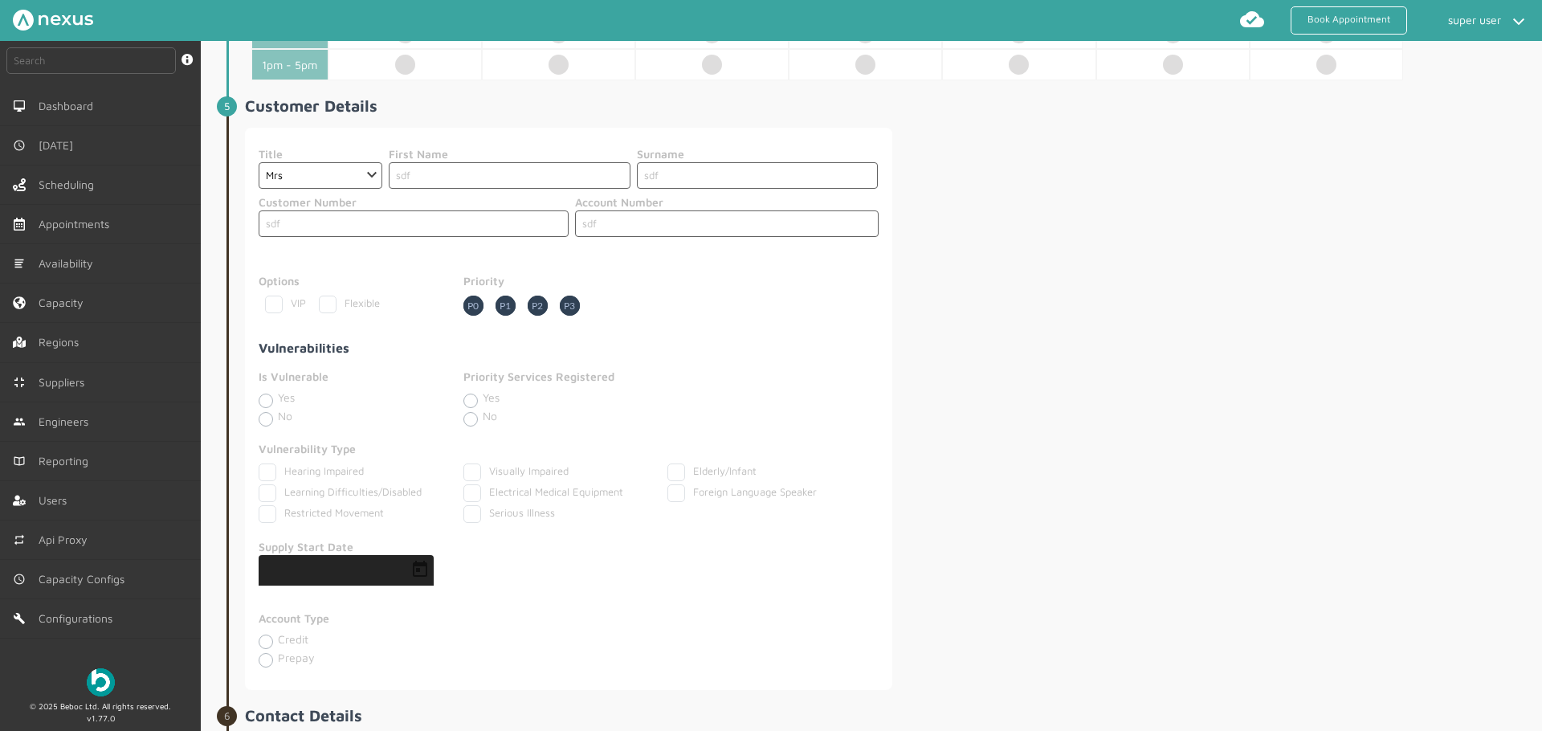
scroll to position [988, 0]
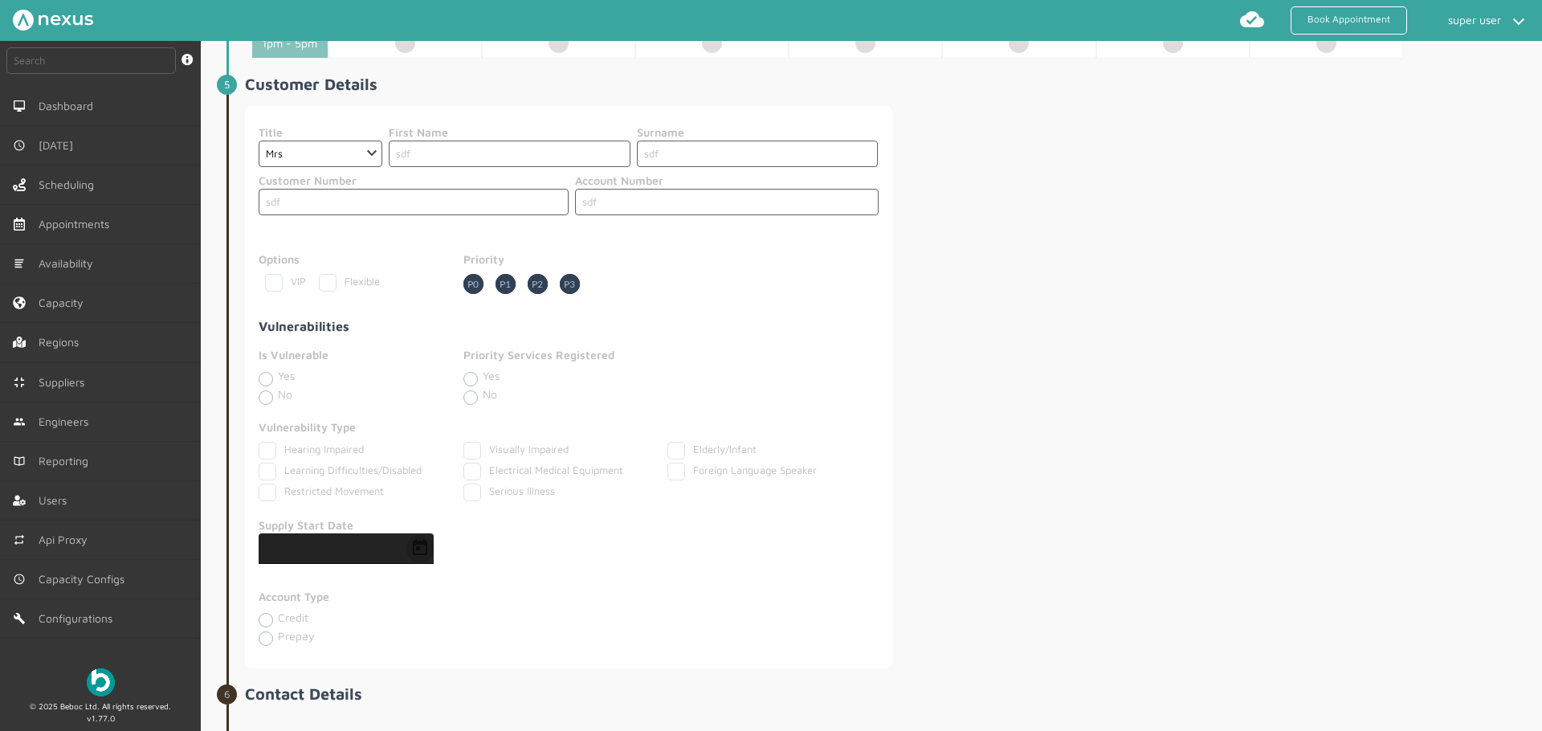
click at [423, 554] on span "Open calendar" at bounding box center [420, 548] width 39 height 39
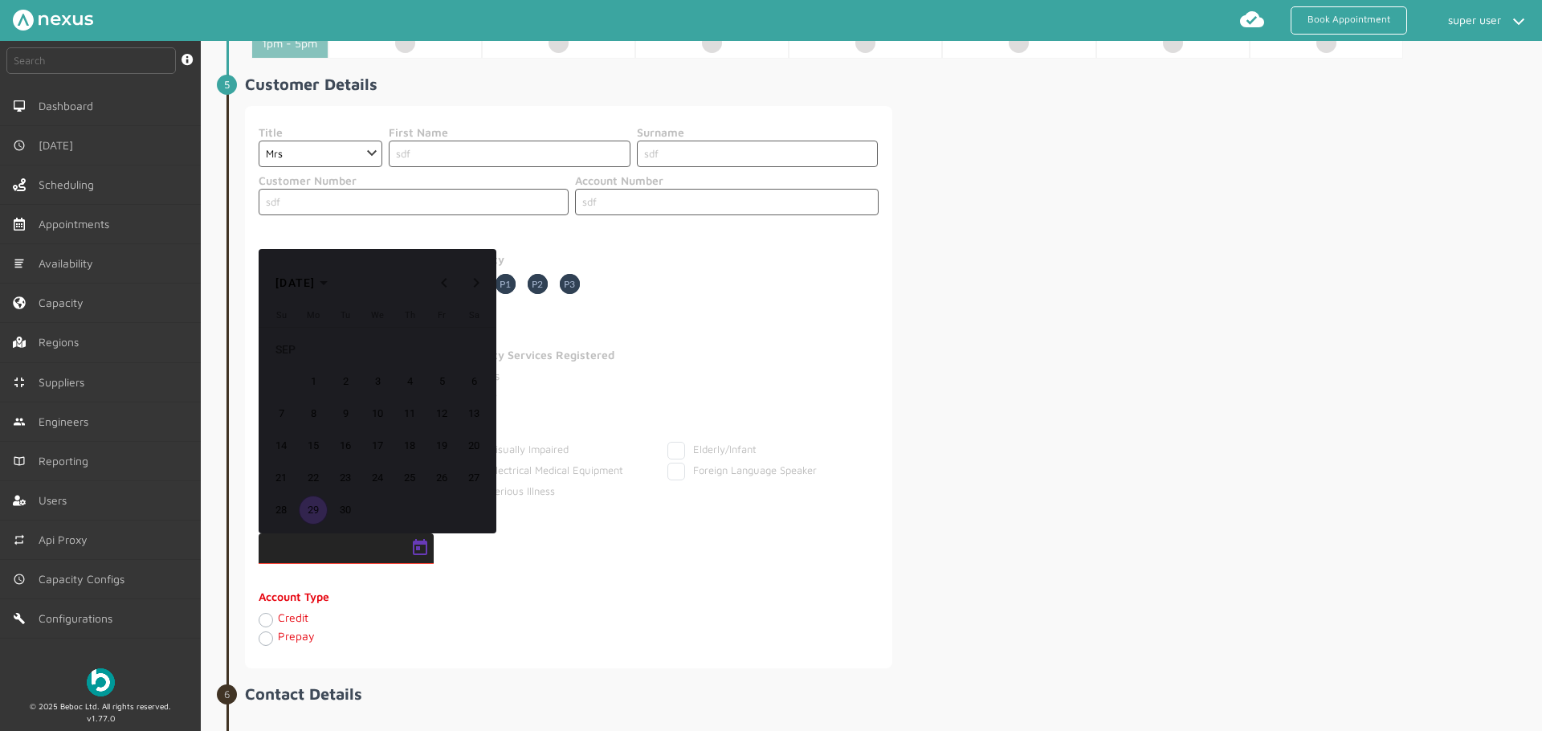
click at [383, 452] on span "17" at bounding box center [377, 445] width 29 height 29
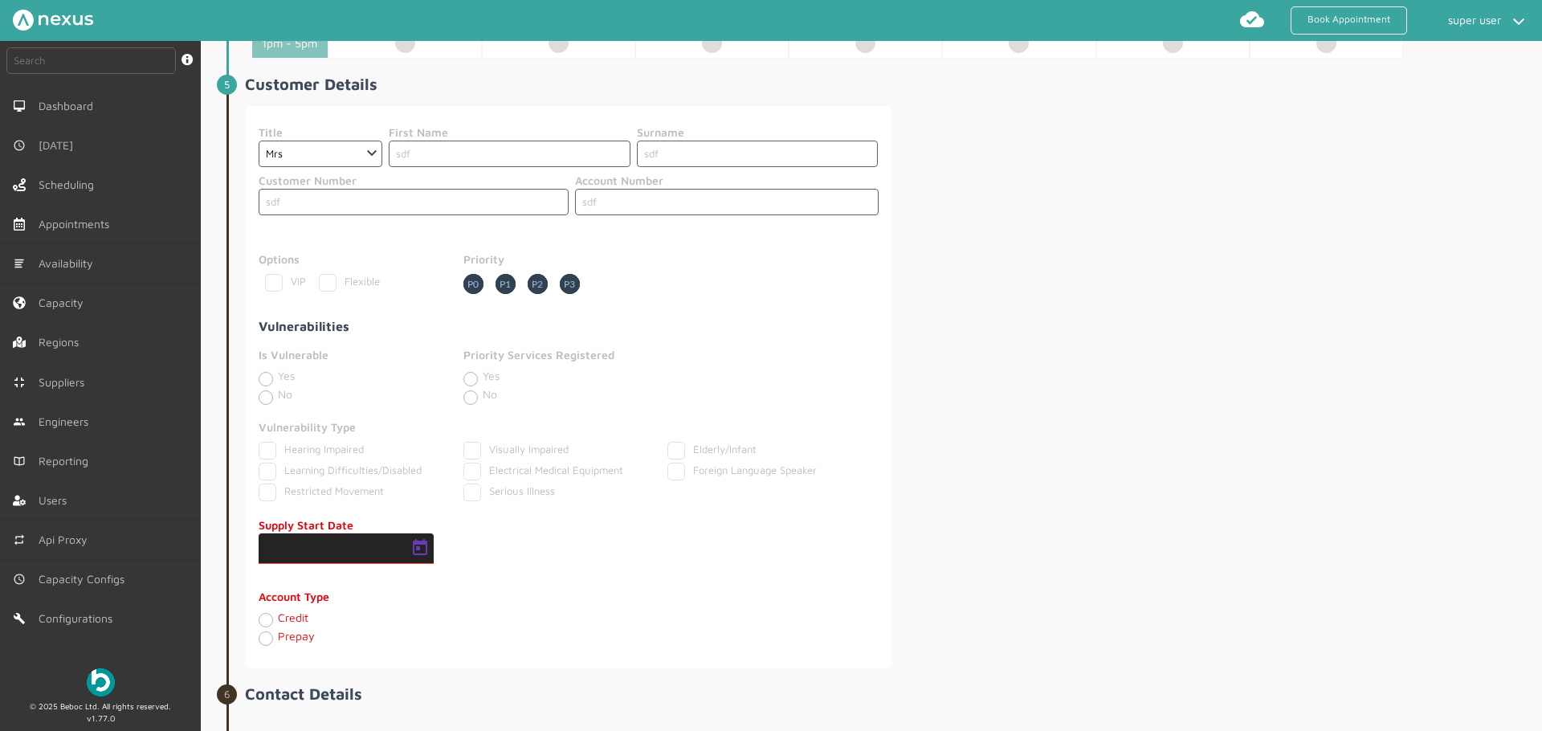
type input "17/09/2025"
click at [315, 611] on div "Credit" at bounding box center [414, 620] width 310 height 18
click at [308, 613] on div "Credit" at bounding box center [414, 620] width 310 height 18
click at [306, 616] on label "Credit" at bounding box center [293, 617] width 31 height 14
click at [271, 616] on input "Credit" at bounding box center [265, 619] width 13 height 16
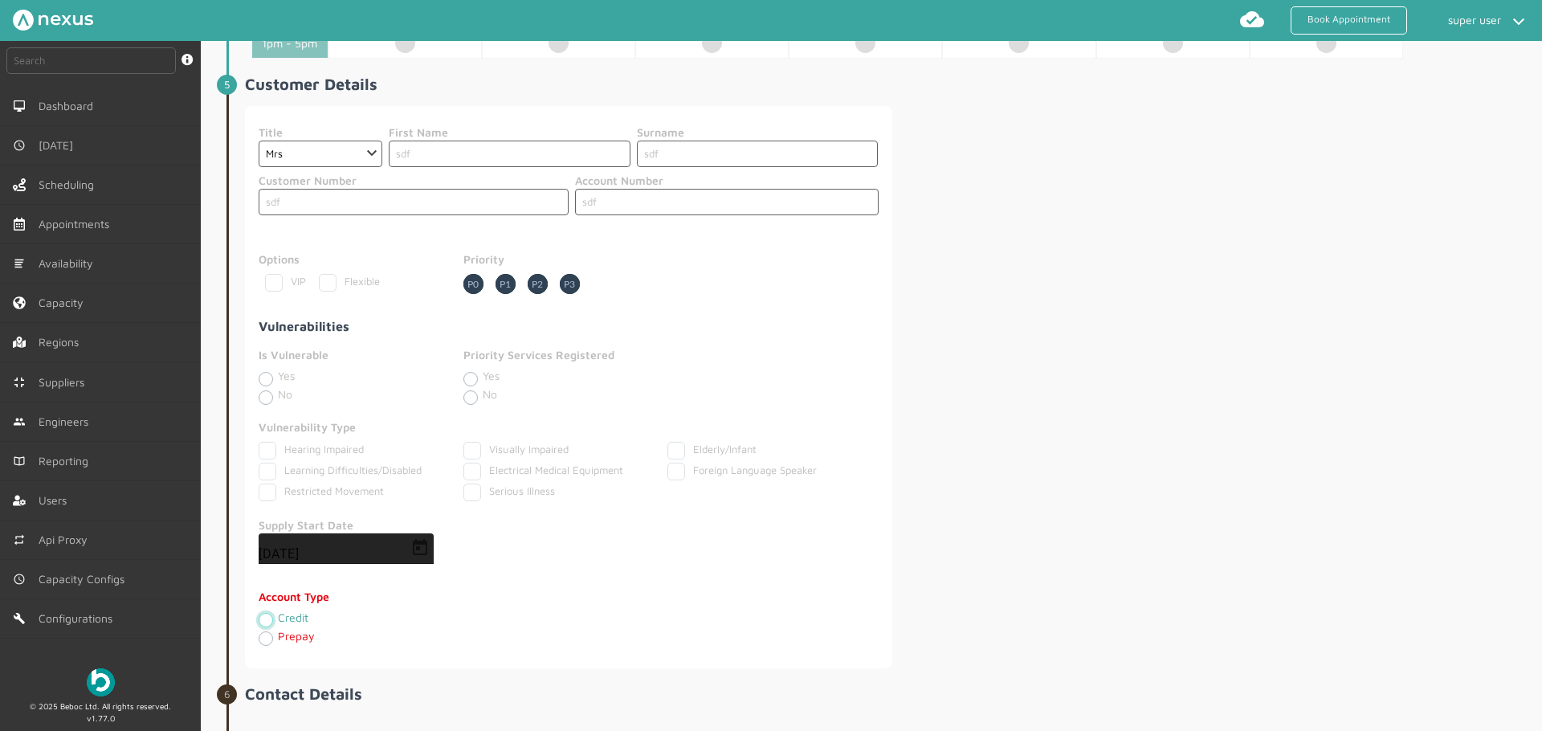
radio input "true"
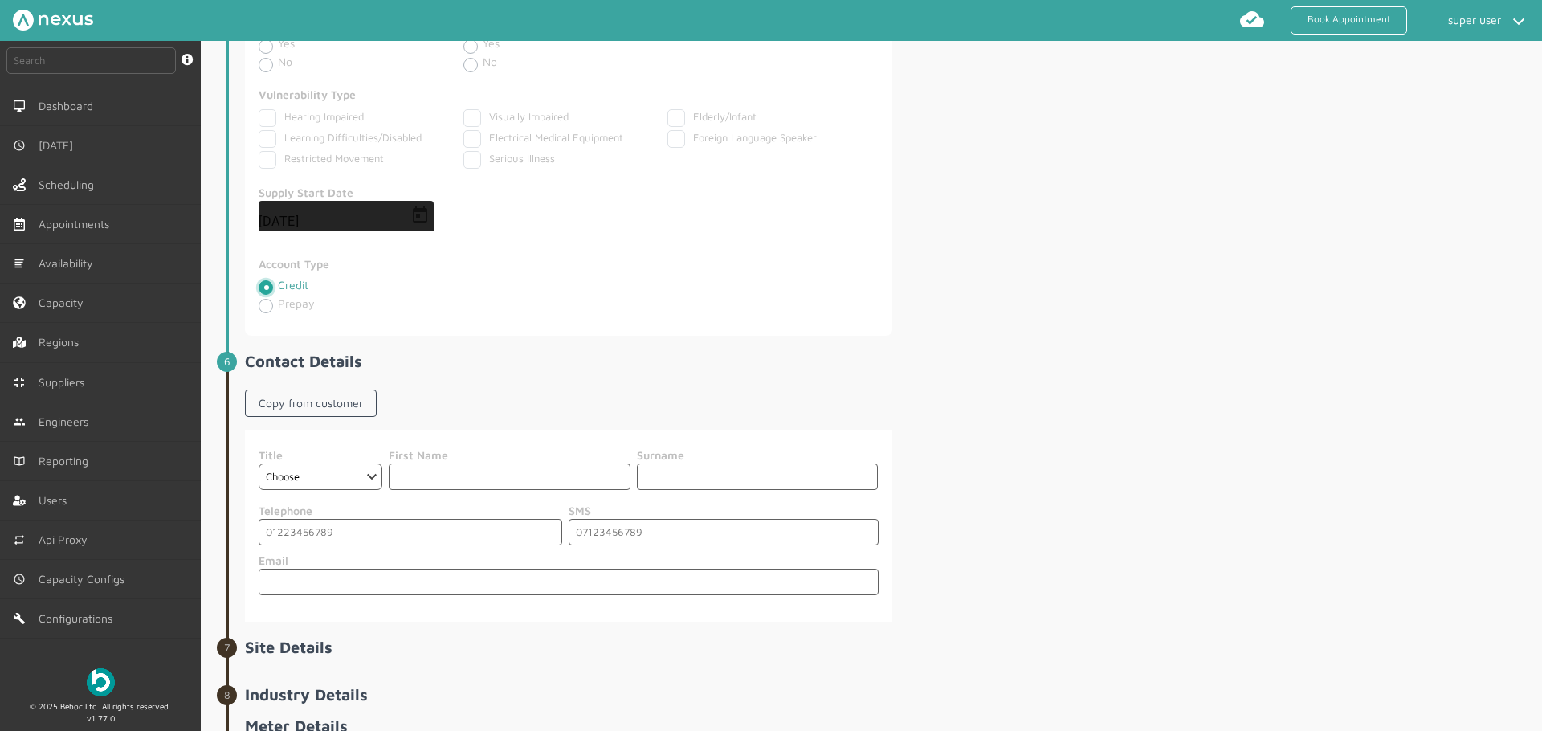
scroll to position [1319, 0]
click at [342, 482] on select "Choose Dr Mr Mrs Miss Ms Mx Sir Lady" at bounding box center [321, 477] width 124 height 26
click at [259, 464] on select "Choose Dr Mr Mrs Miss Ms Mx Sir Lady" at bounding box center [321, 477] width 124 height 26
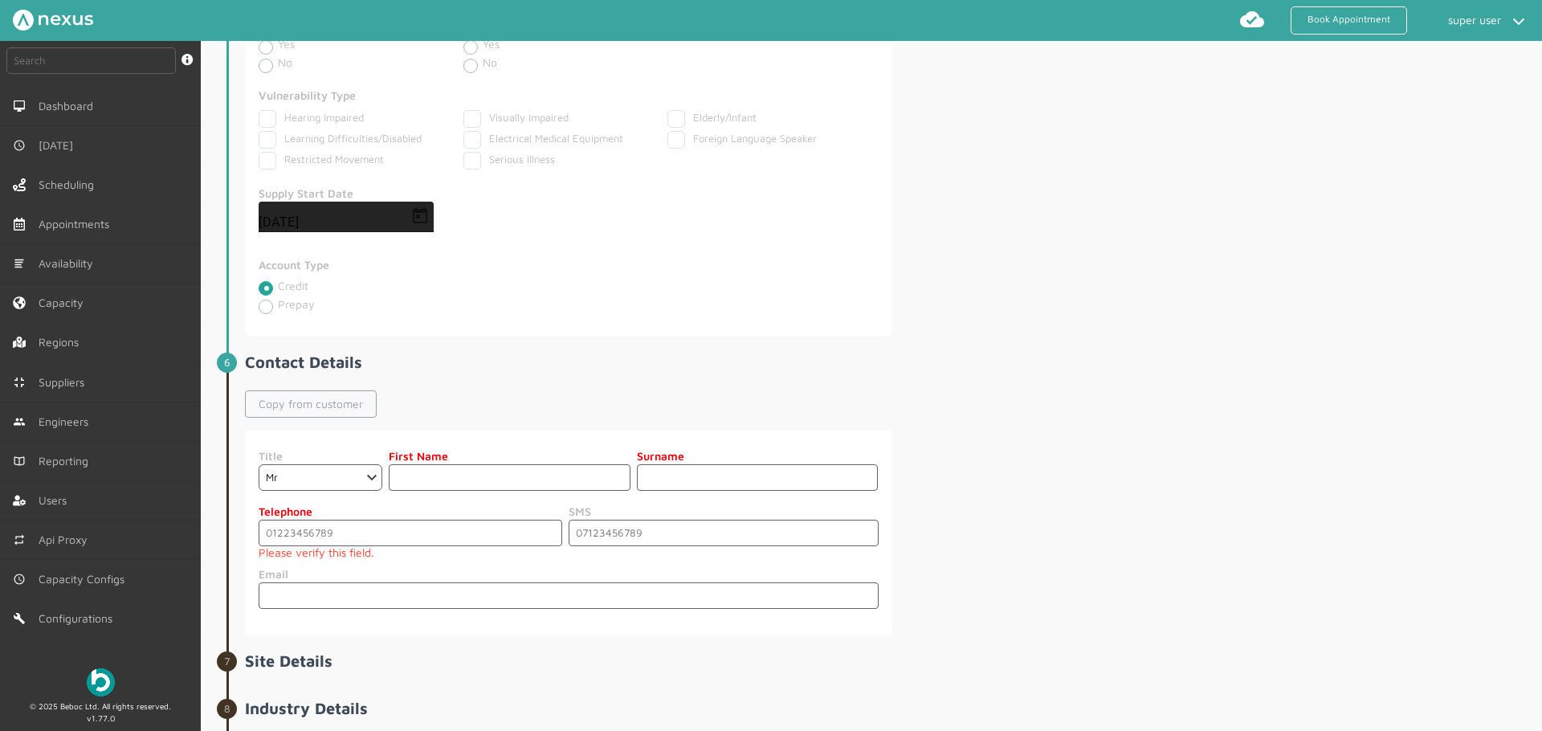
click at [343, 401] on link "Copy from customer" at bounding box center [311, 403] width 132 height 27
select select "3: Mrs"
type input "sdf"
click at [346, 551] on small "Please verify this field." at bounding box center [410, 552] width 303 height 13
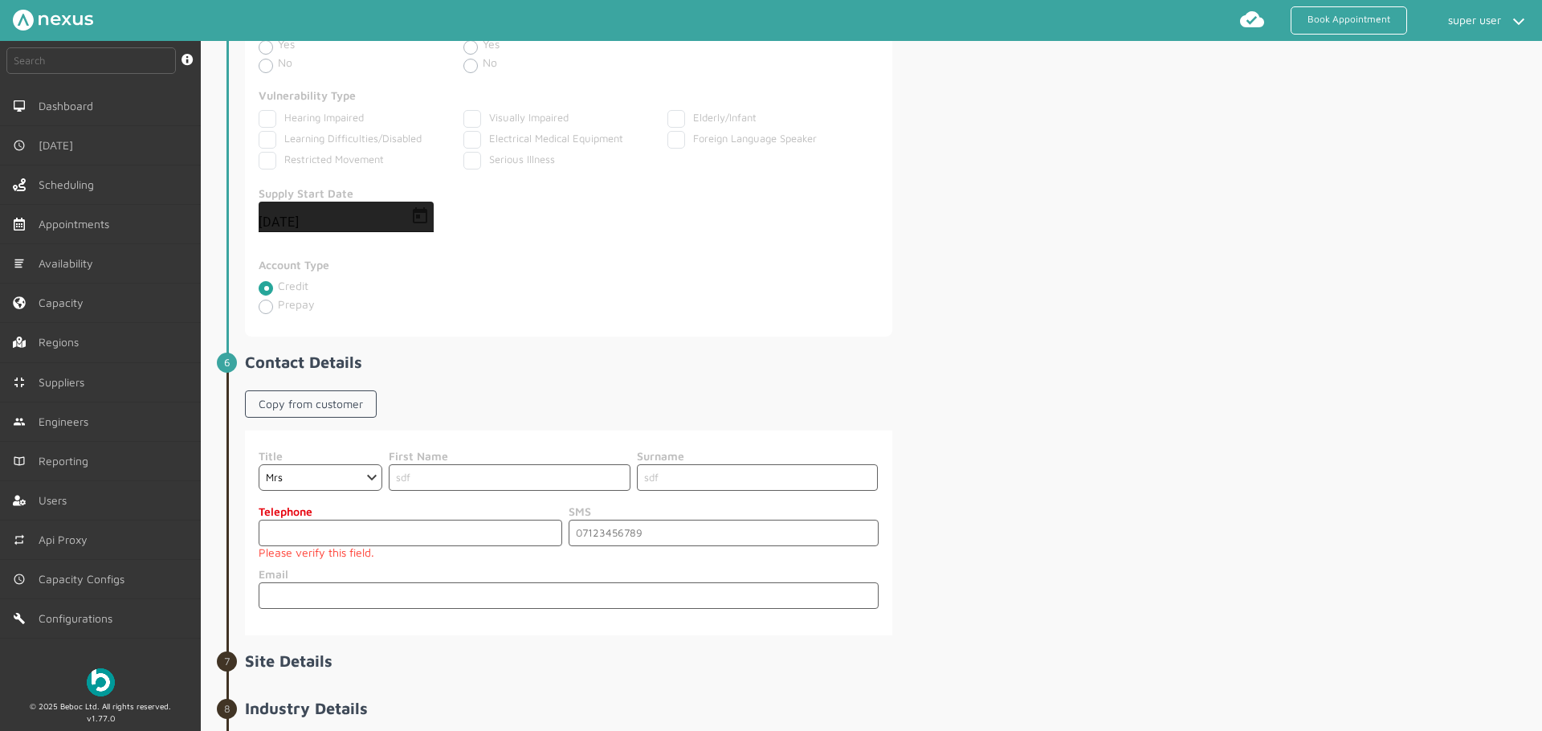
click at [352, 541] on input "tel" at bounding box center [410, 532] width 303 height 26
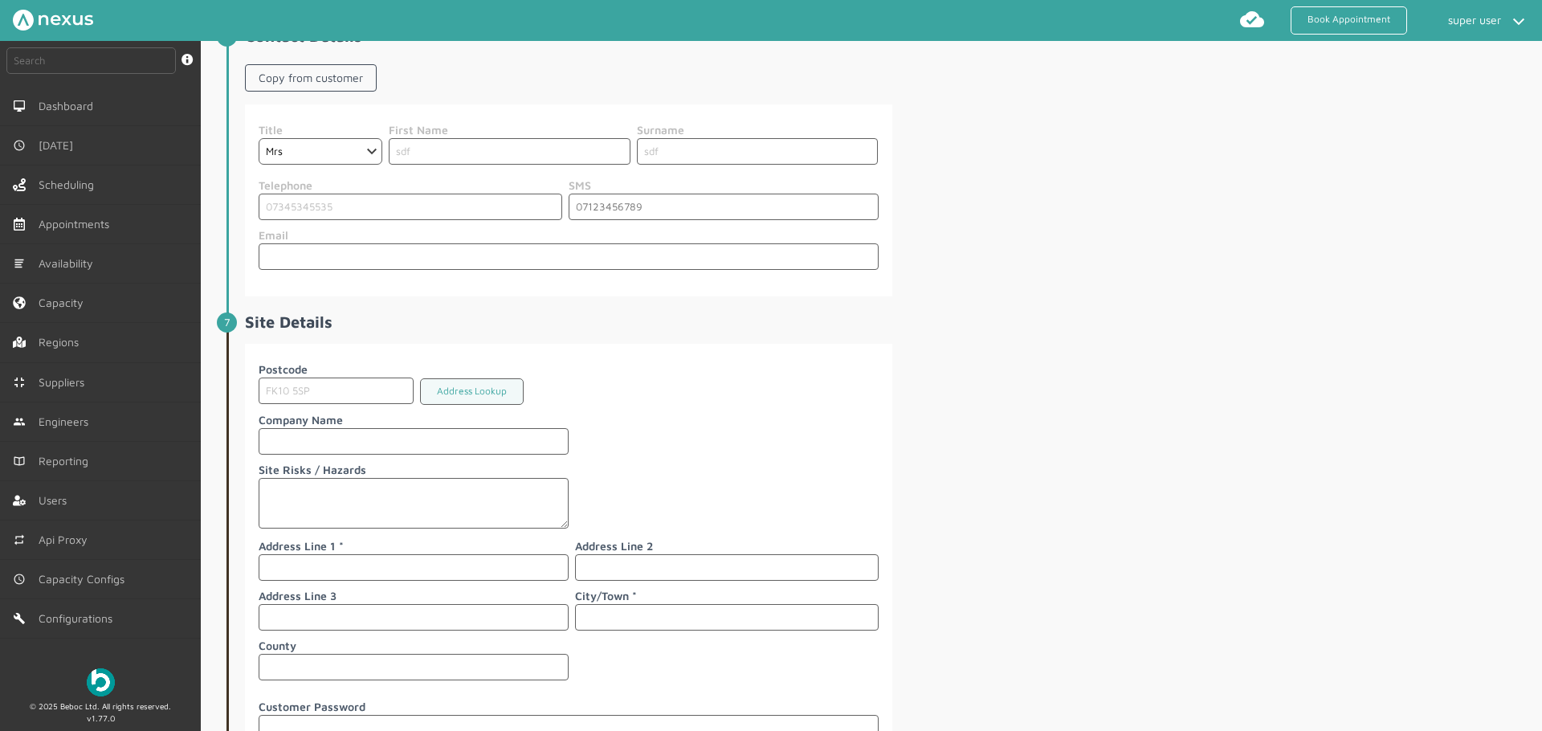
scroll to position [1646, 0]
type input "07345345535"
click at [382, 566] on input "text" at bounding box center [414, 566] width 310 height 26
type input "dfg"
click at [667, 616] on input "d" at bounding box center [726, 616] width 303 height 26
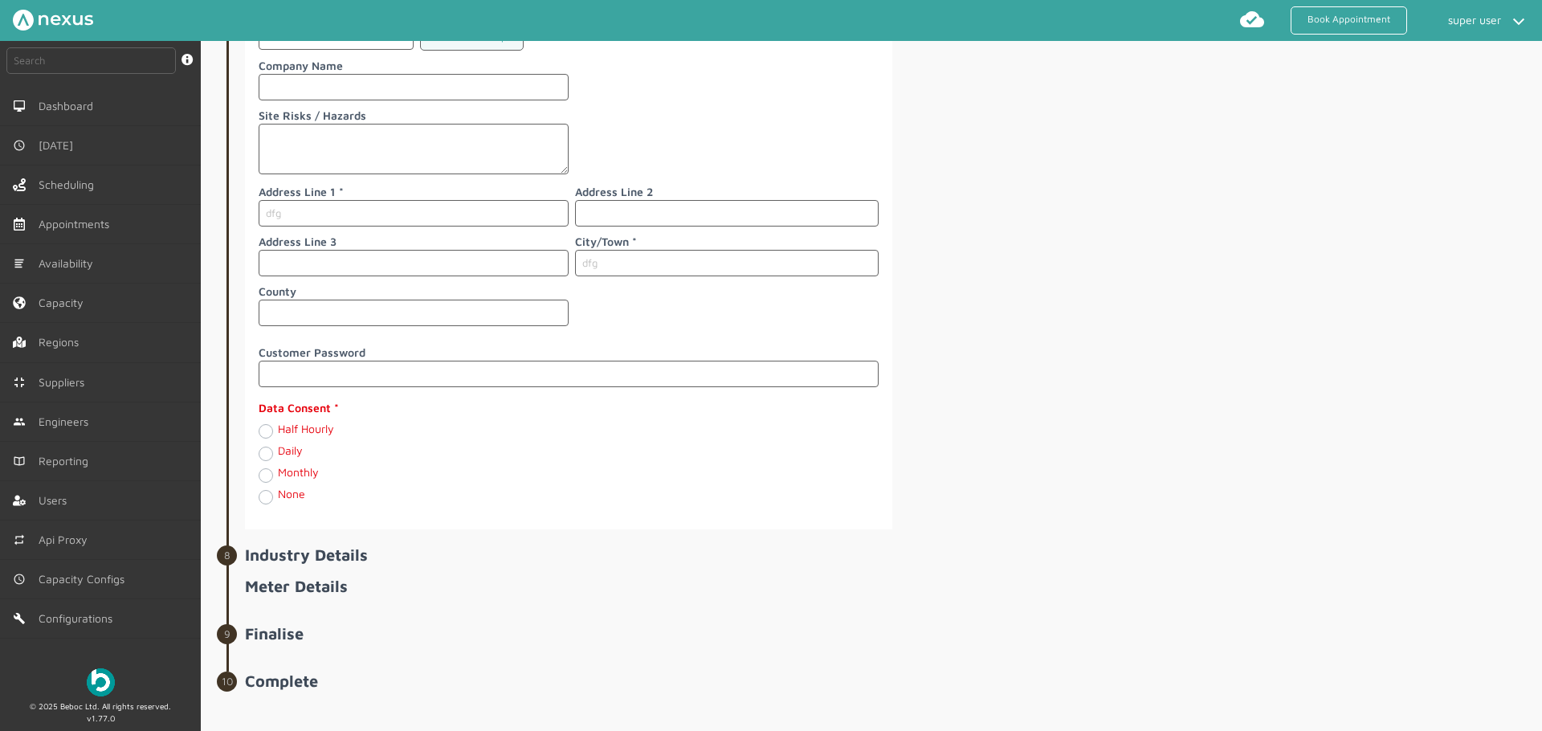
scroll to position [2000, 0]
type input "dfg"
click at [311, 425] on label "Half Hourly" at bounding box center [306, 428] width 56 height 14
click at [271, 425] on Hourly "Half Hourly" at bounding box center [265, 430] width 13 height 16
radio Hourly "true"
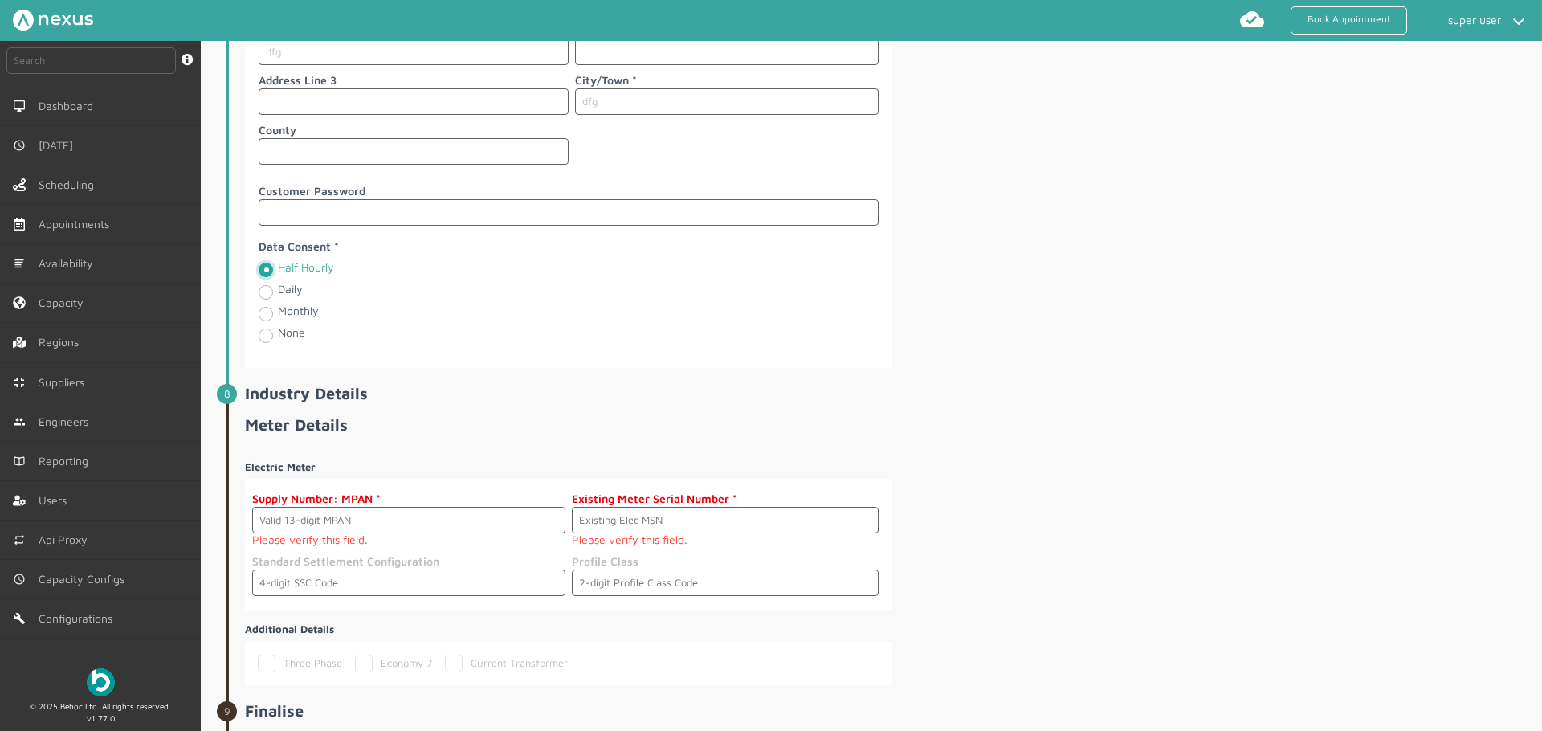
scroll to position [2159, 0]
click at [1349, 431] on h2 "Meter Details" at bounding box center [891, 426] width 1293 height 18
click at [422, 504] on label "Supply Number: MPAN" at bounding box center [408, 499] width 313 height 17
click at [401, 513] on input "text" at bounding box center [408, 521] width 313 height 26
paste input "2330111222719"
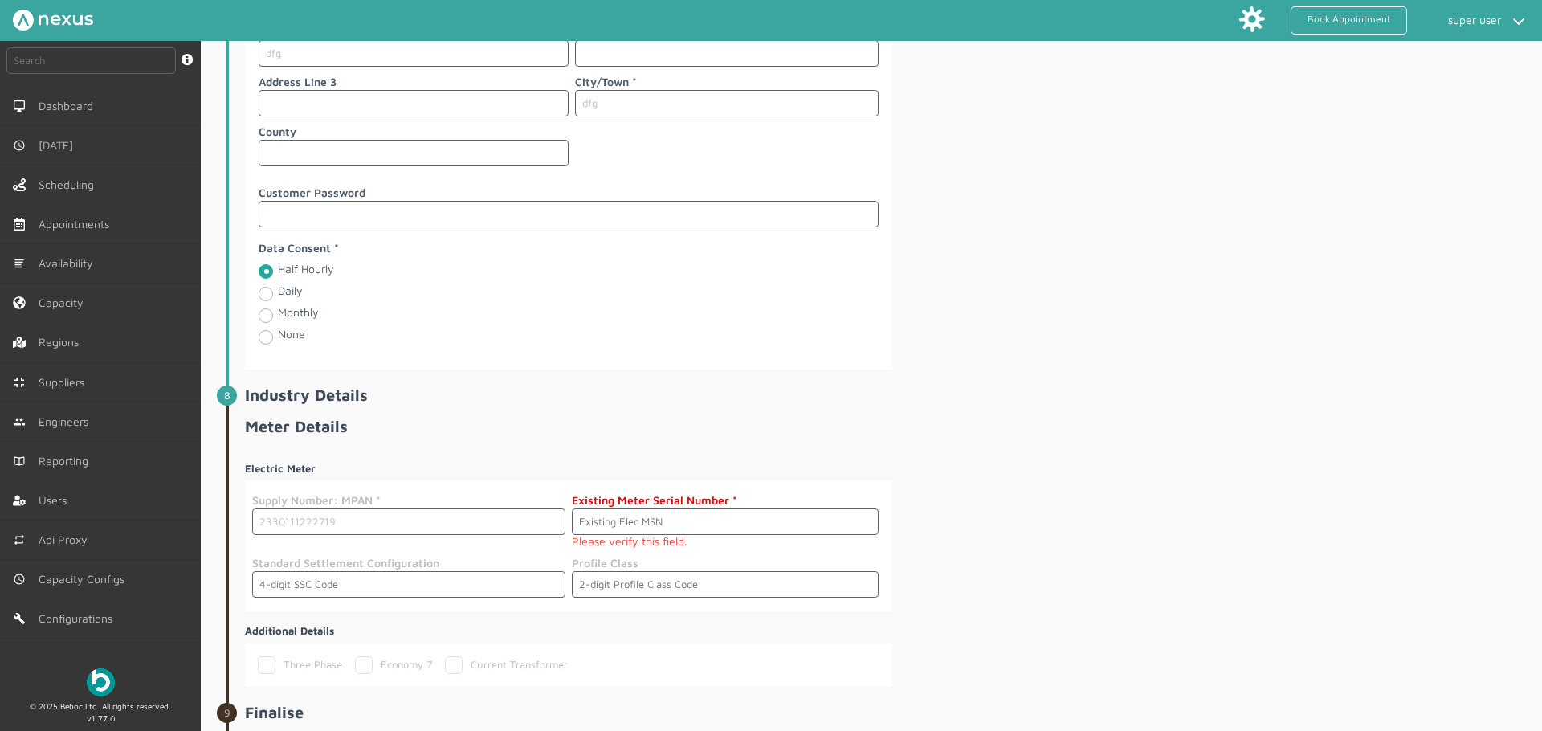
type input "2330111222719"
click at [623, 517] on input "text" at bounding box center [725, 521] width 307 height 26
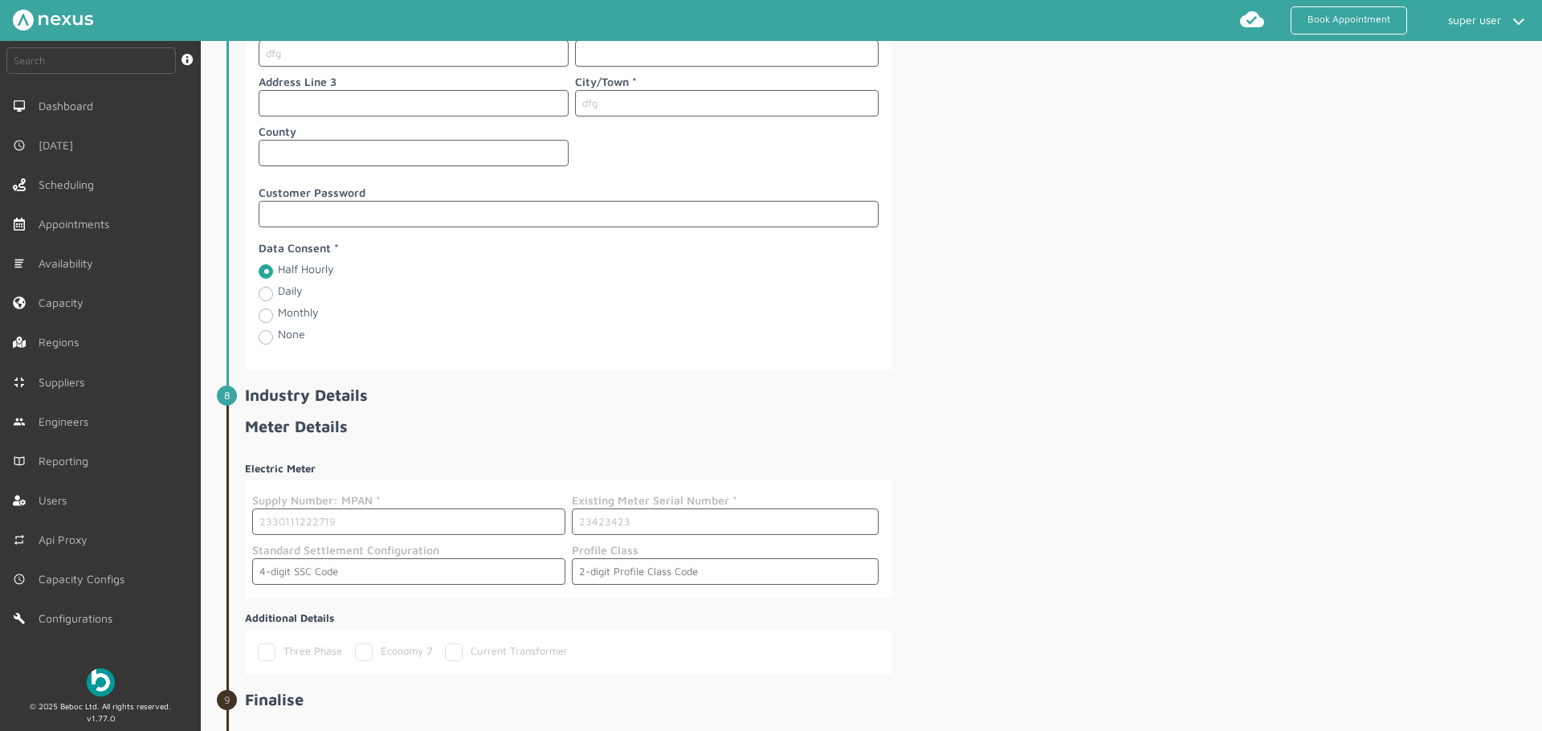
type input "23423423"
click at [397, 576] on input "text" at bounding box center [408, 571] width 313 height 26
type input "2342"
click at [612, 575] on input "text" at bounding box center [725, 571] width 307 height 26
type input "04"
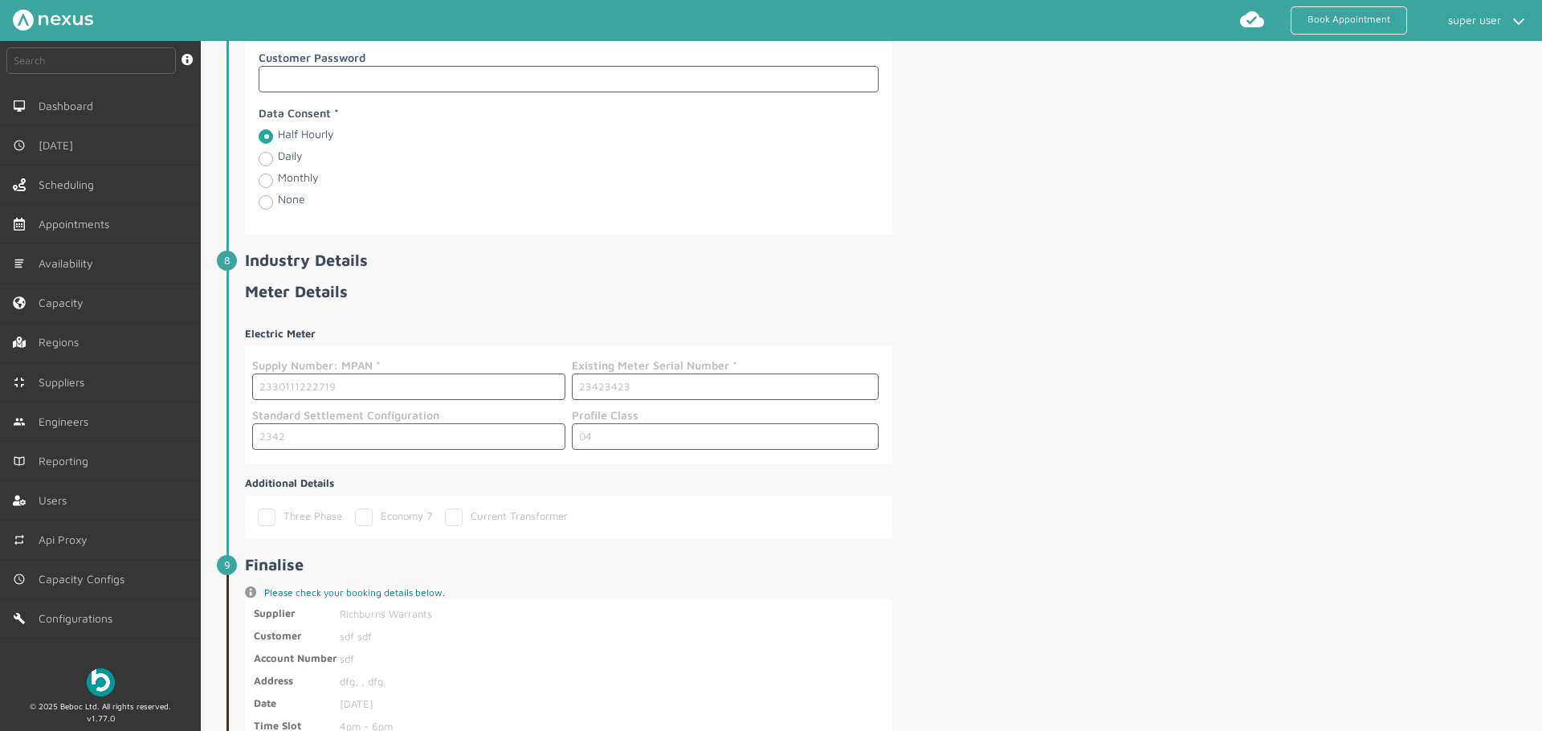
scroll to position [2304, 0]
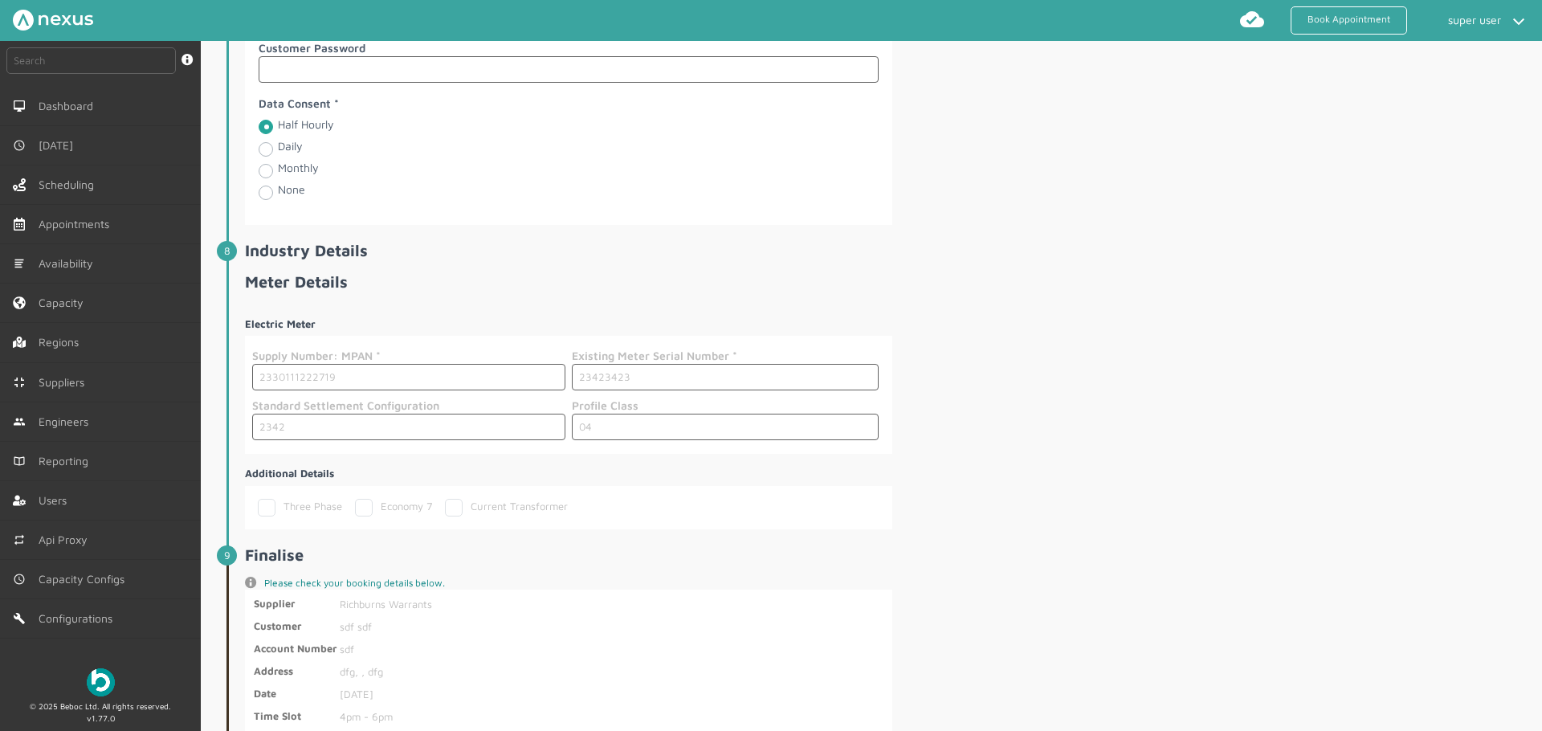
click at [377, 506] on label "Economy 7" at bounding box center [393, 505] width 77 height 13
click at [365, 506] on input "Economy 7" at bounding box center [360, 504] width 10 height 10
checkbox input "true"
click at [538, 515] on div "Current Transformer" at bounding box center [506, 508] width 123 height 18
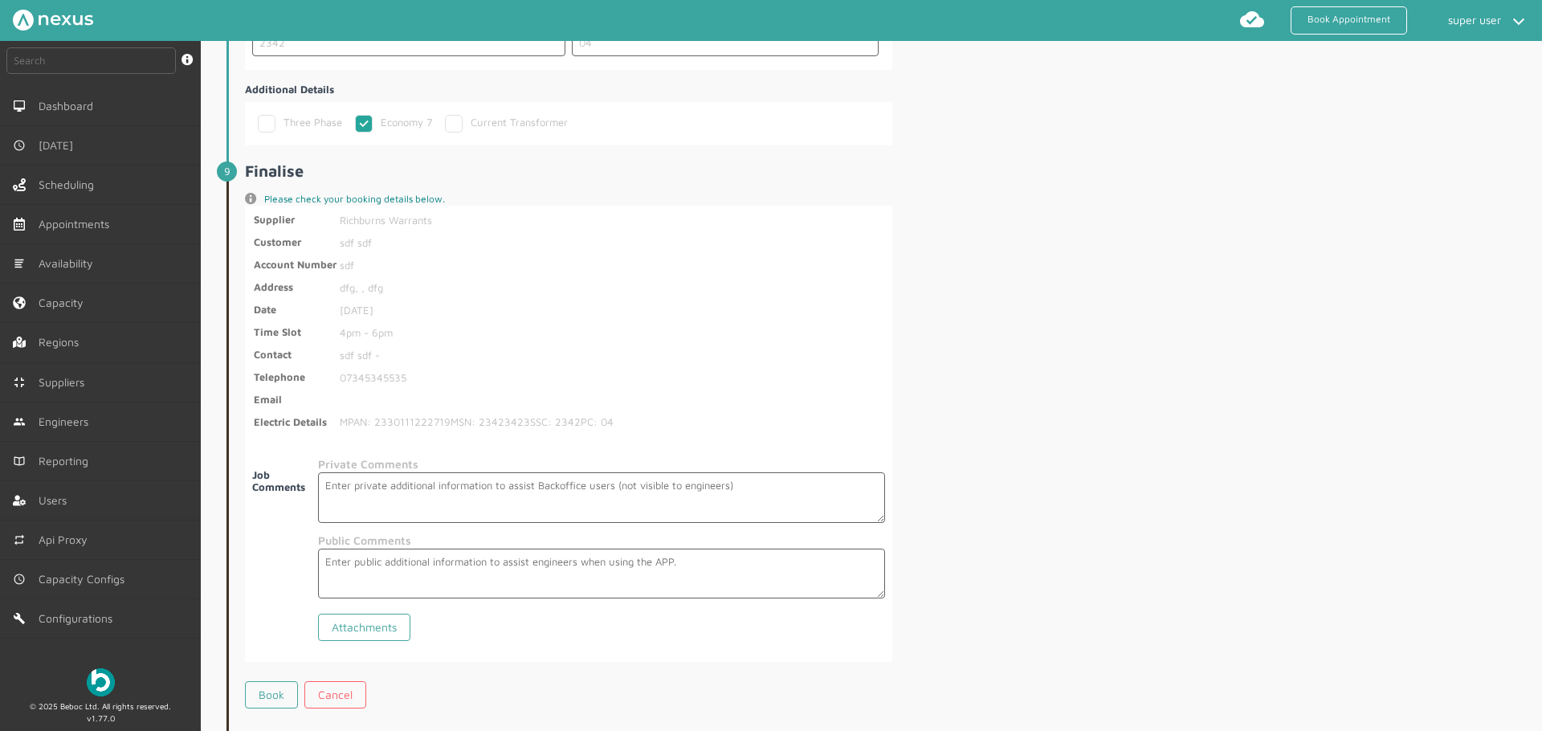
scroll to position [2760, 0]
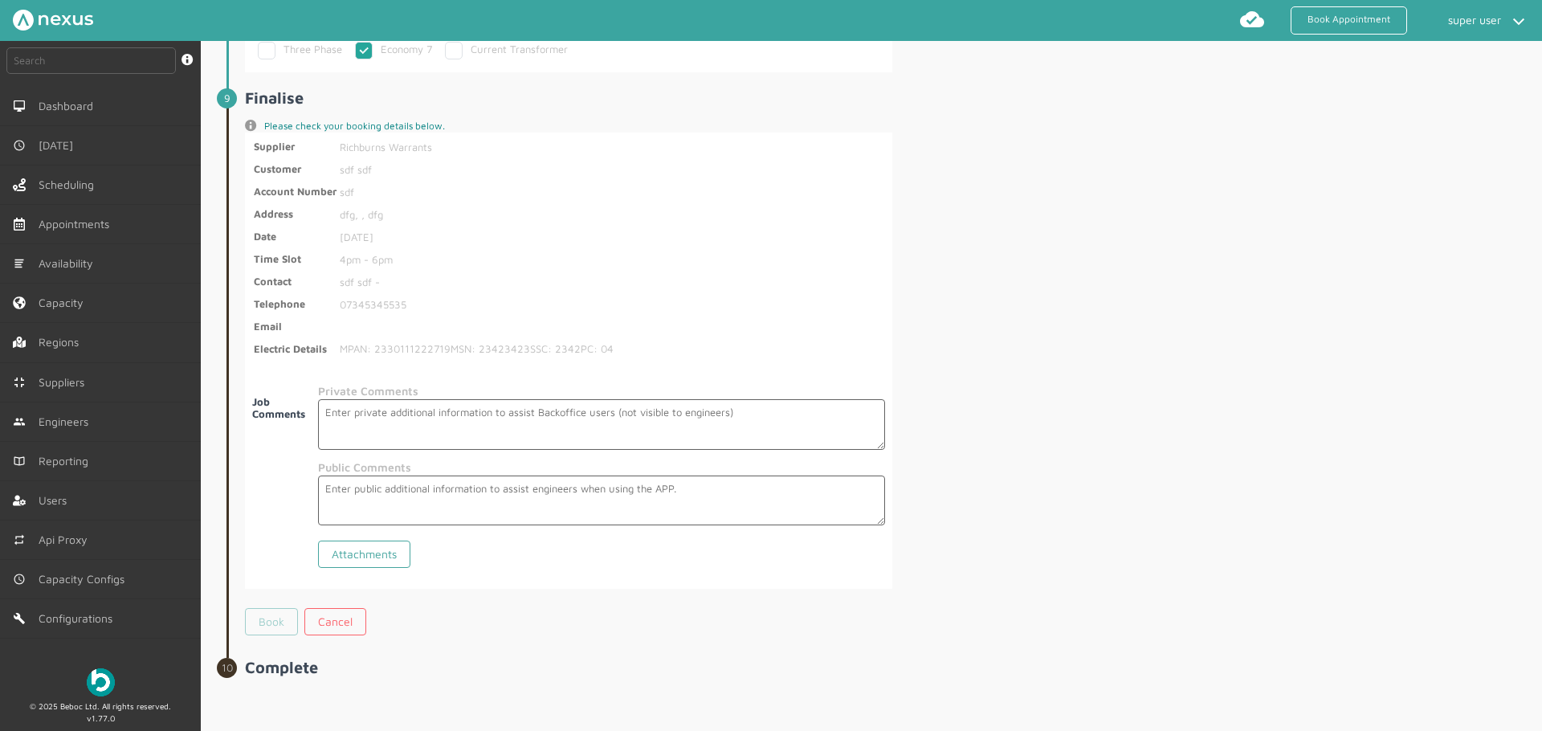
click at [270, 617] on link "Book" at bounding box center [271, 621] width 53 height 27
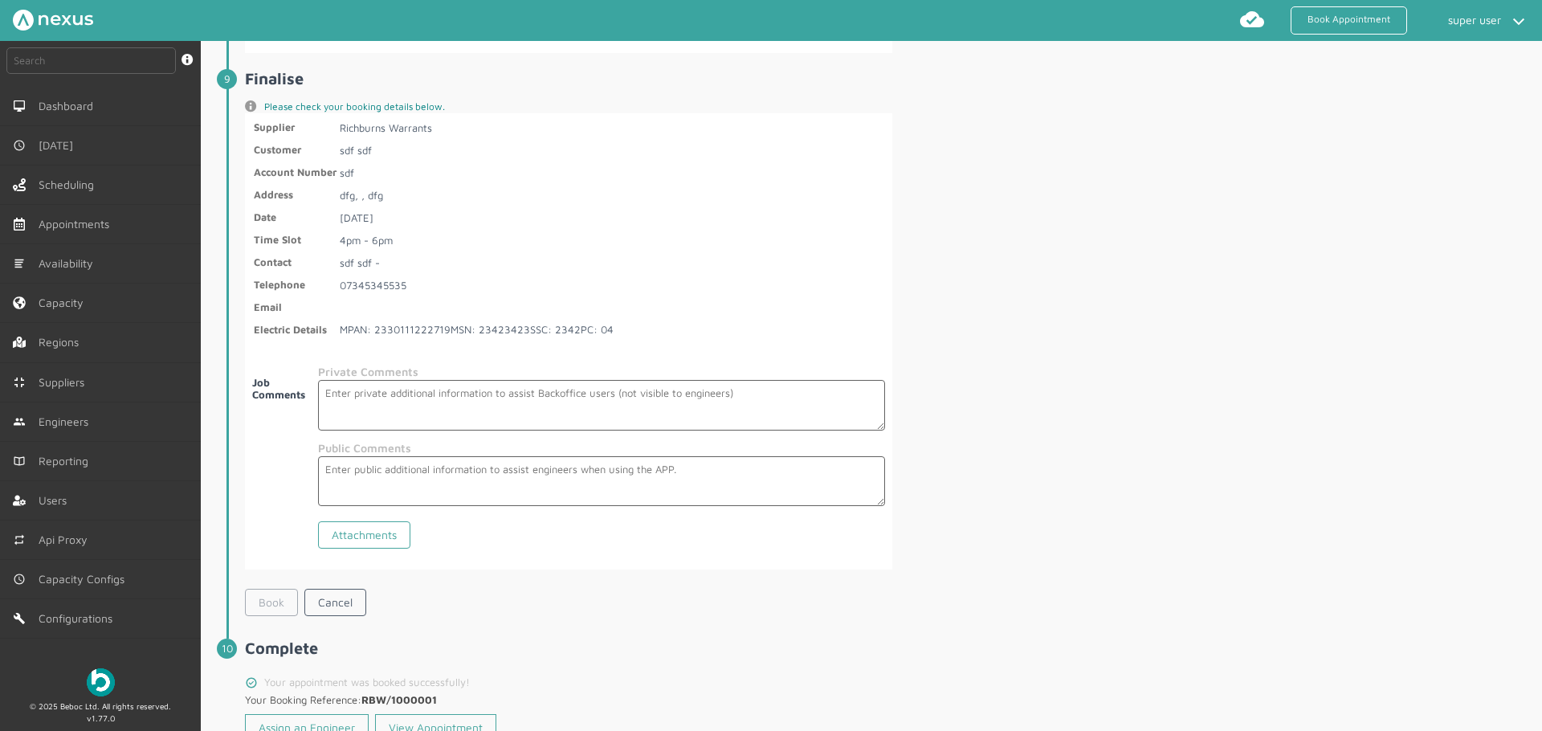
scroll to position [2835, 0]
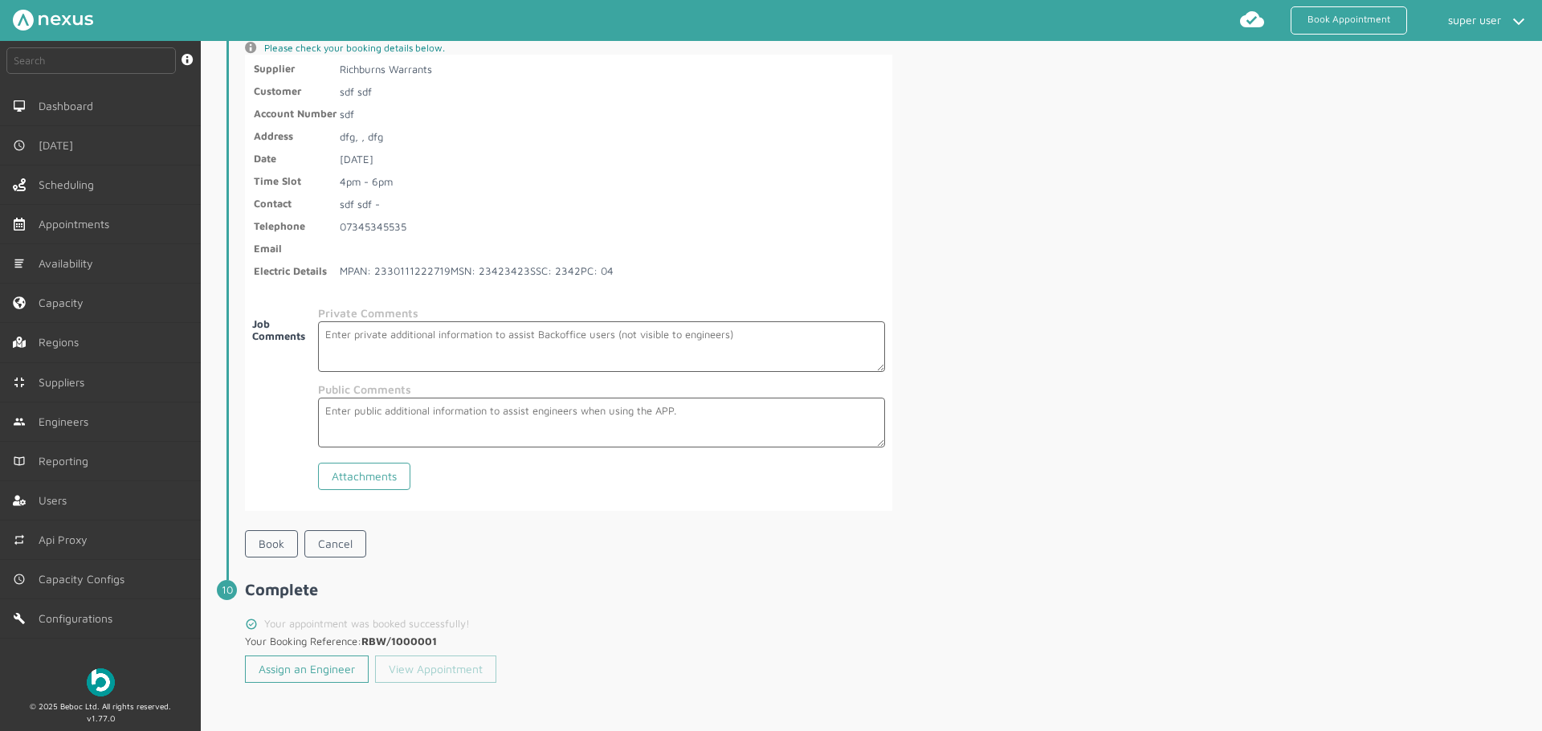
click at [438, 663] on link "View Appointment" at bounding box center [435, 668] width 121 height 27
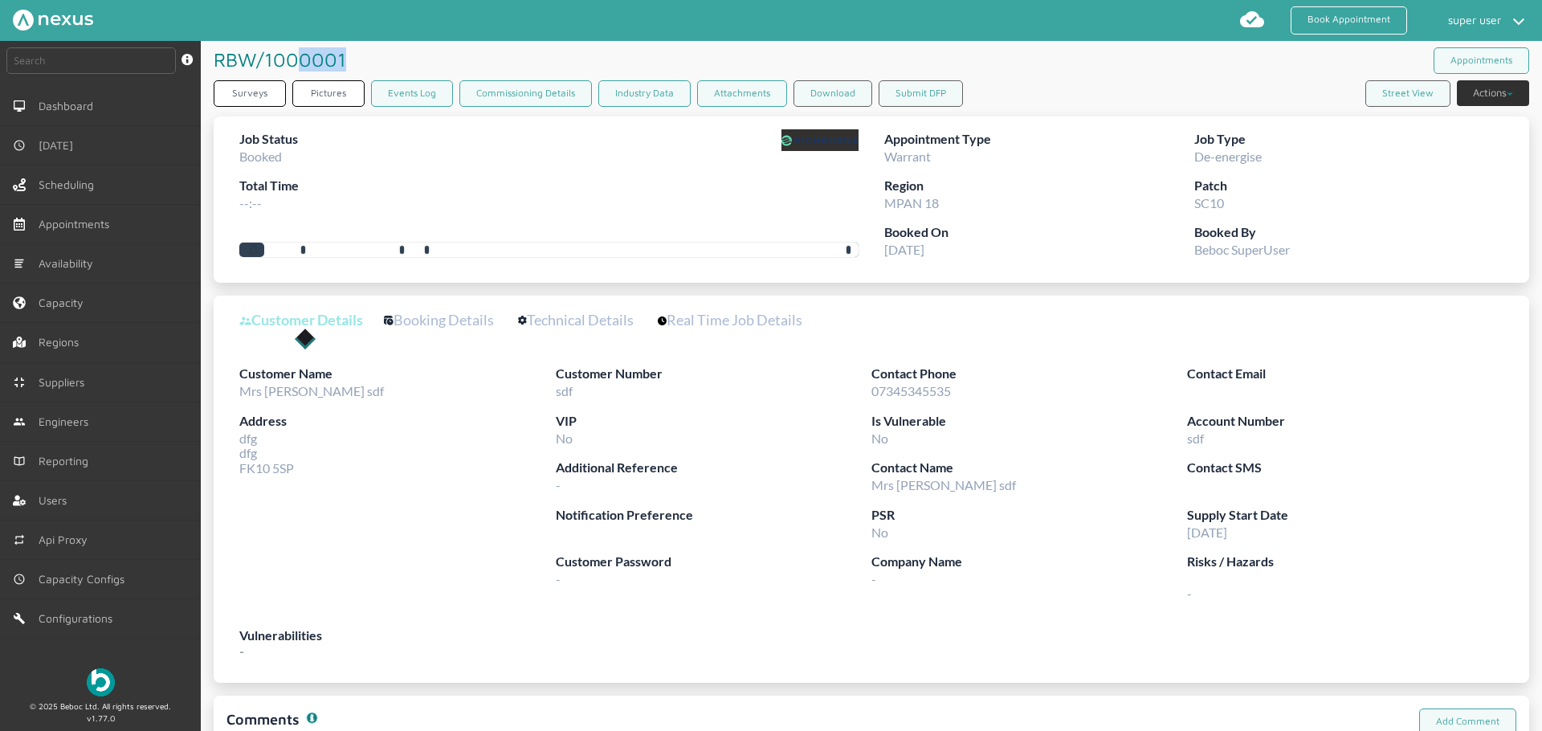
drag, startPoint x: 299, startPoint y: 61, endPoint x: 344, endPoint y: 59, distance: 44.2
click at [344, 59] on h1 "RBW/1000001 ️️️" at bounding box center [283, 59] width 138 height 37
click at [739, 351] on div "Customer Details Booking Details Technical Details Real Time Job Details" at bounding box center [531, 336] width 584 height 56
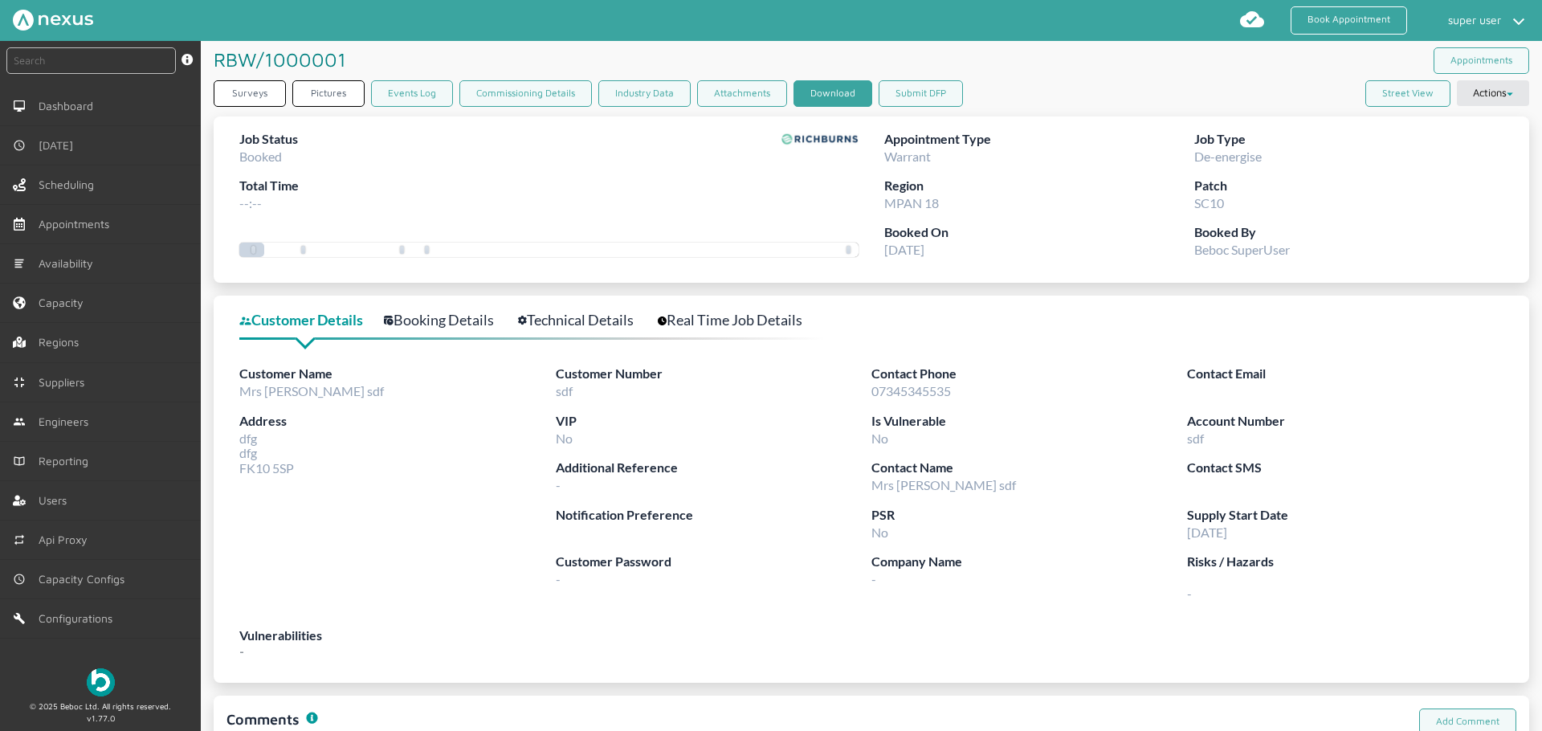
click at [825, 88] on button "Download" at bounding box center [832, 93] width 79 height 26
